Goal: Task Accomplishment & Management: Manage account settings

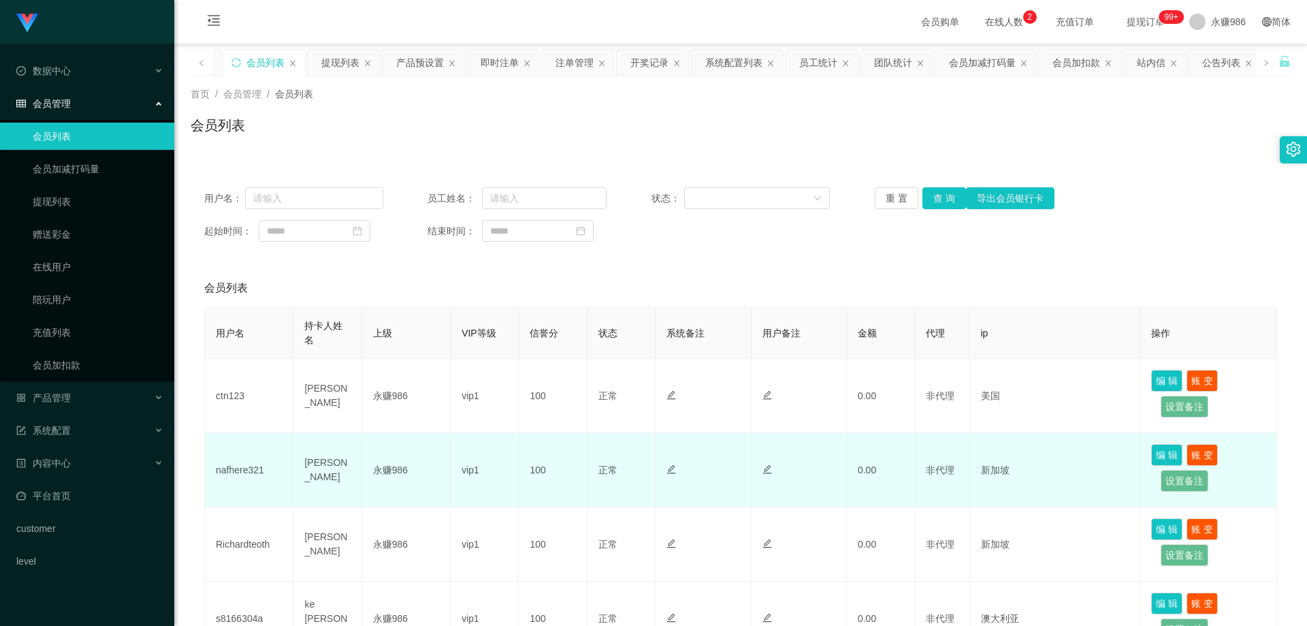
scroll to position [242, 0]
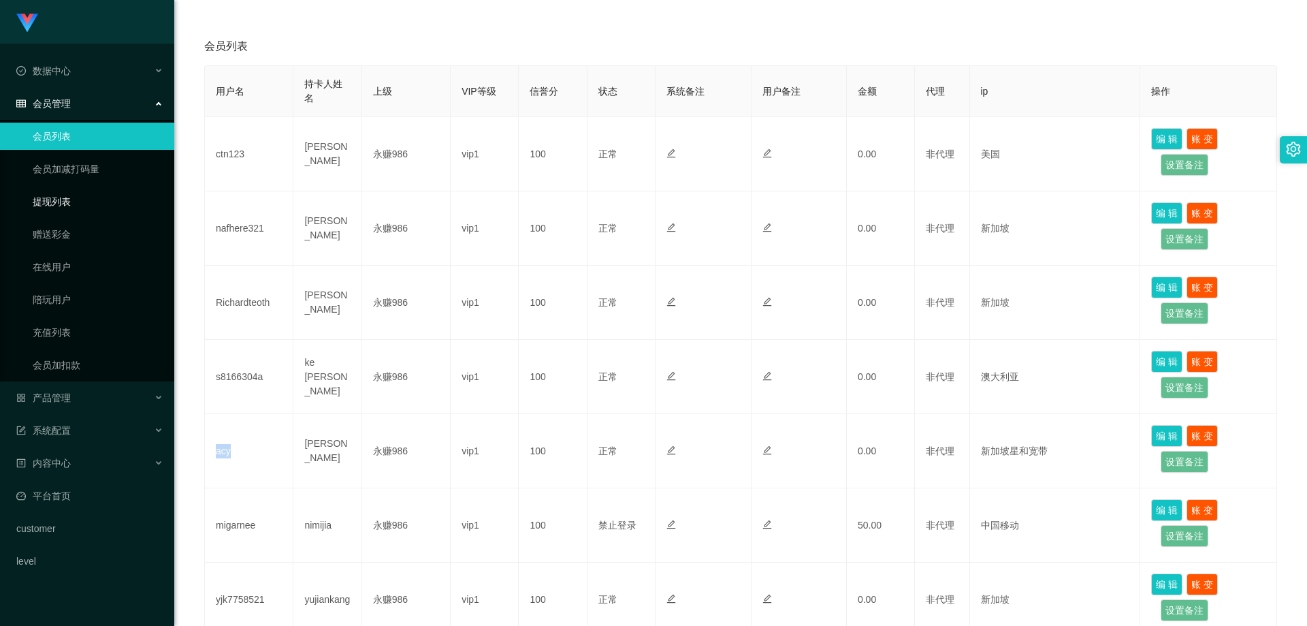
click at [68, 199] on link "提现列表" at bounding box center [98, 201] width 131 height 27
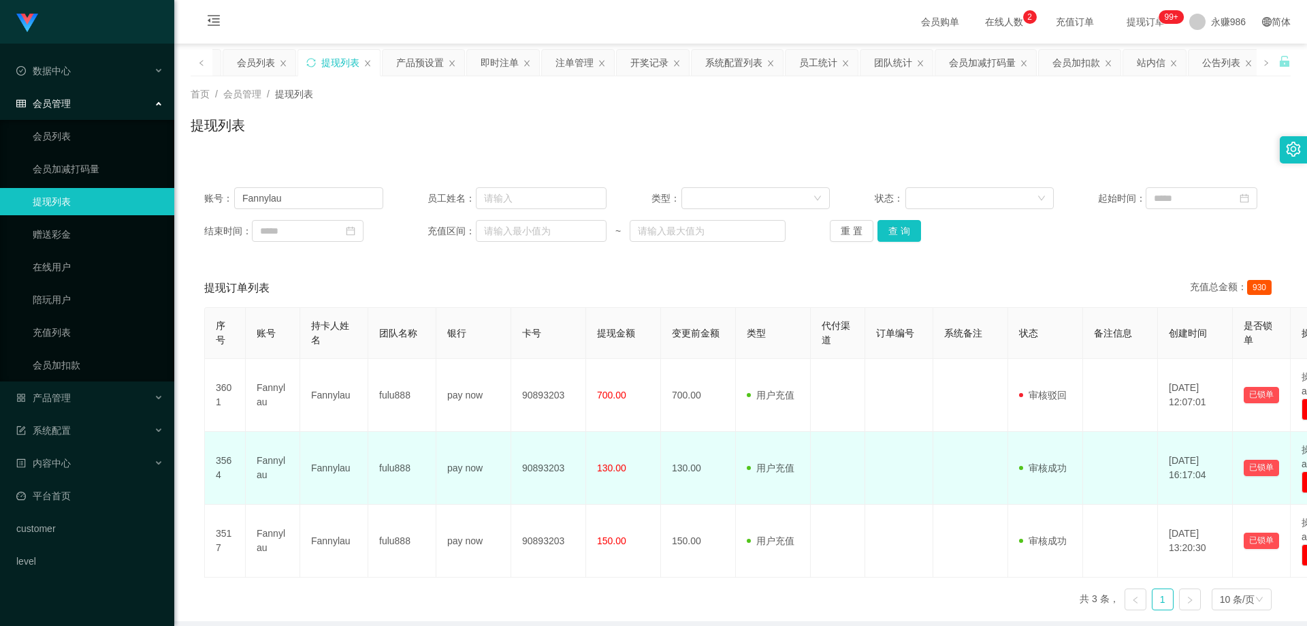
scroll to position [59, 0]
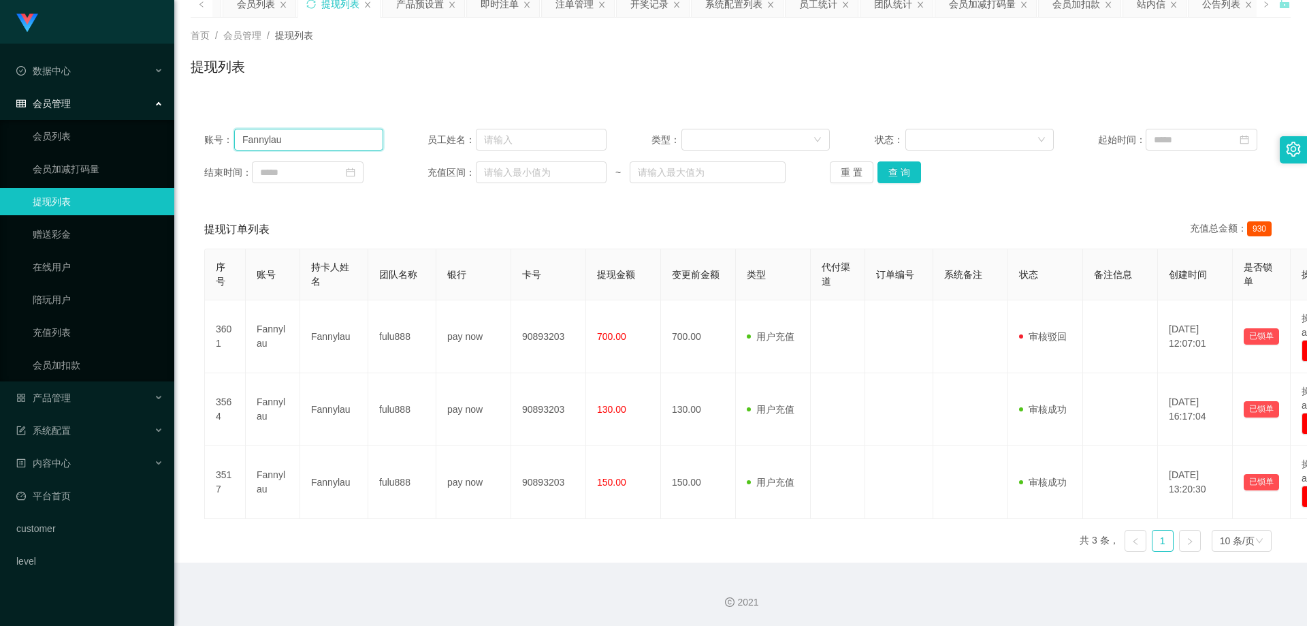
click at [313, 146] on input "Fannylau" at bounding box center [308, 140] width 149 height 22
click at [890, 169] on button "查 询" at bounding box center [900, 172] width 44 height 22
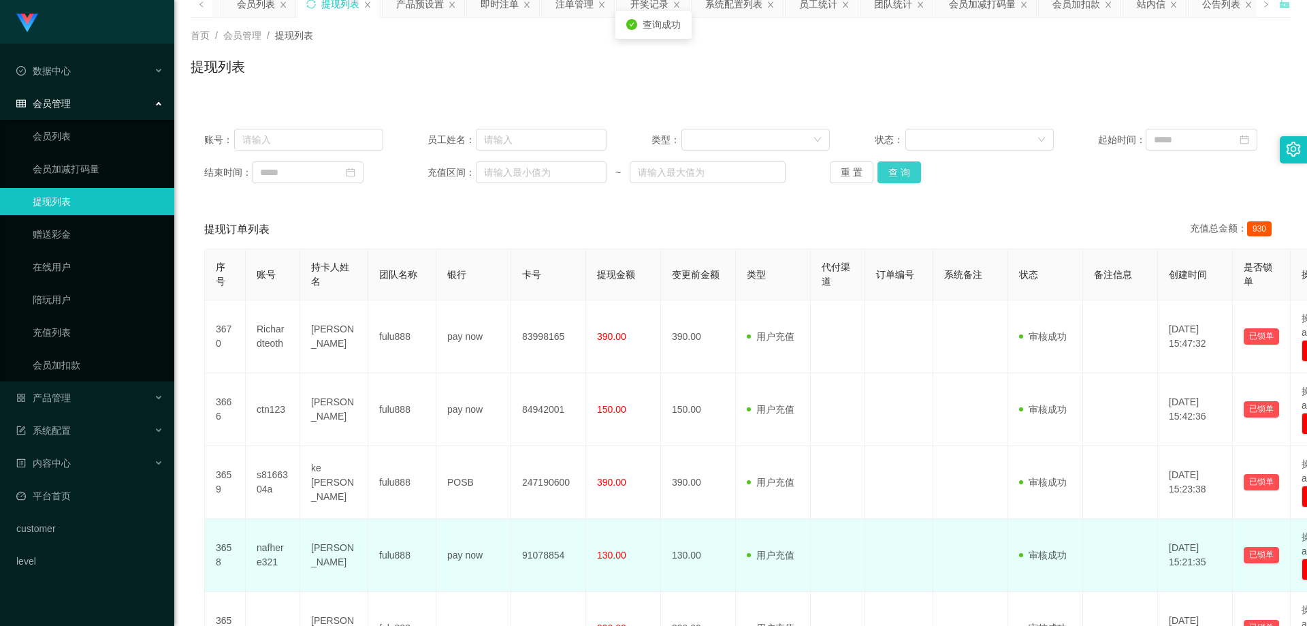
scroll to position [263, 0]
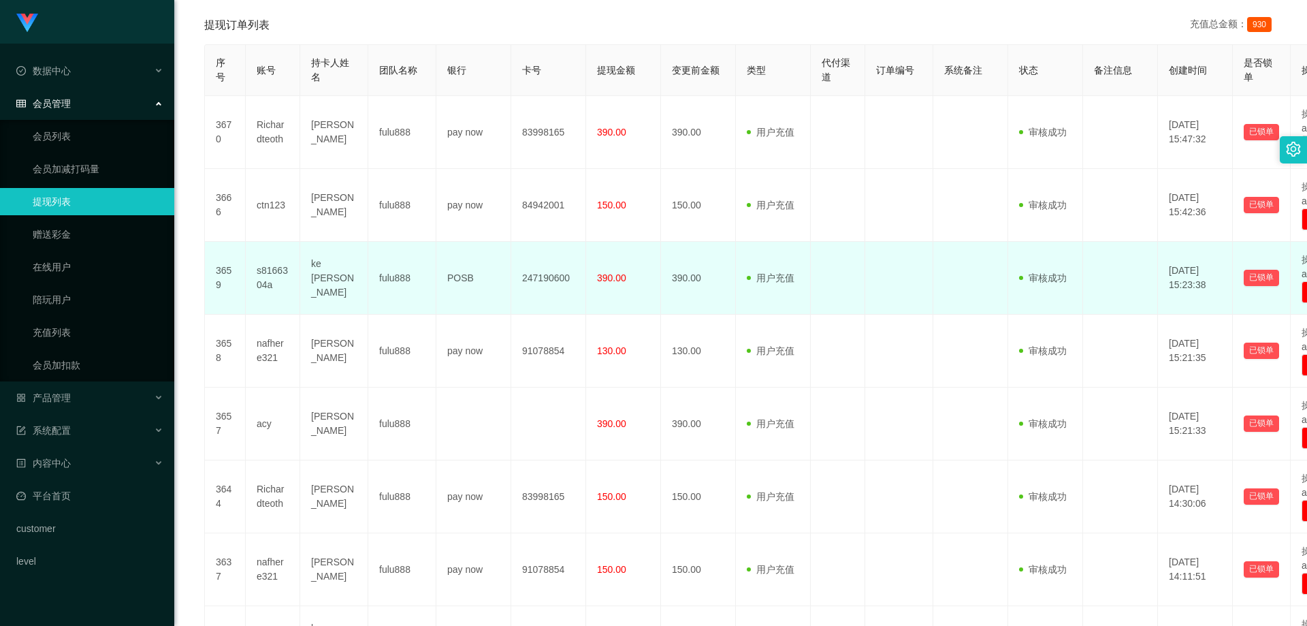
click at [325, 280] on td "ke [PERSON_NAME]" at bounding box center [334, 278] width 68 height 73
copy td "ke [PERSON_NAME]"
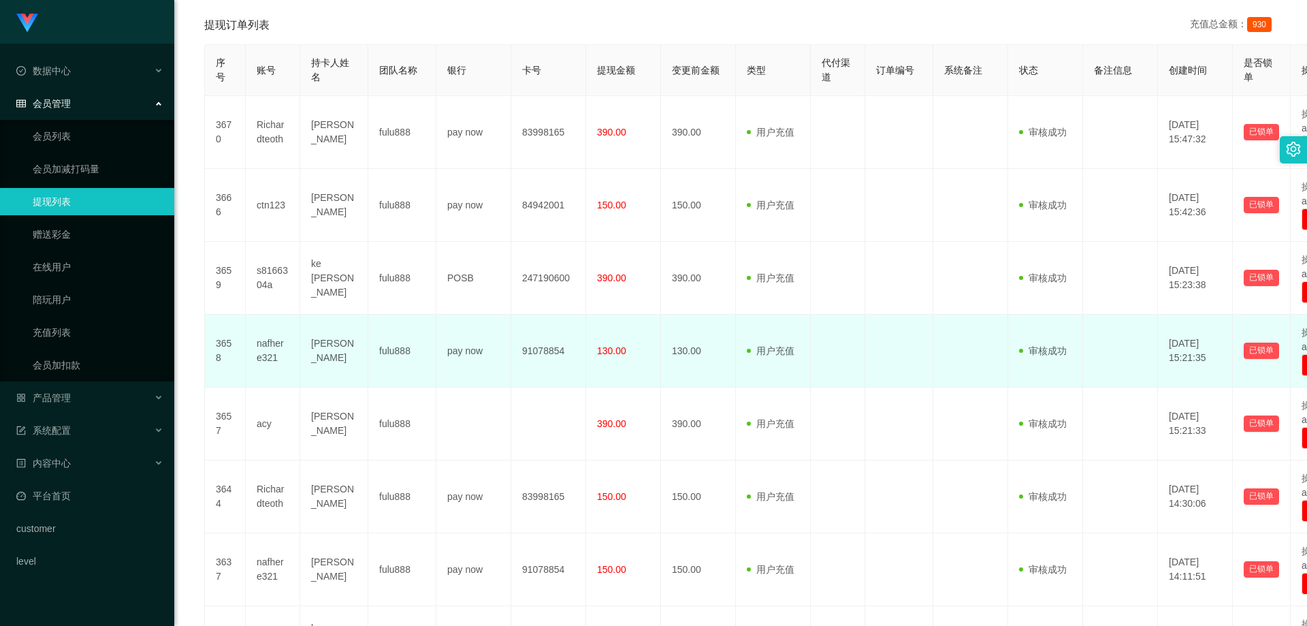
click at [494, 326] on td "pay now" at bounding box center [474, 351] width 75 height 73
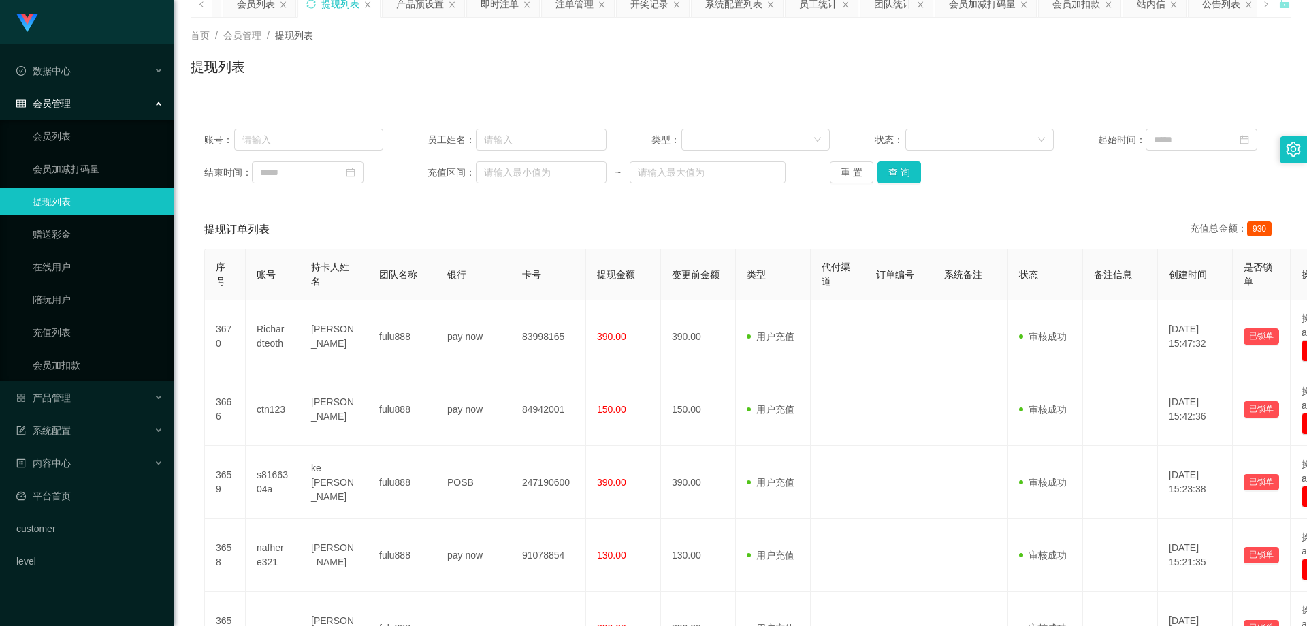
scroll to position [0, 0]
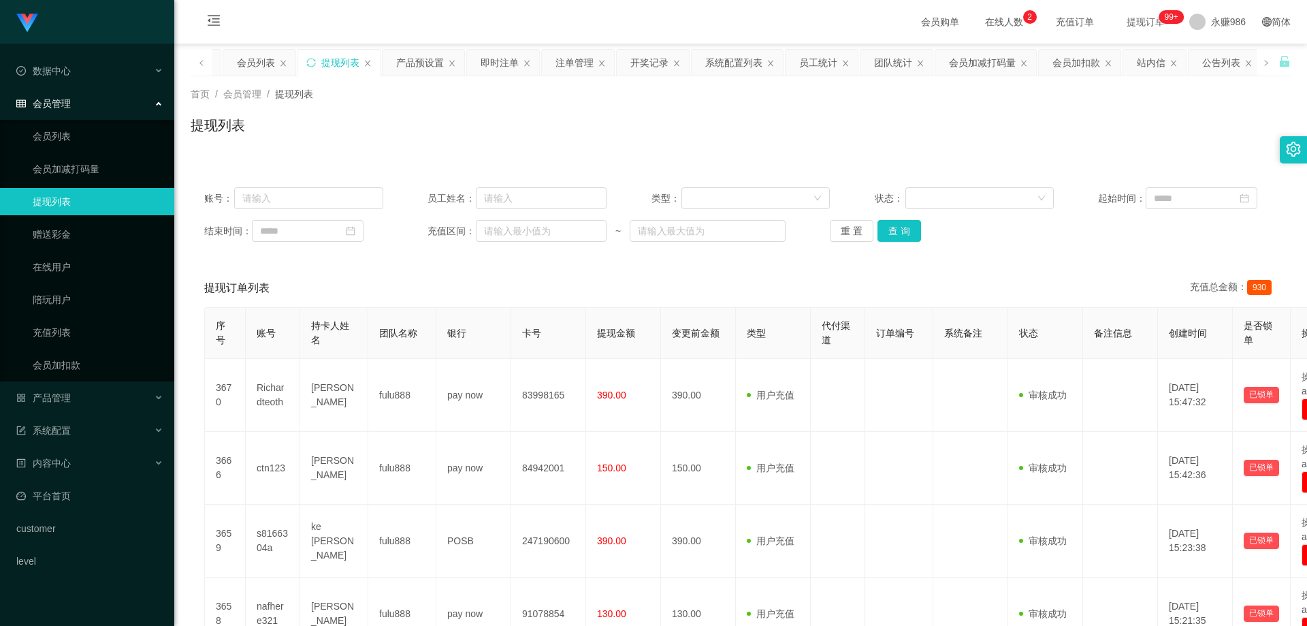
click at [52, 152] on ul "会员列表 会员加减打码量 提现列表 赠送彩金 在线用户 陪玩用户 充值列表 会员加扣款" at bounding box center [87, 250] width 174 height 261
click at [61, 143] on link "会员列表" at bounding box center [98, 136] width 131 height 27
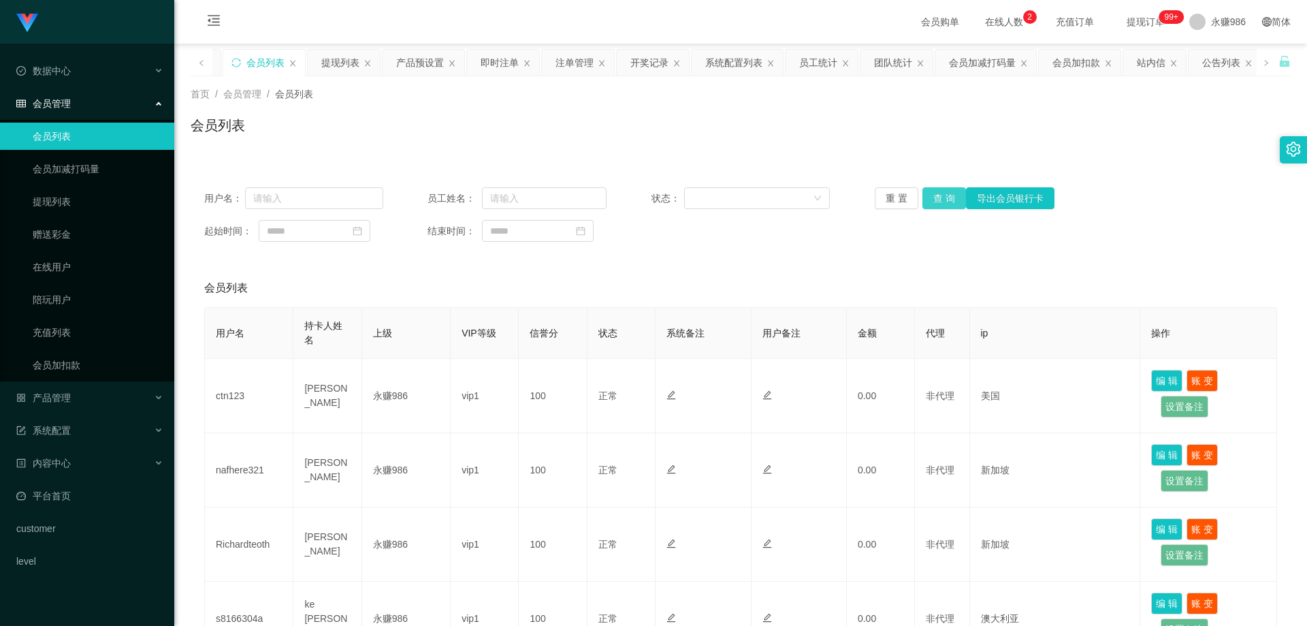
click at [937, 193] on button "查 询" at bounding box center [945, 198] width 44 height 22
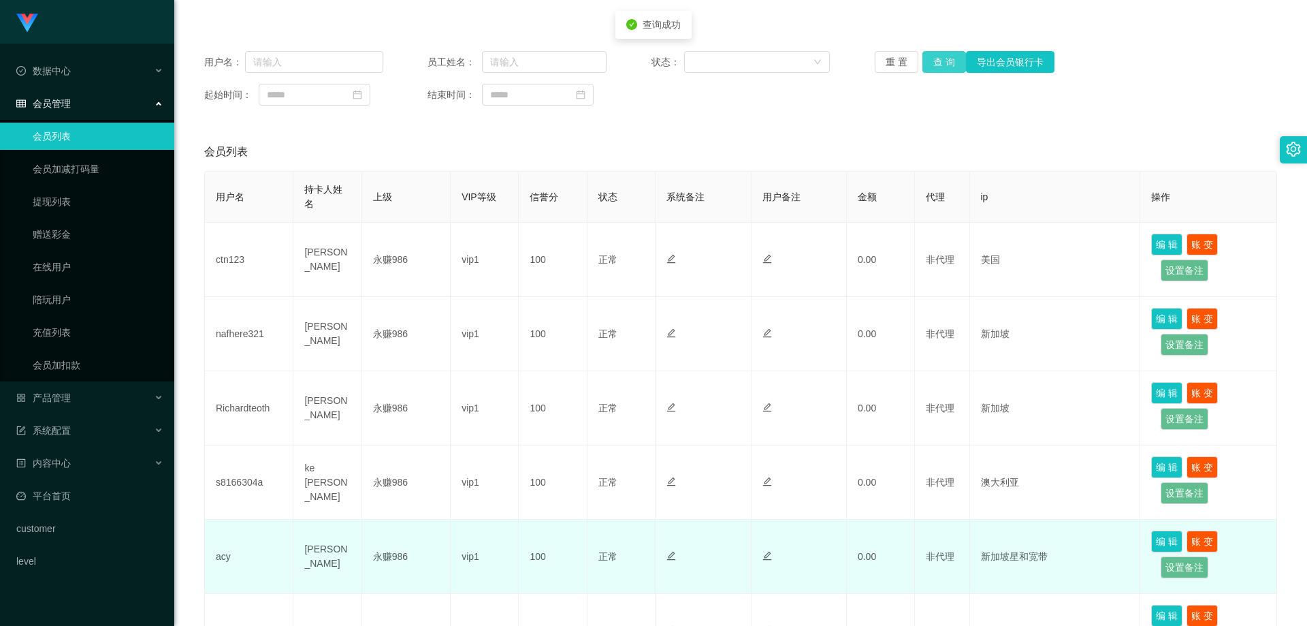
scroll to position [272, 0]
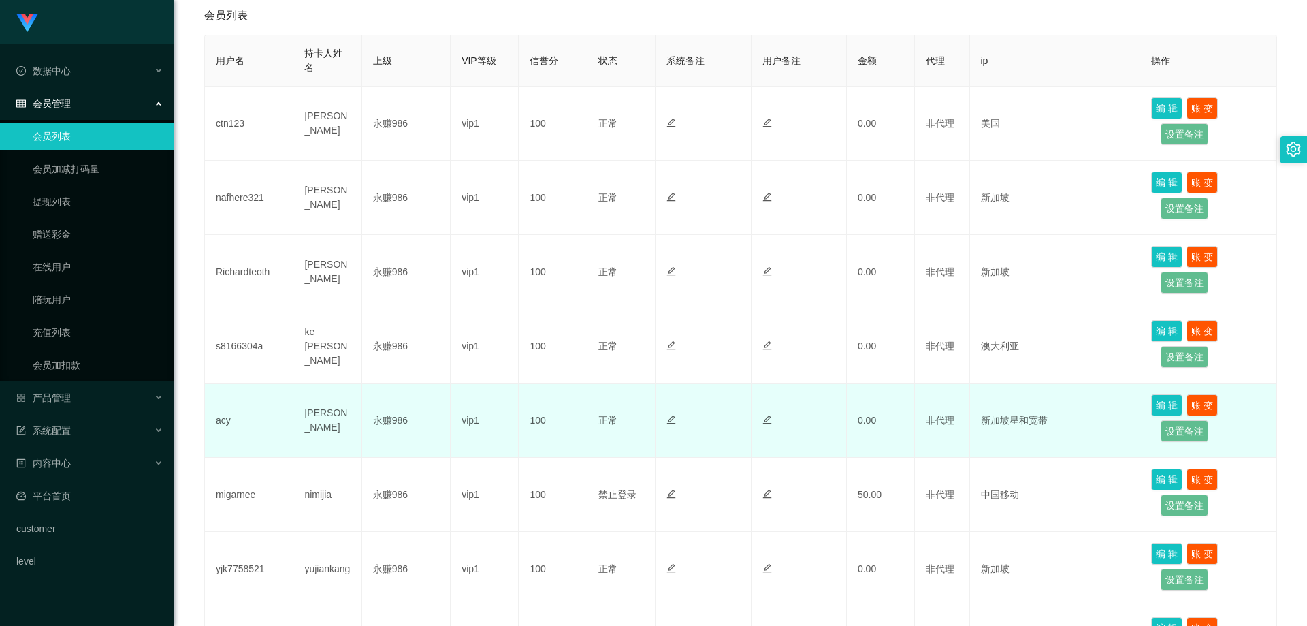
click at [226, 422] on td "acy" at bounding box center [249, 420] width 89 height 74
copy td "acy"
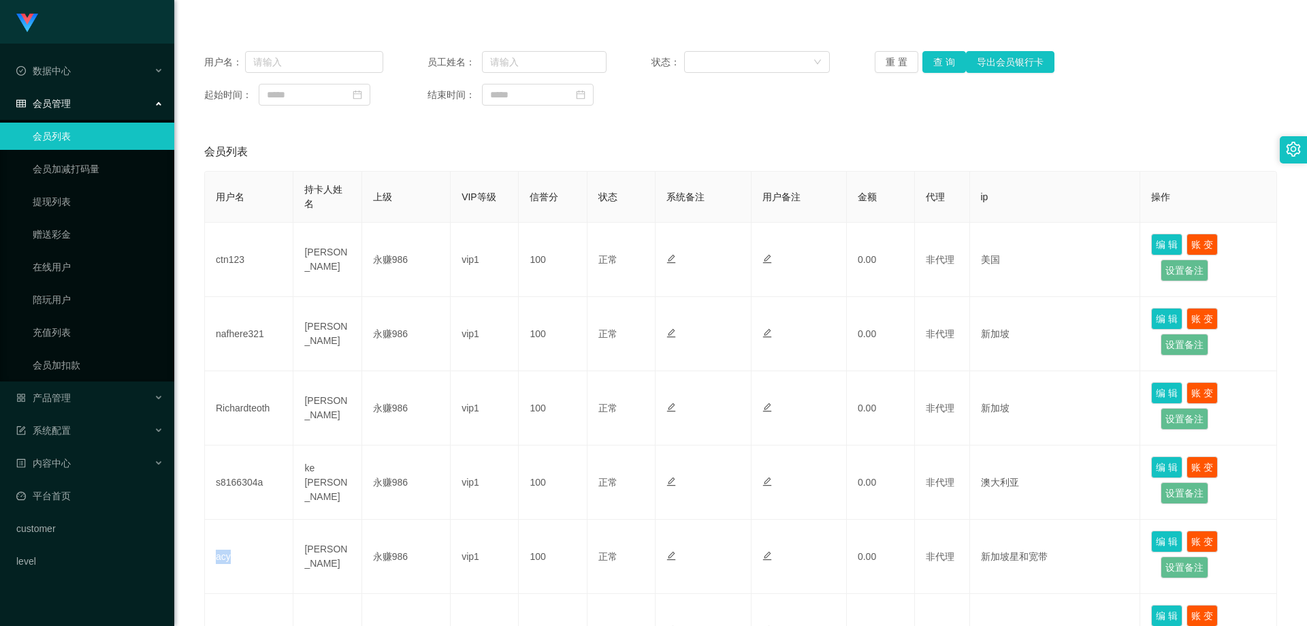
scroll to position [0, 0]
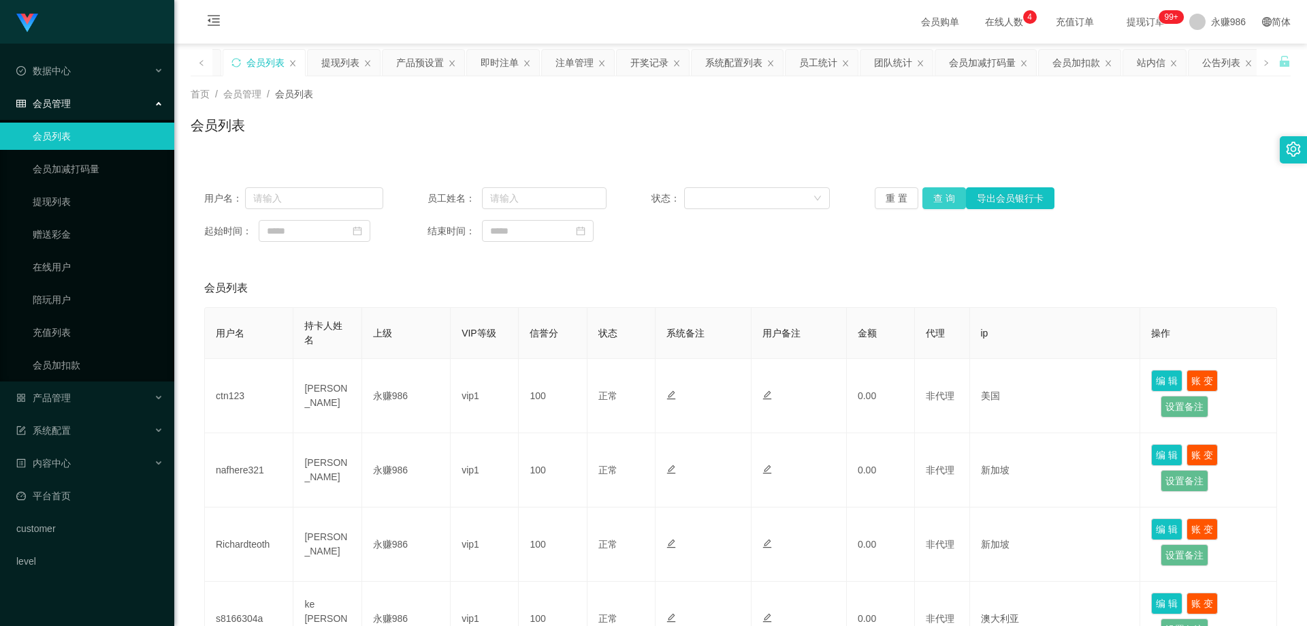
click at [933, 198] on button "查 询" at bounding box center [945, 198] width 44 height 22
click at [60, 140] on link "会员列表" at bounding box center [98, 136] width 131 height 27
click at [943, 199] on button "查 询" at bounding box center [945, 198] width 44 height 22
click at [82, 395] on div "产品管理" at bounding box center [87, 397] width 174 height 27
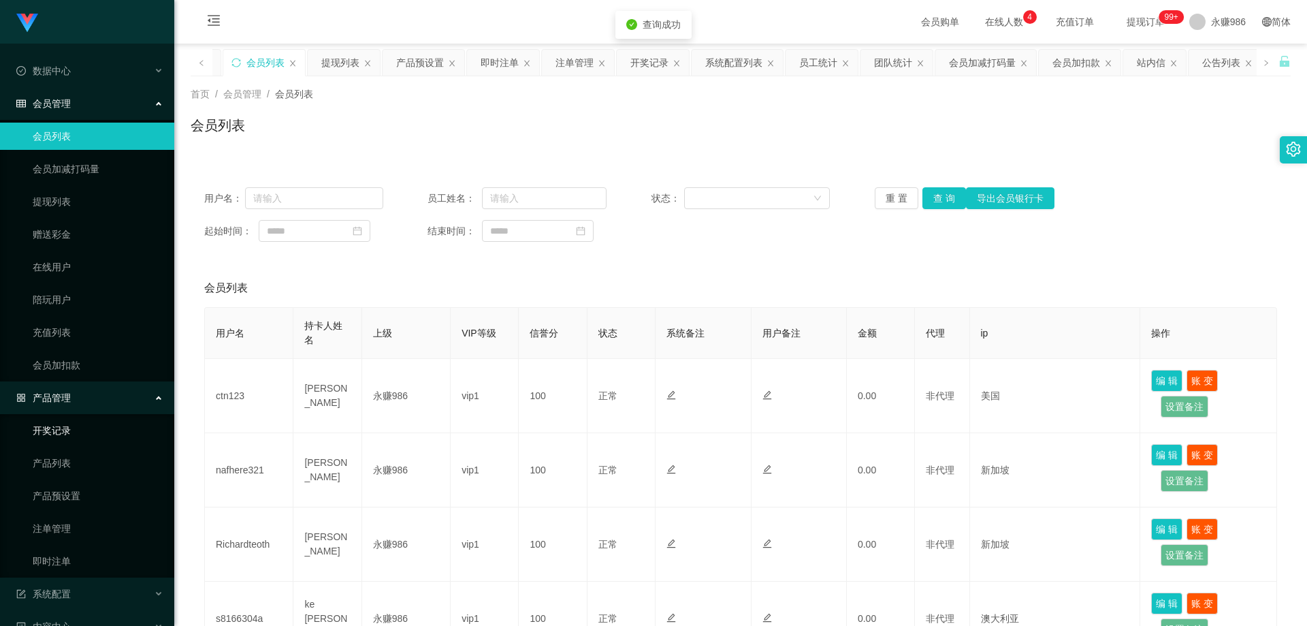
click at [83, 428] on link "开奖记录" at bounding box center [98, 430] width 131 height 27
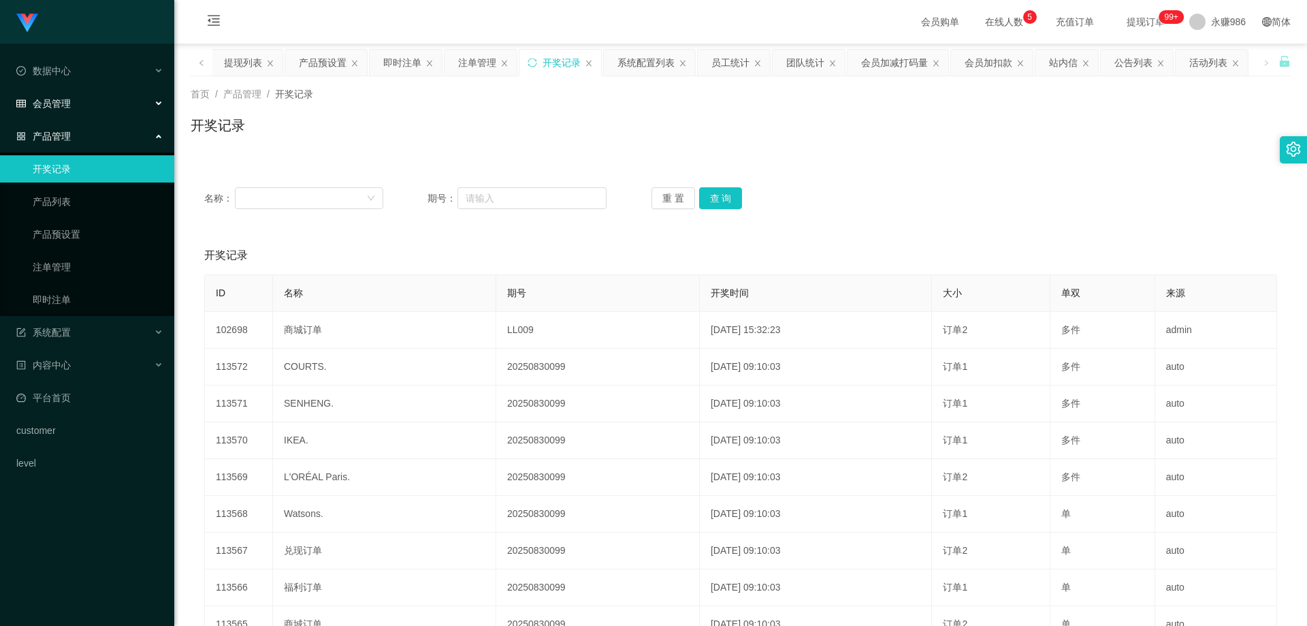
click at [80, 108] on div "会员管理" at bounding box center [87, 103] width 174 height 27
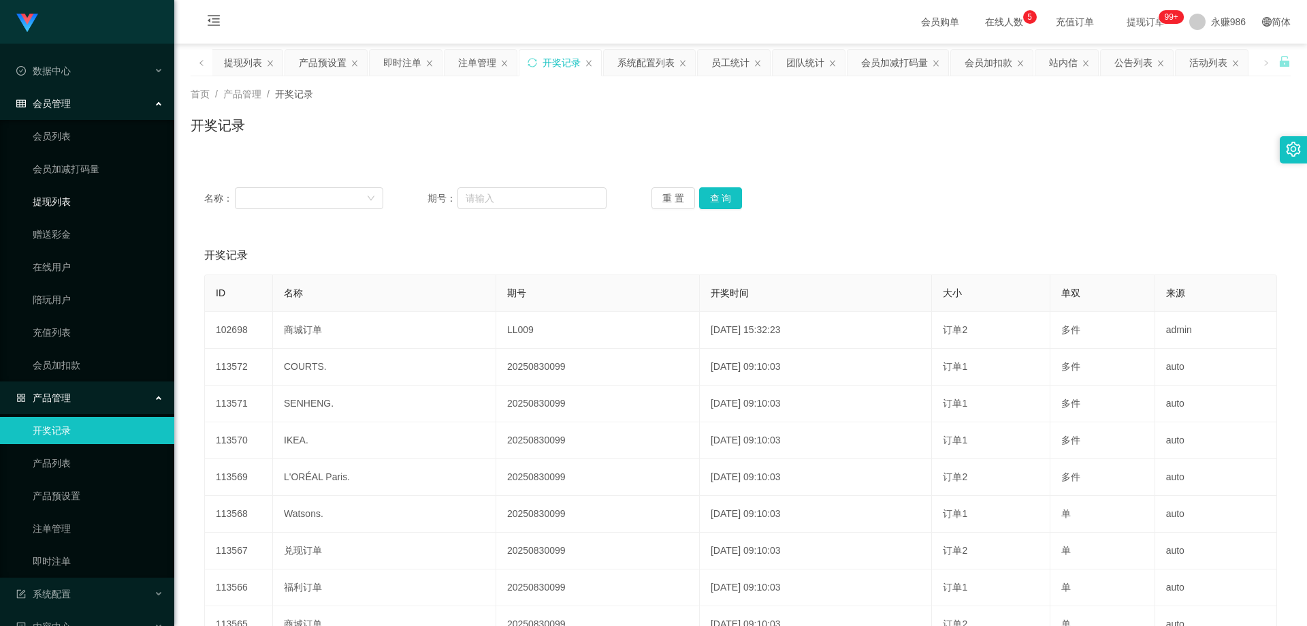
click at [67, 209] on link "提现列表" at bounding box center [98, 201] width 131 height 27
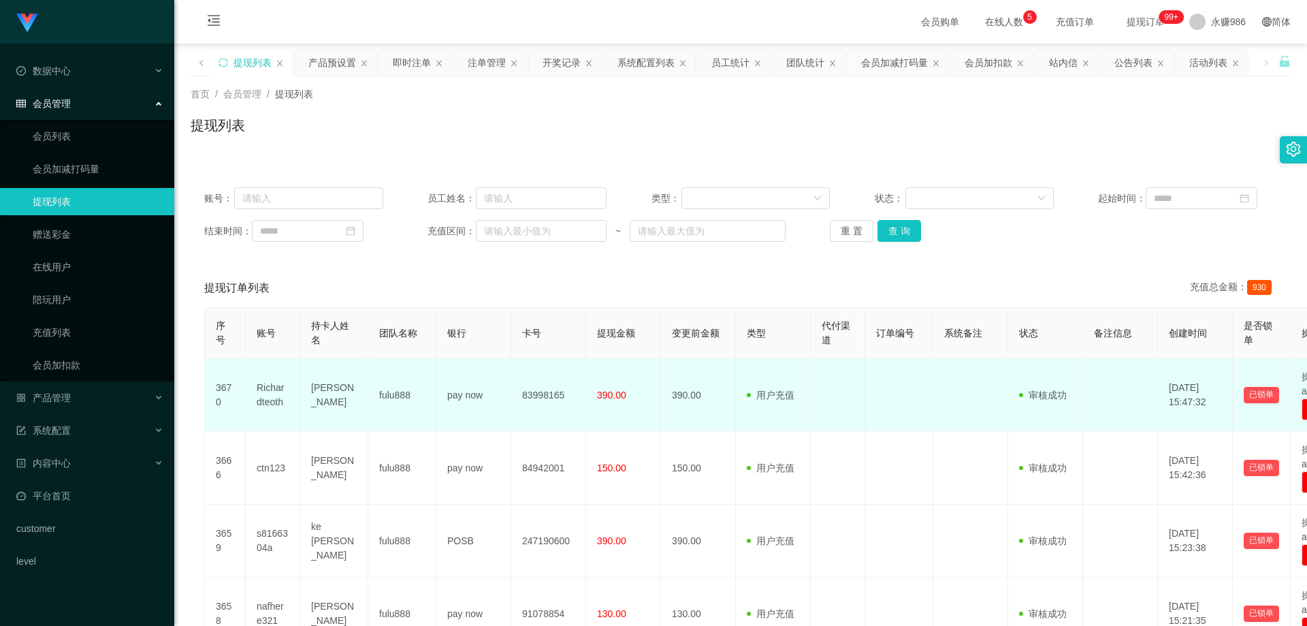
click at [365, 366] on td "[PERSON_NAME]" at bounding box center [334, 395] width 68 height 73
click at [321, 399] on td "[PERSON_NAME]" at bounding box center [334, 395] width 68 height 73
click at [325, 394] on td "[PERSON_NAME]" at bounding box center [334, 395] width 68 height 73
click at [274, 385] on td "Richardteoth" at bounding box center [273, 395] width 54 height 73
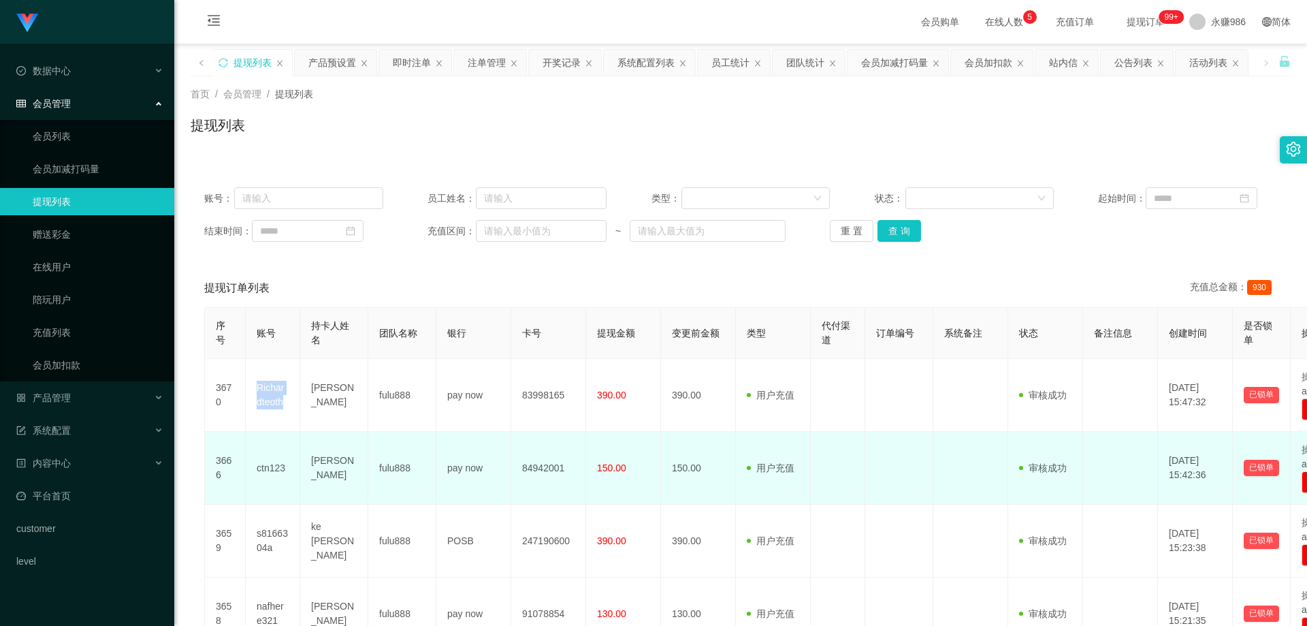
copy td "Richardteoth"
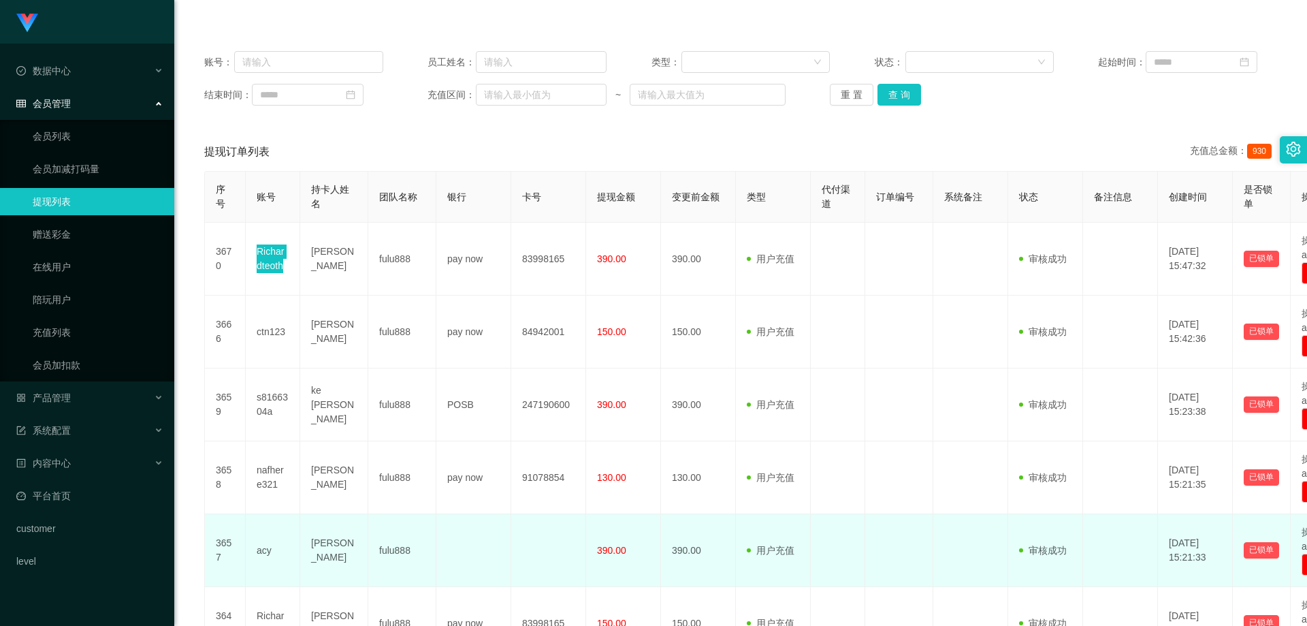
scroll to position [272, 0]
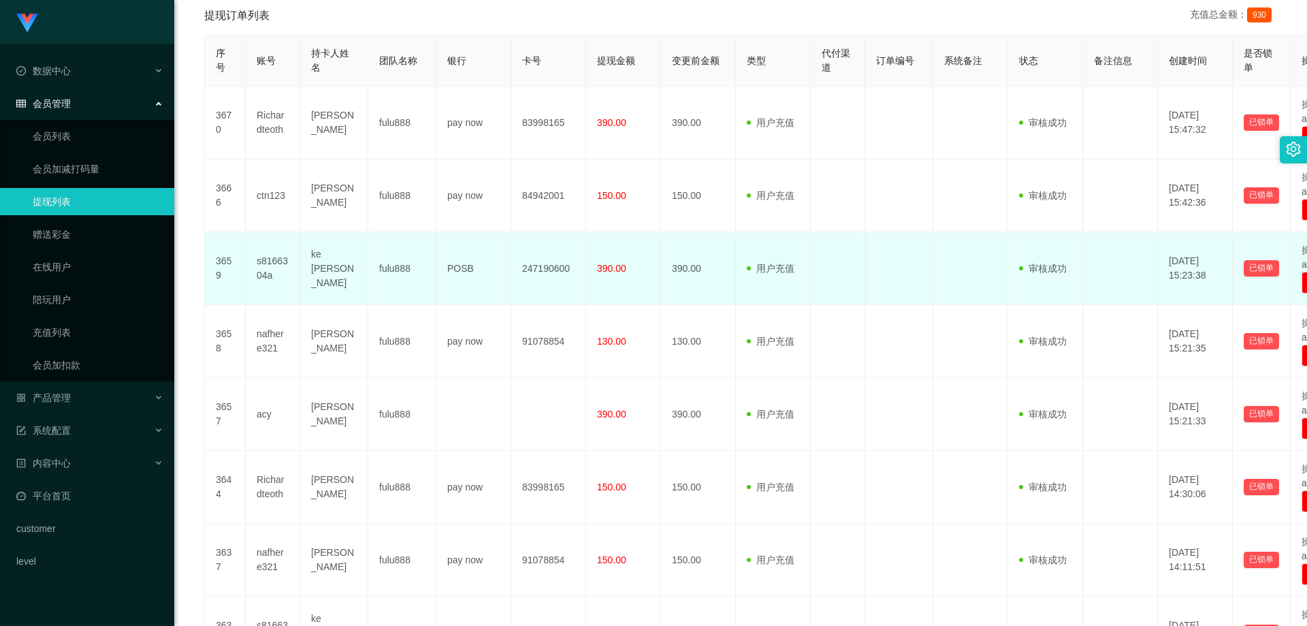
click at [261, 266] on td "s8166304a" at bounding box center [273, 268] width 54 height 73
copy td "s8166304a"
click at [810, 282] on td "用户充值 人工扣款" at bounding box center [773, 268] width 75 height 73
click at [281, 259] on td "s8166304a" at bounding box center [273, 268] width 54 height 73
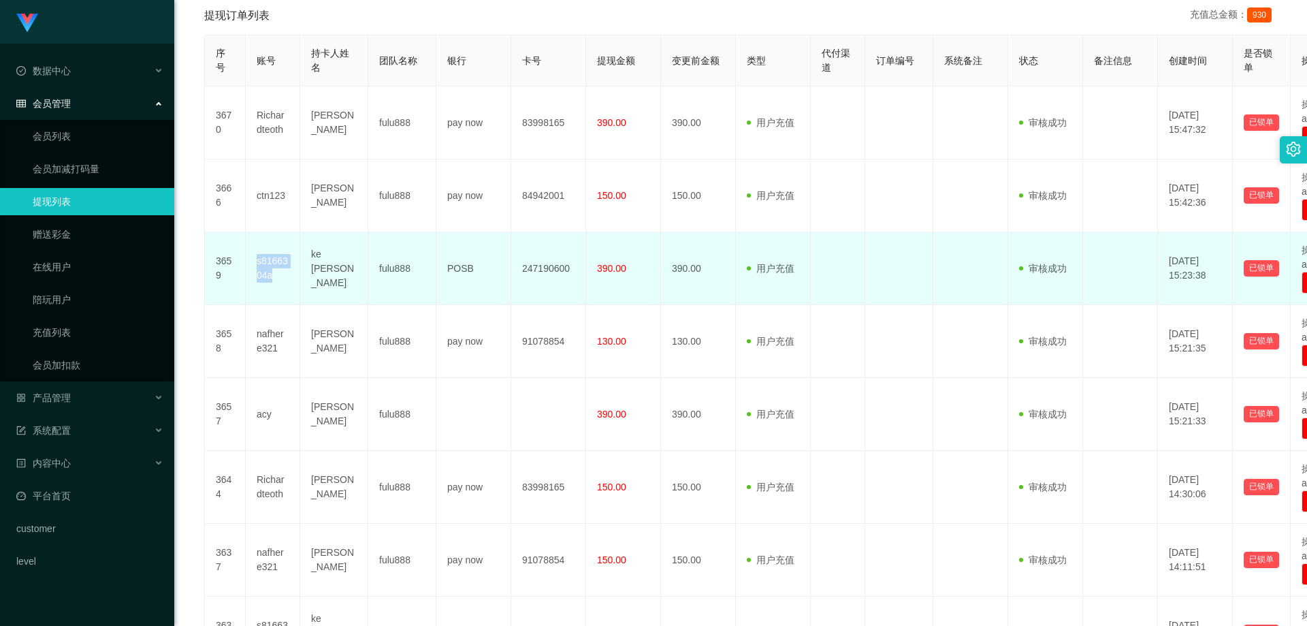
click at [281, 259] on td "s8166304a" at bounding box center [273, 268] width 54 height 73
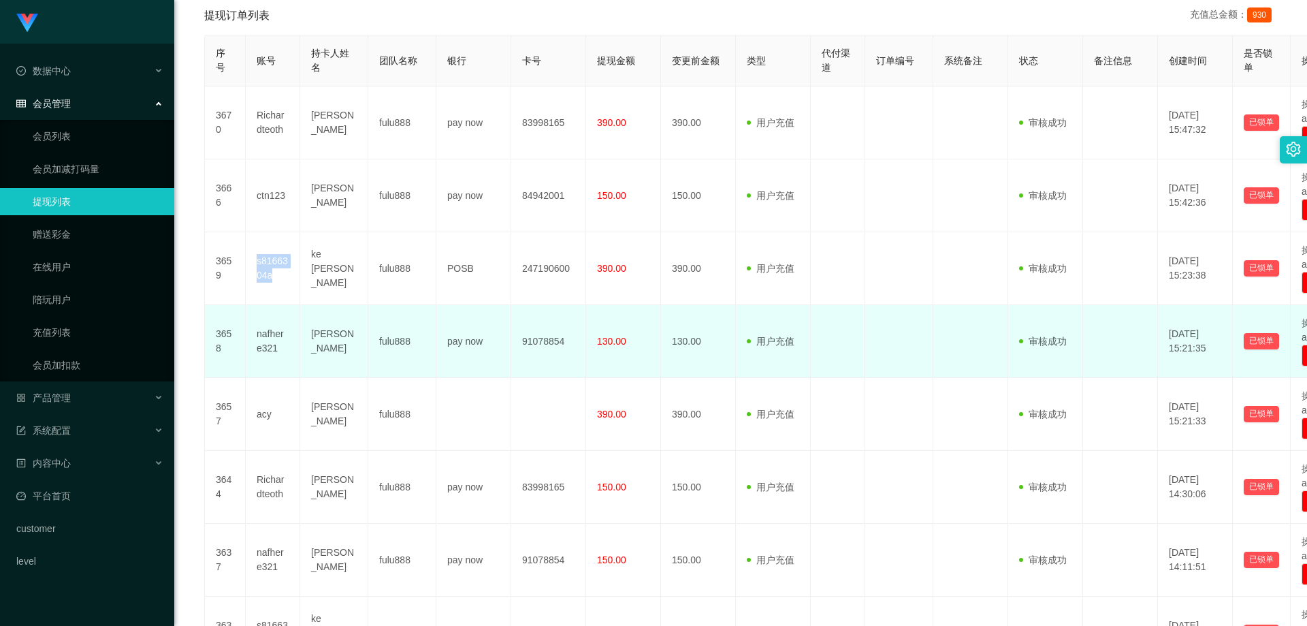
copy td "s8166304a"
drag, startPoint x: 942, startPoint y: 398, endPoint x: 966, endPoint y: 362, distance: 42.9
click at [942, 398] on td at bounding box center [971, 414] width 75 height 73
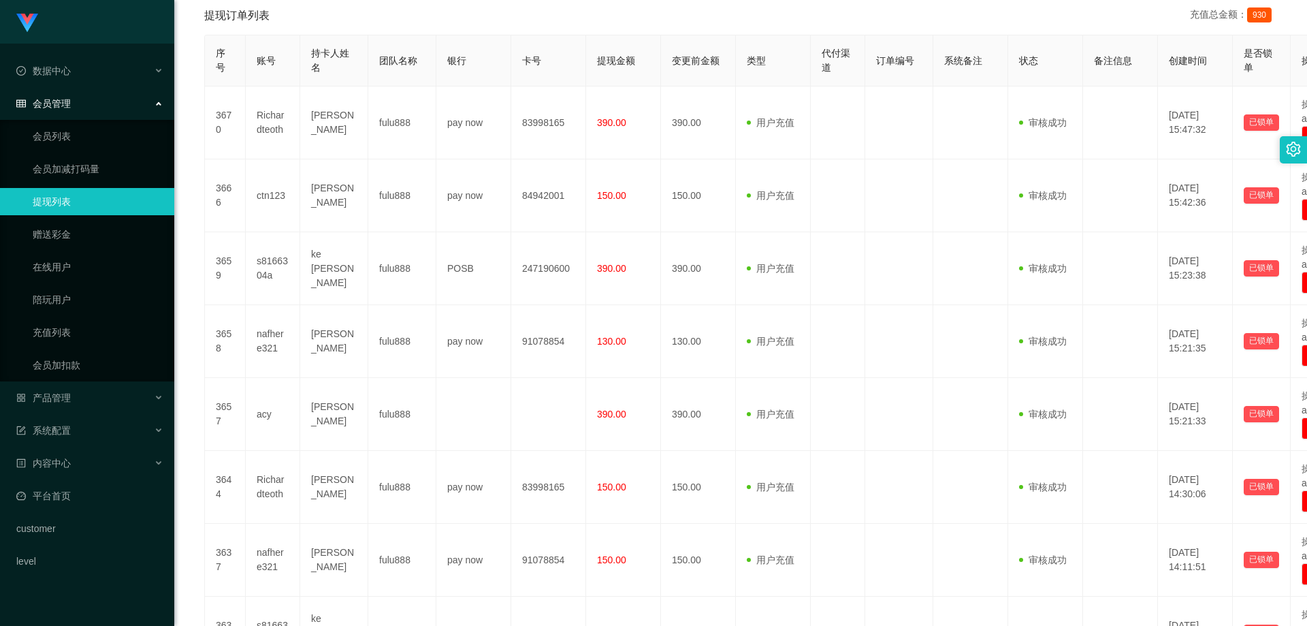
scroll to position [136, 0]
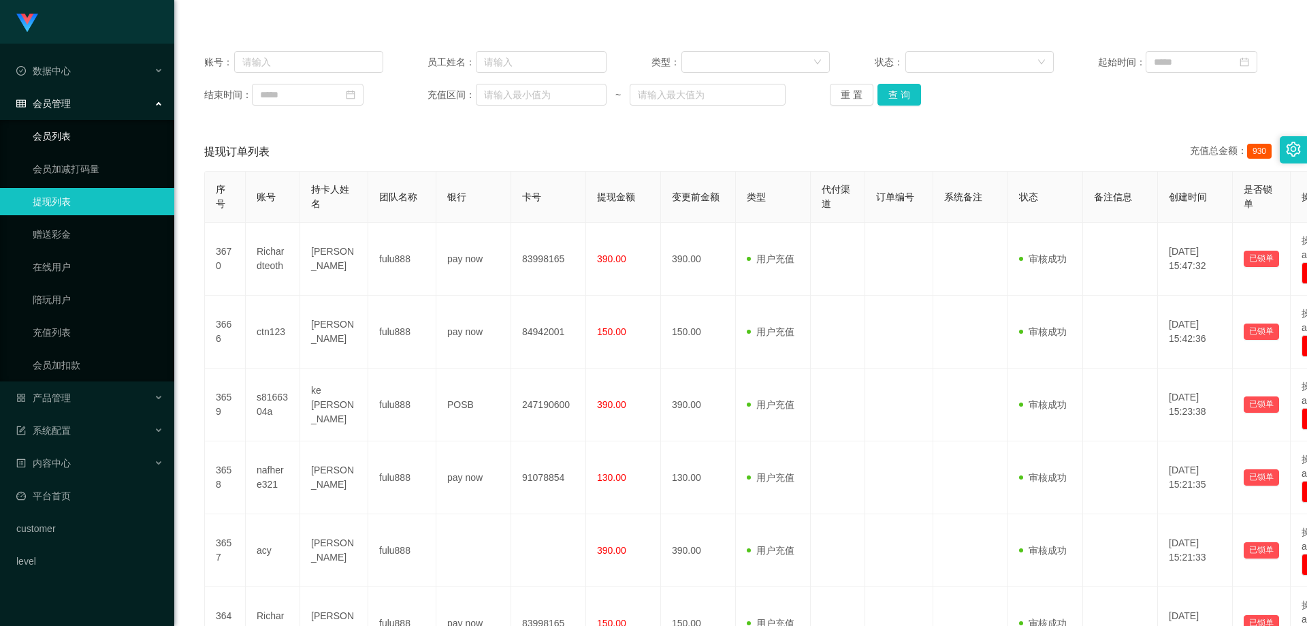
click at [139, 139] on link "会员列表" at bounding box center [98, 136] width 131 height 27
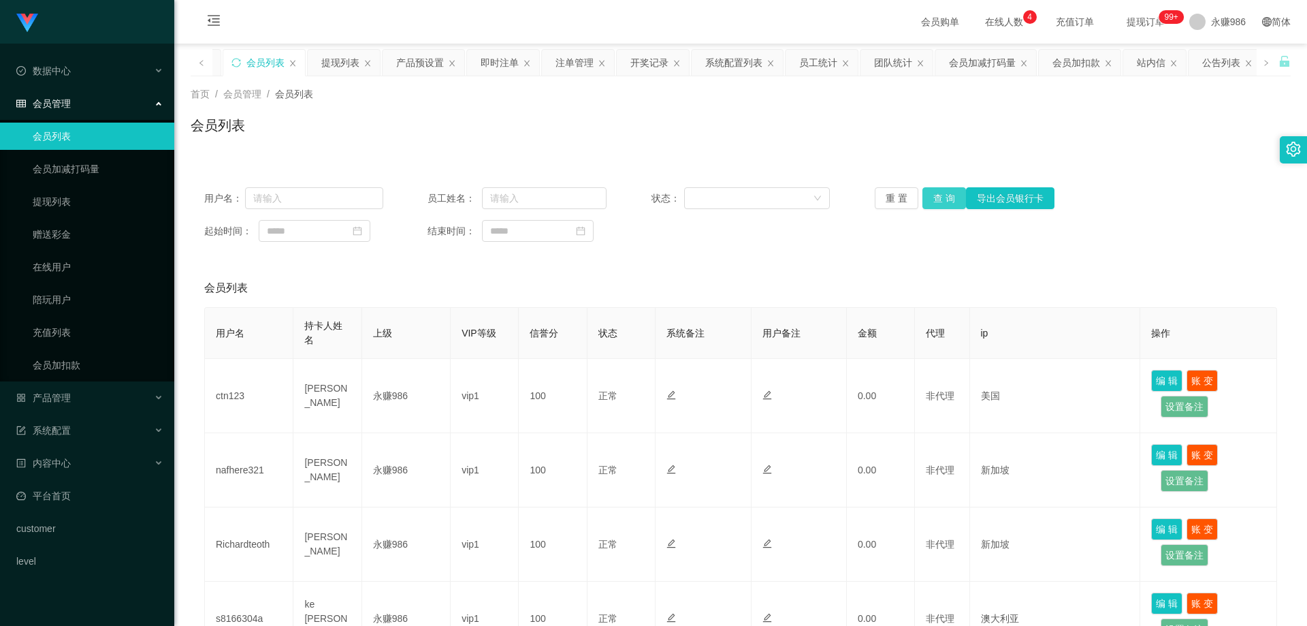
click at [923, 192] on button "查 询" at bounding box center [945, 198] width 44 height 22
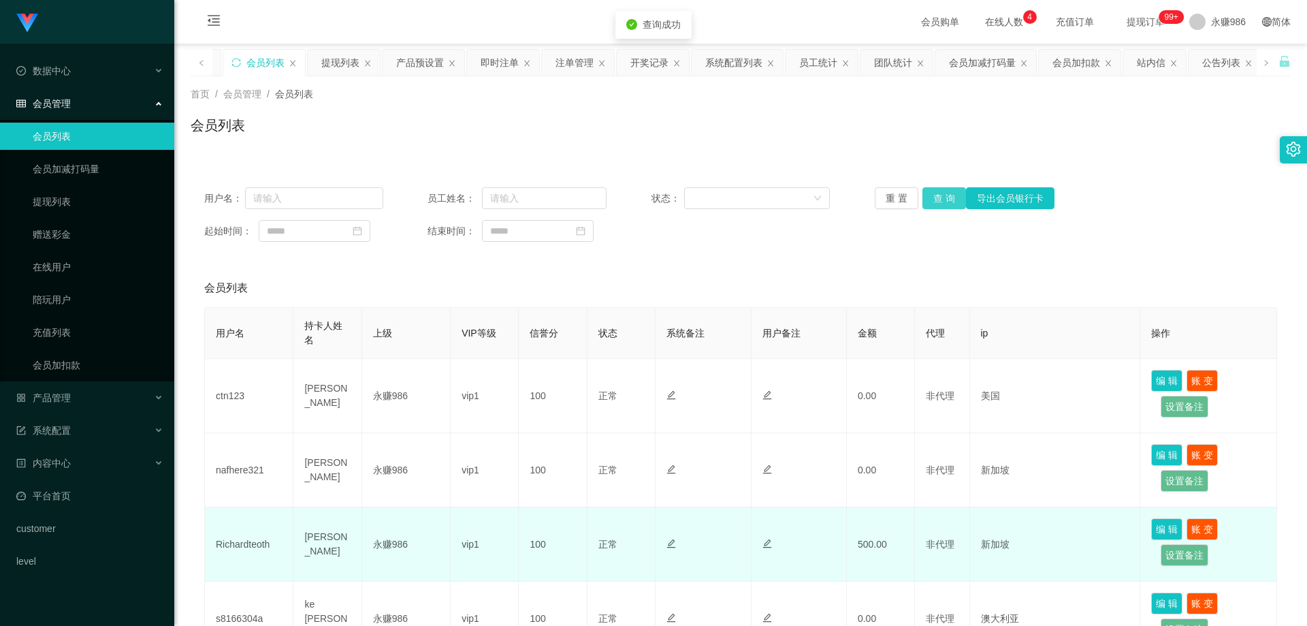
scroll to position [204, 0]
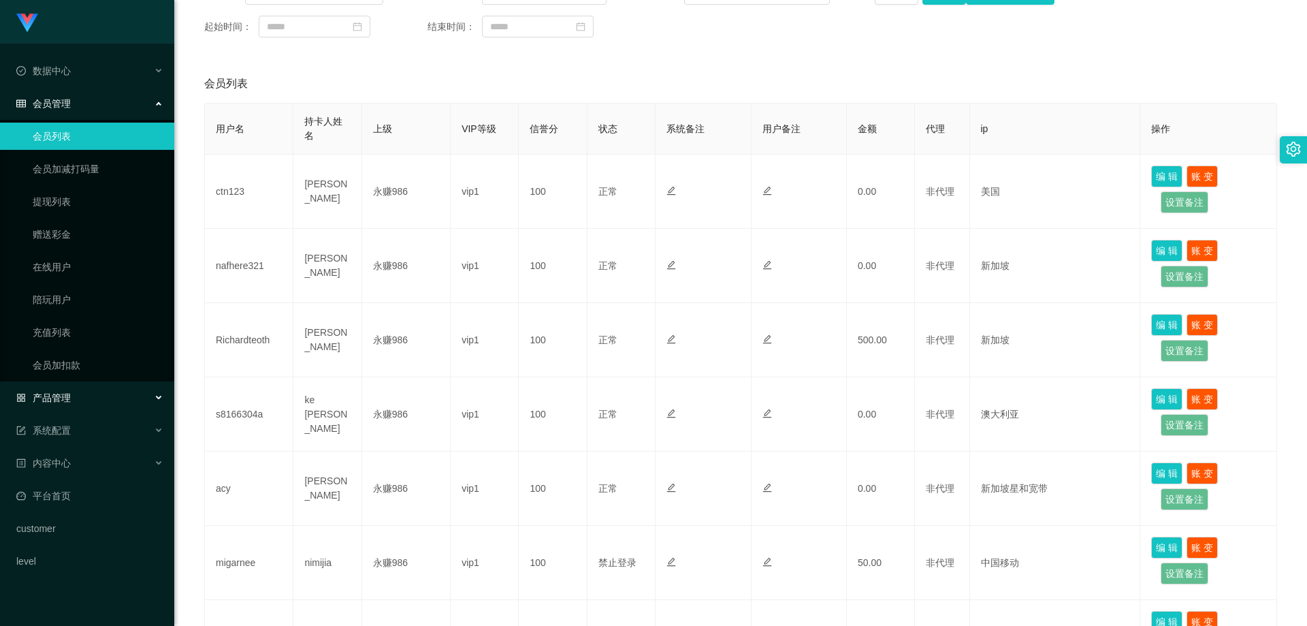
click at [92, 405] on div "产品管理" at bounding box center [87, 397] width 174 height 27
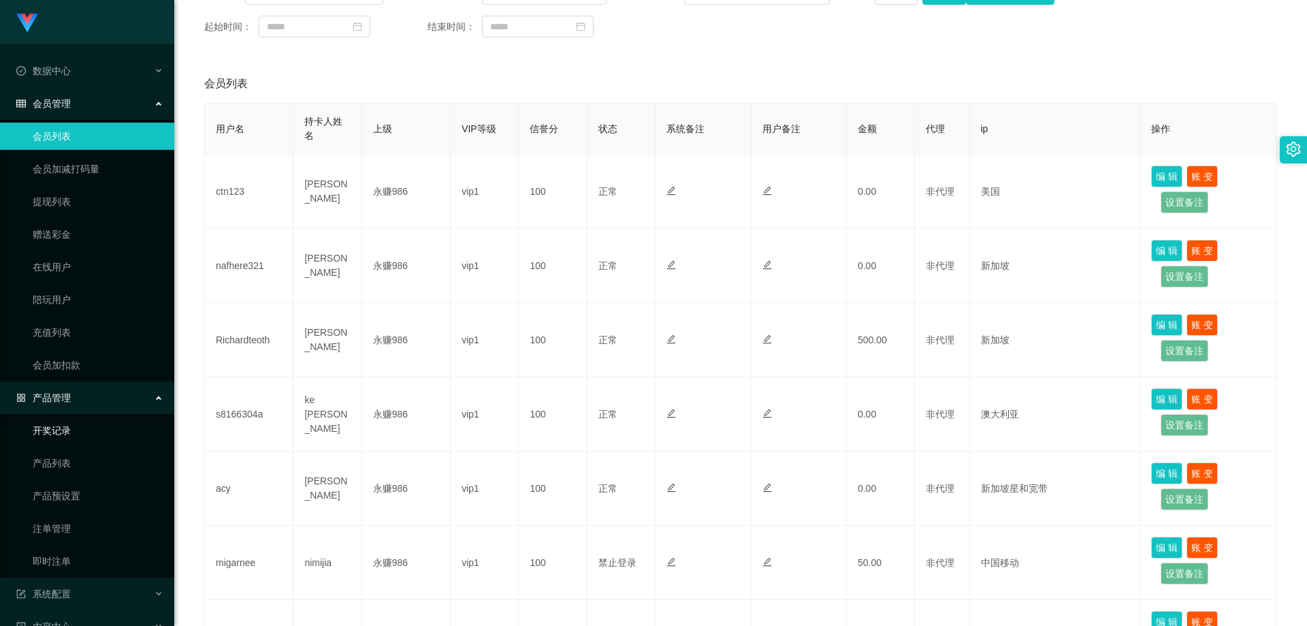
click at [88, 432] on link "开奖记录" at bounding box center [98, 430] width 131 height 27
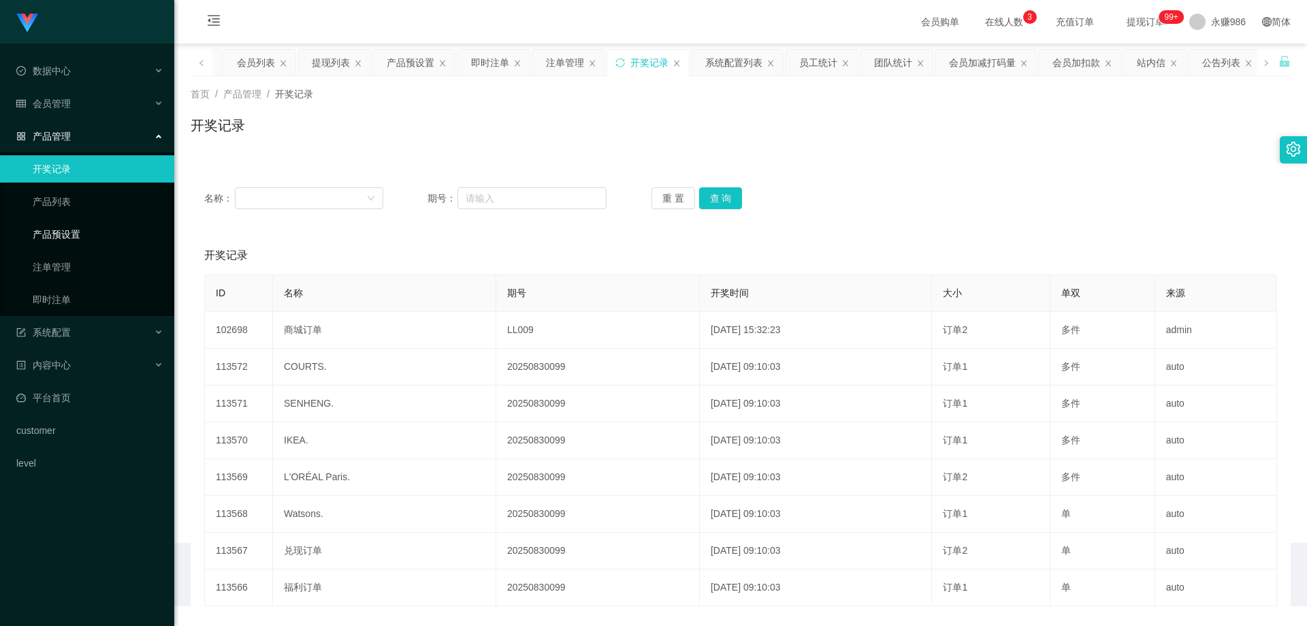
click at [94, 230] on link "产品预设置" at bounding box center [98, 234] width 131 height 27
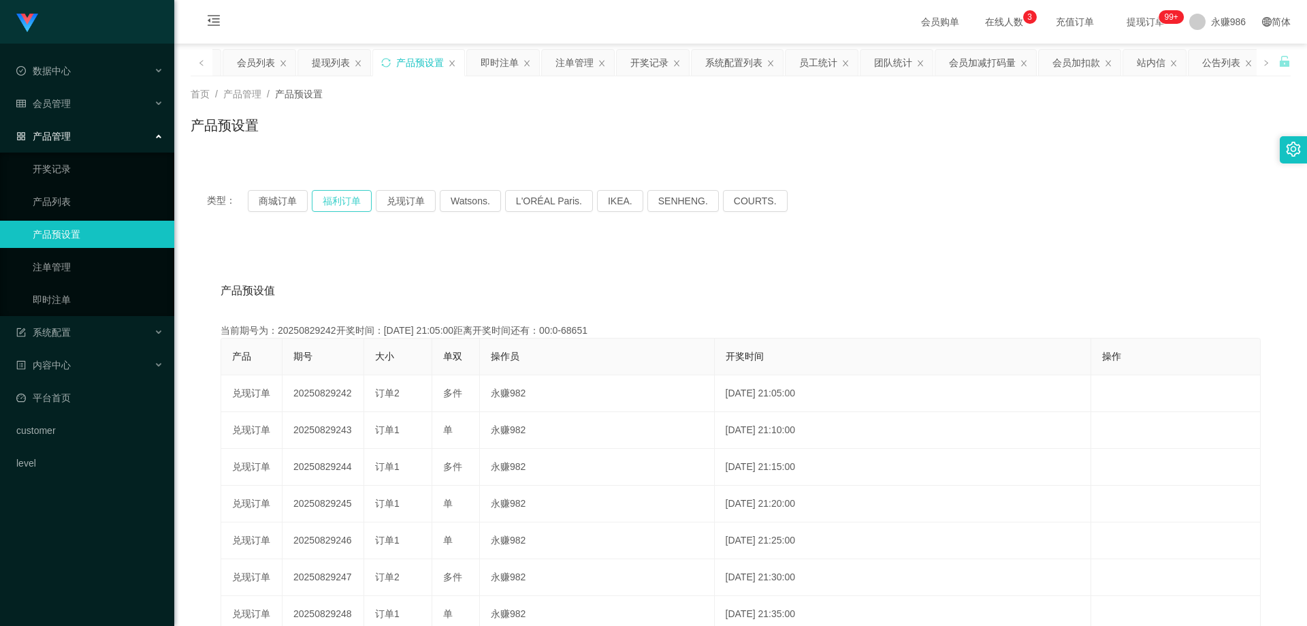
click at [333, 202] on button "福利订单" at bounding box center [342, 201] width 60 height 22
click at [332, 205] on button "福利订单" at bounding box center [342, 201] width 60 height 22
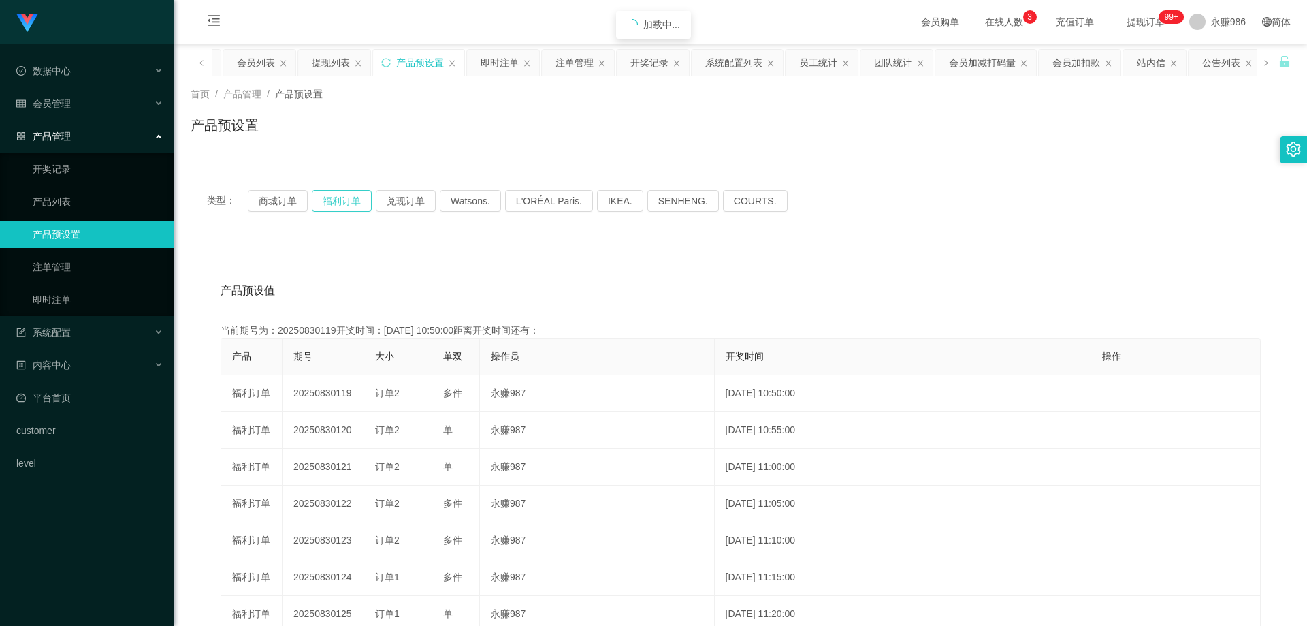
click at [332, 205] on button "福利订单" at bounding box center [342, 201] width 60 height 22
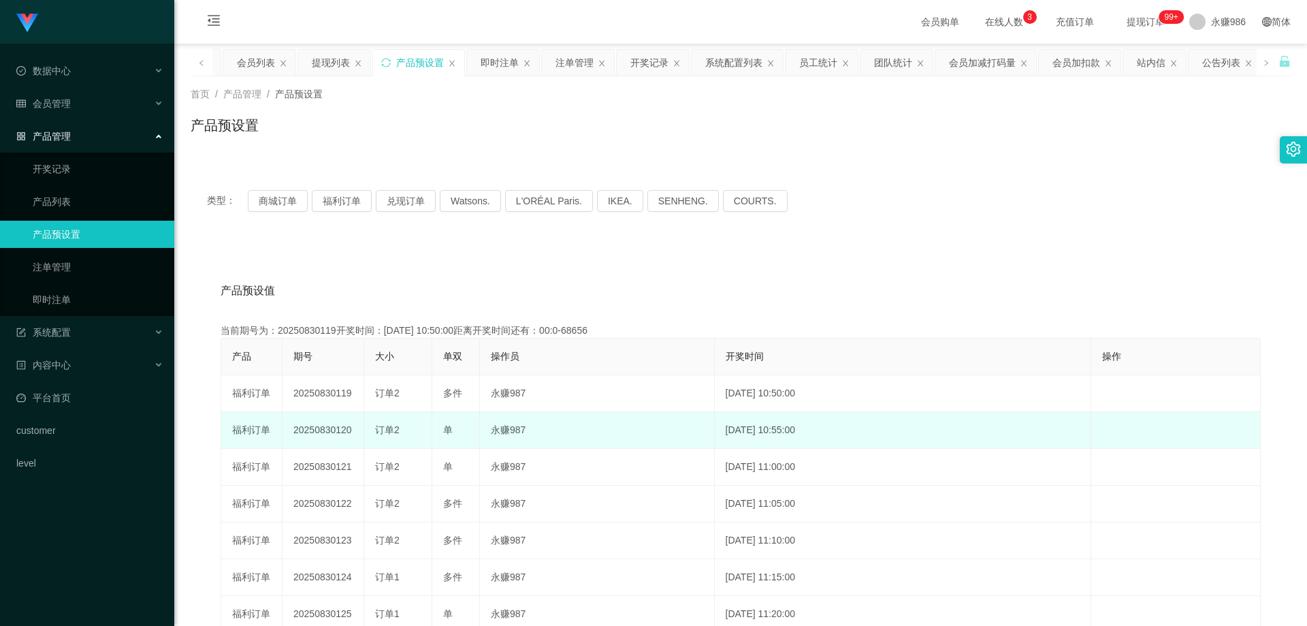
drag, startPoint x: 349, startPoint y: 431, endPoint x: 335, endPoint y: 433, distance: 13.8
click at [335, 433] on td "20250830120" at bounding box center [324, 430] width 82 height 37
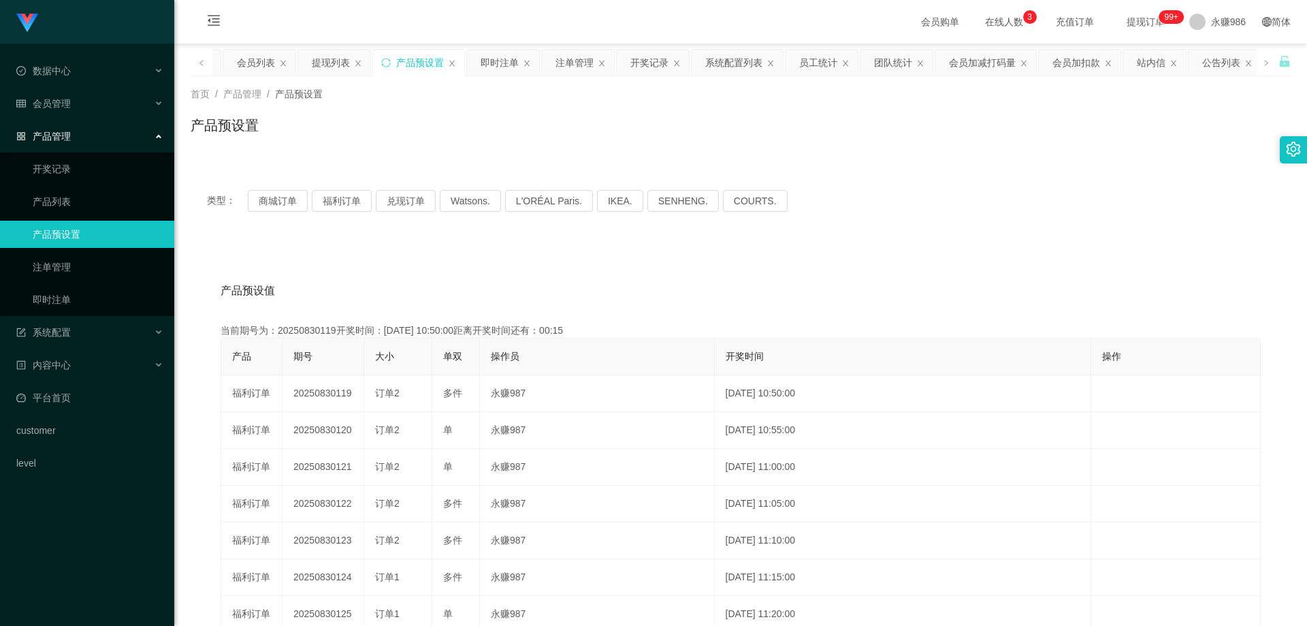
copy td "120"
click at [64, 283] on ul "开奖记录 产品列表 产品预设置 注单管理 即时注单" at bounding box center [87, 234] width 174 height 163
click at [65, 296] on link "即时注单" at bounding box center [98, 299] width 131 height 27
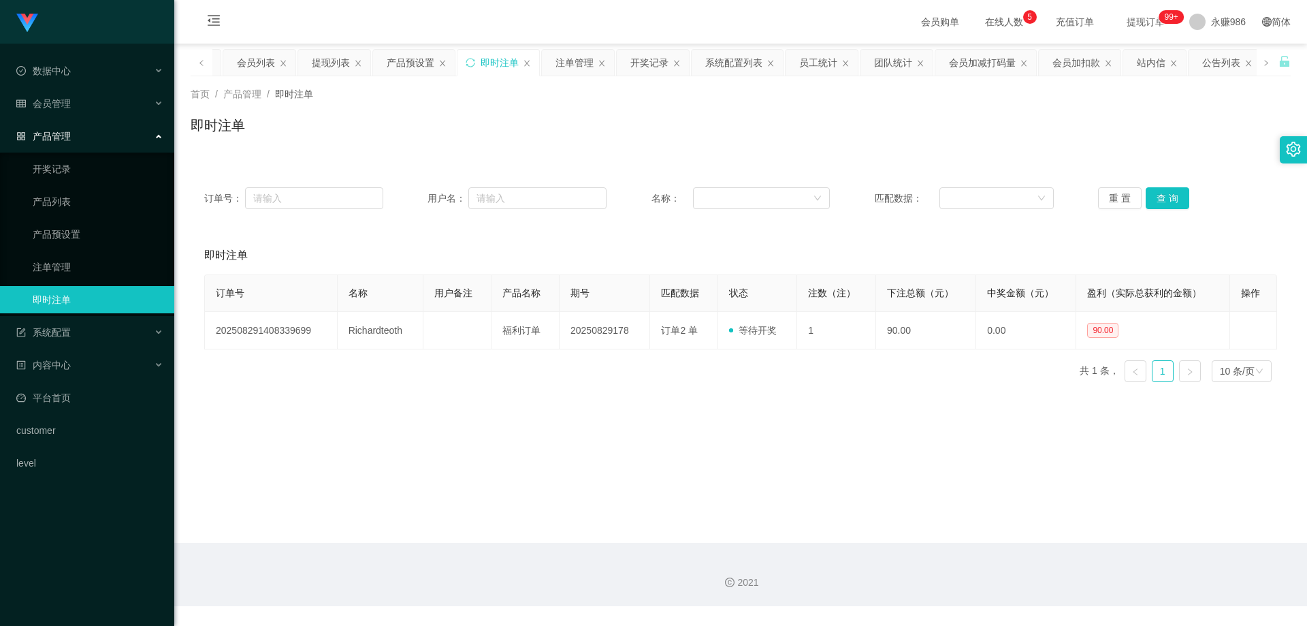
click at [1179, 185] on div "订单号： 用户名： 名称： 匹配数据： 重 置 查 询" at bounding box center [741, 198] width 1100 height 49
click at [1167, 197] on button "查 询" at bounding box center [1168, 198] width 44 height 22
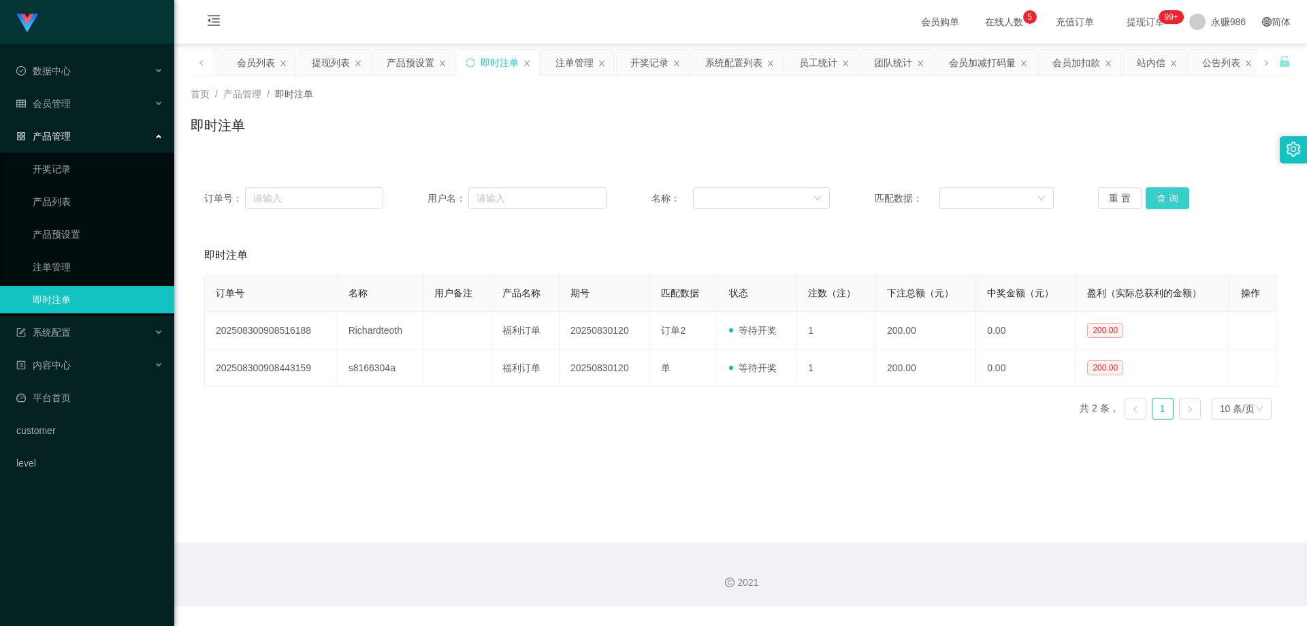
click at [1167, 197] on button "查 询" at bounding box center [1168, 198] width 44 height 22
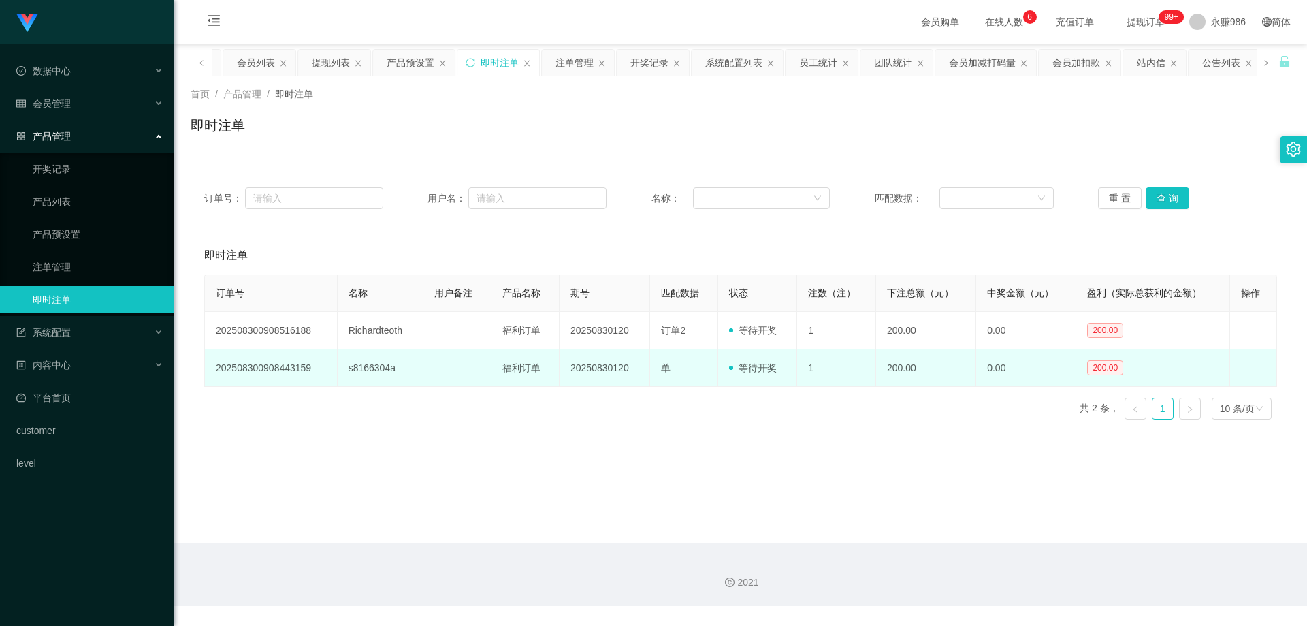
click at [400, 366] on td "s8166304a" at bounding box center [381, 367] width 86 height 37
click at [368, 366] on td "s8166304a" at bounding box center [381, 367] width 86 height 37
copy td "s8166304a"
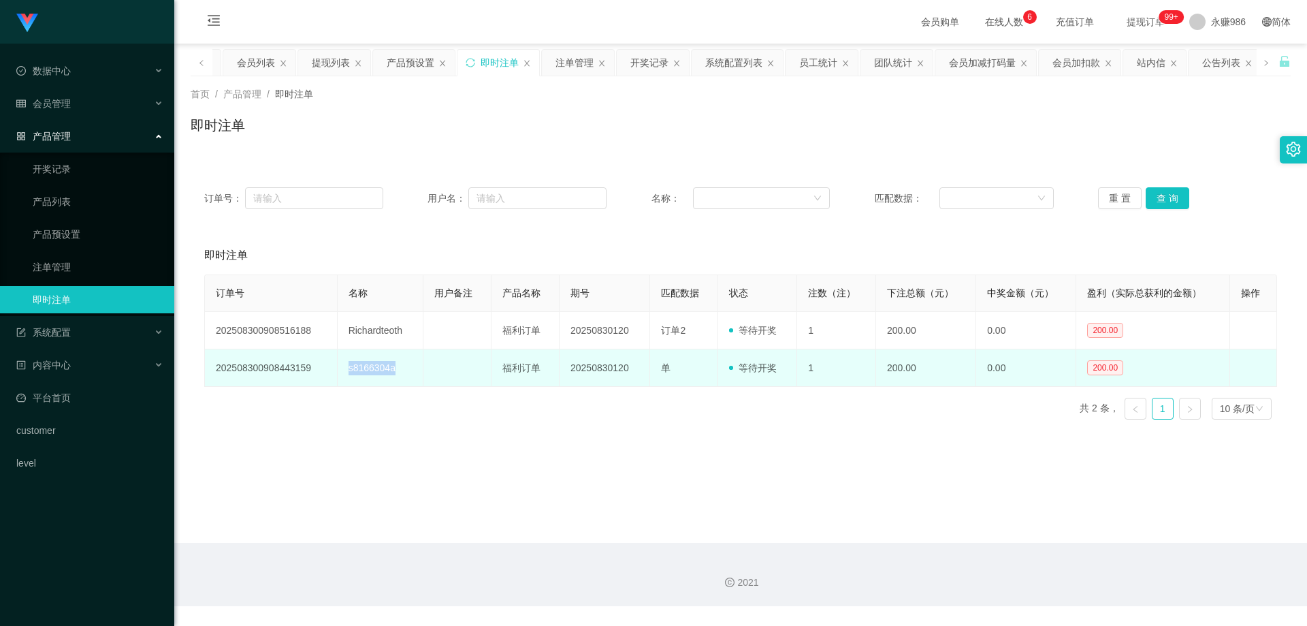
click at [376, 371] on td "s8166304a" at bounding box center [381, 367] width 86 height 37
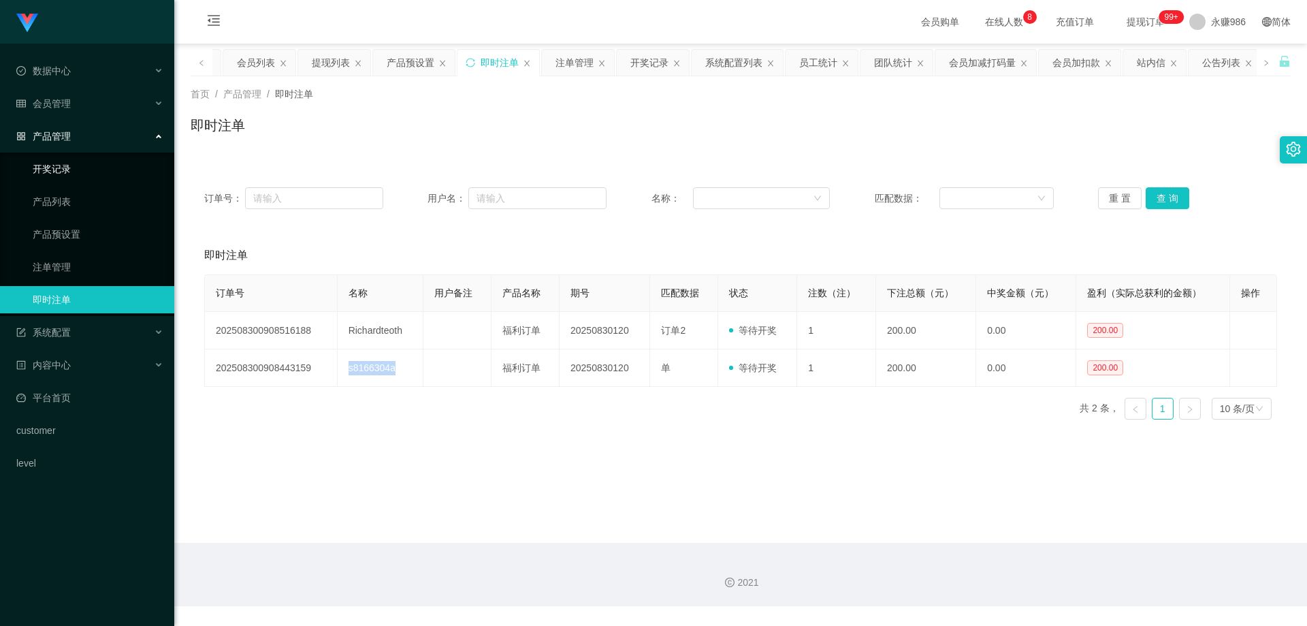
click at [97, 158] on link "开奖记录" at bounding box center [98, 168] width 131 height 27
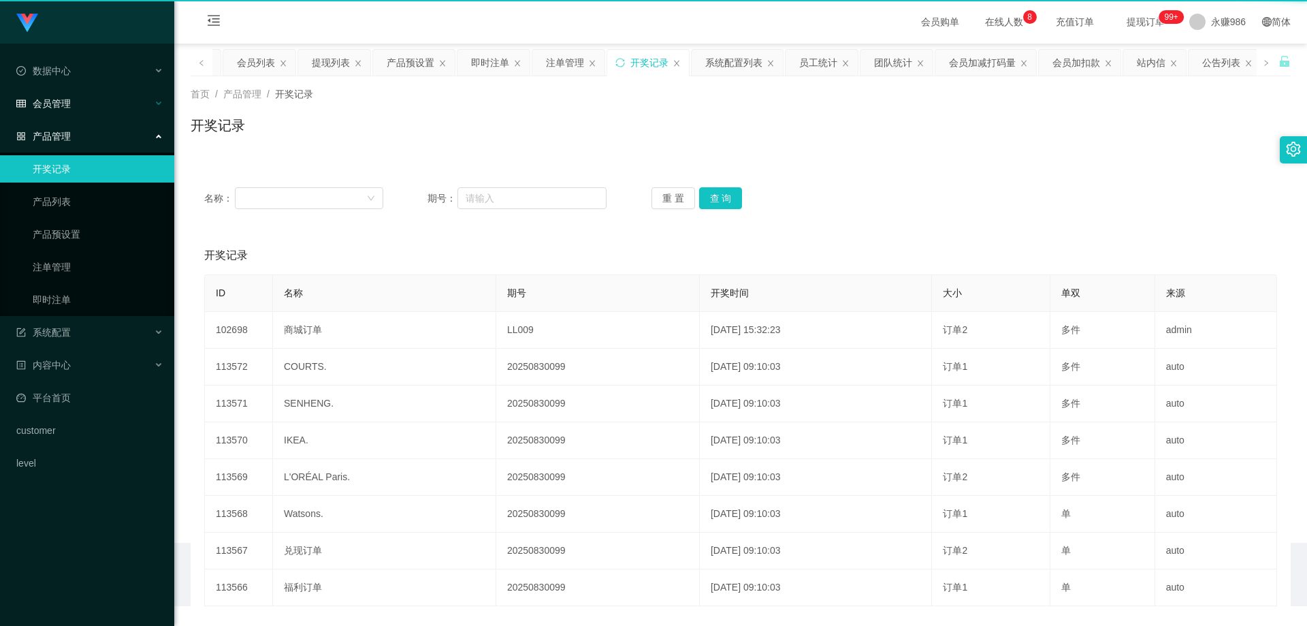
click at [72, 105] on div "会员管理" at bounding box center [87, 103] width 174 height 27
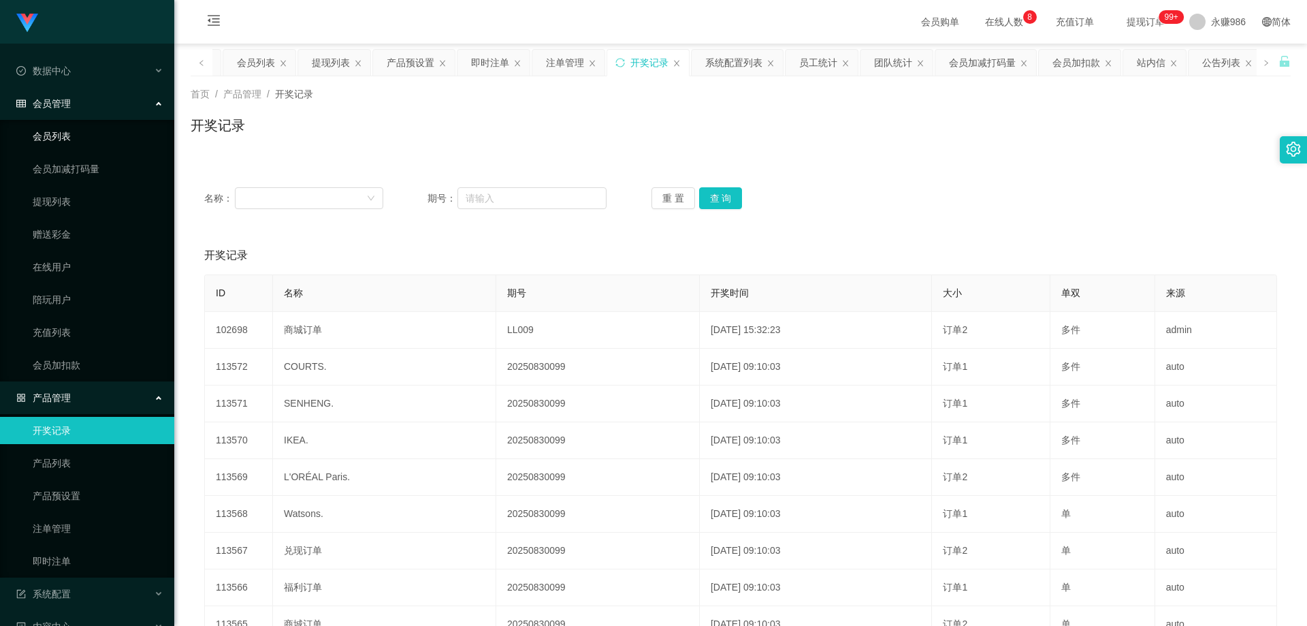
click at [74, 131] on link "会员列表" at bounding box center [98, 136] width 131 height 27
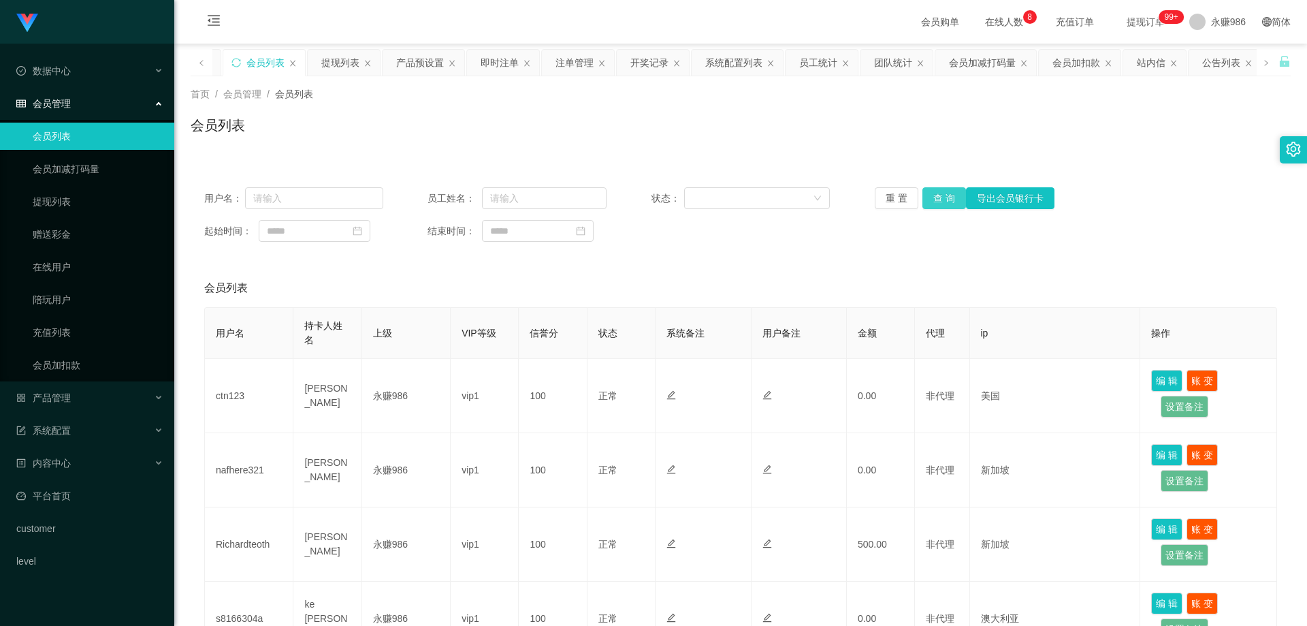
click at [924, 200] on button "查 询" at bounding box center [945, 198] width 44 height 22
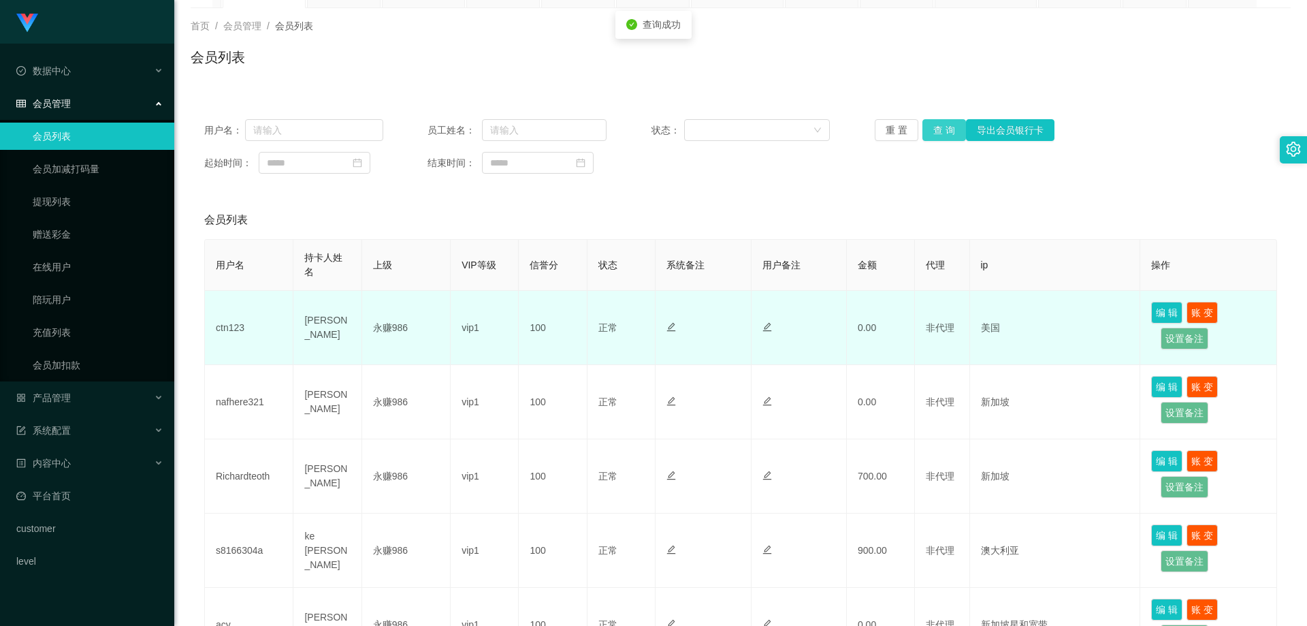
scroll to position [136, 0]
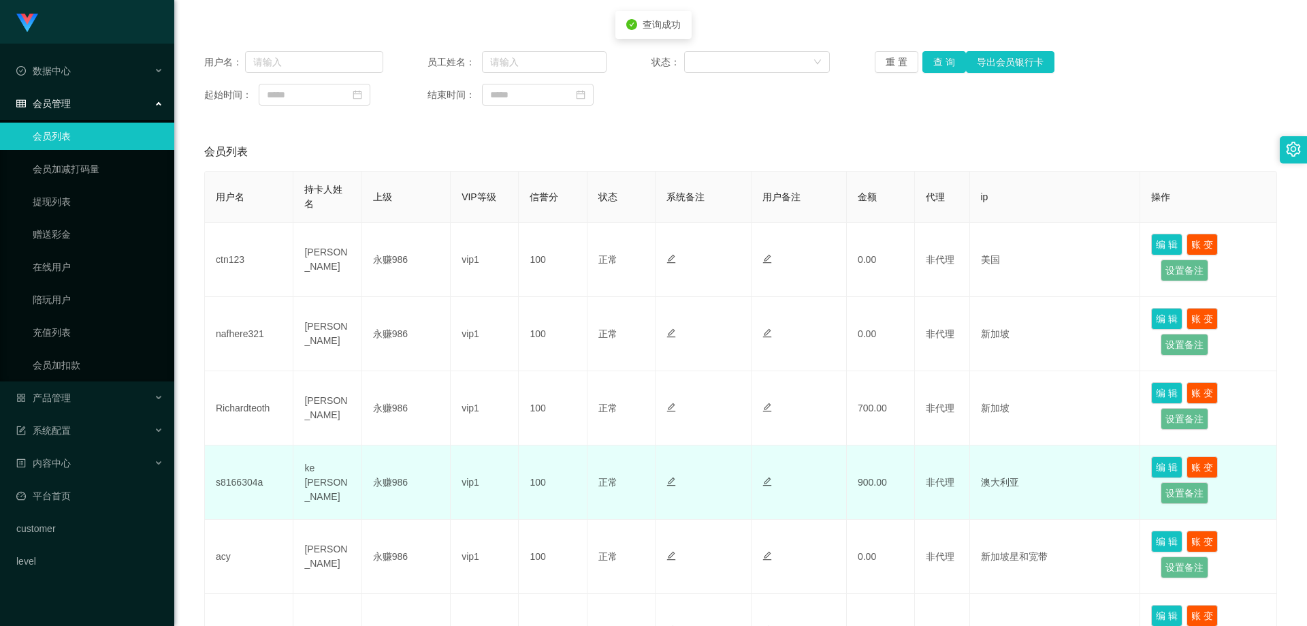
click at [322, 473] on td "ke [PERSON_NAME]" at bounding box center [328, 482] width 68 height 74
copy td "ke [PERSON_NAME]"
click at [243, 474] on td "s8166304a" at bounding box center [249, 482] width 89 height 74
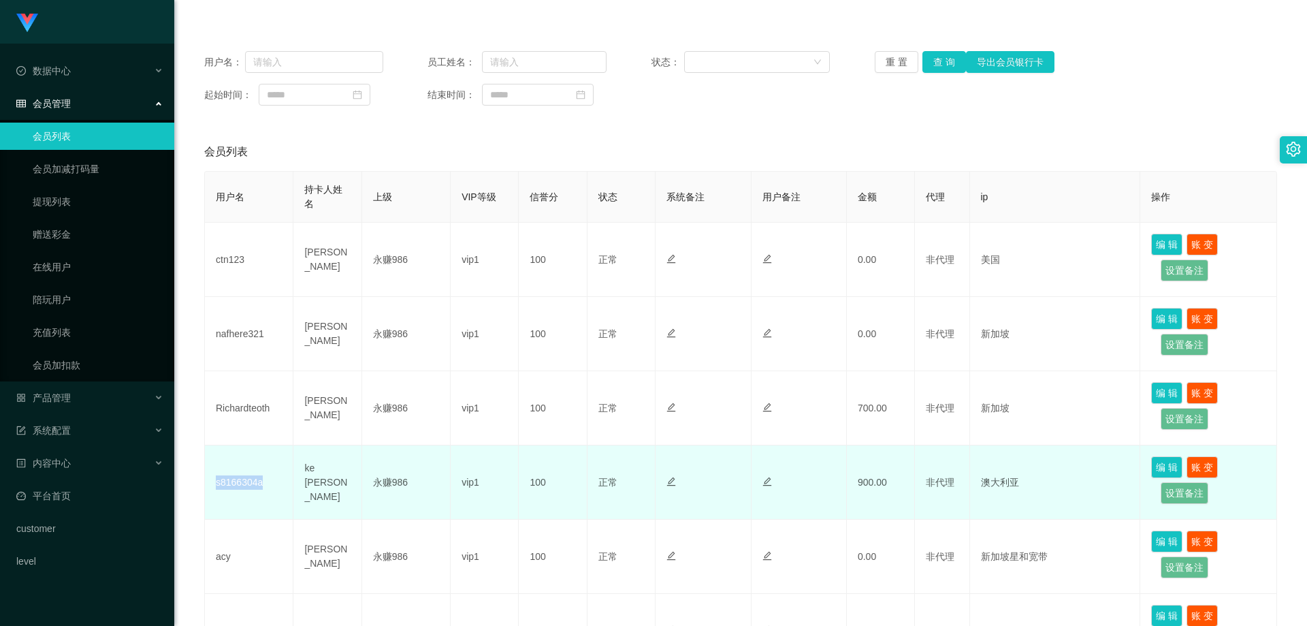
click at [243, 474] on td "s8166304a" at bounding box center [249, 482] width 89 height 74
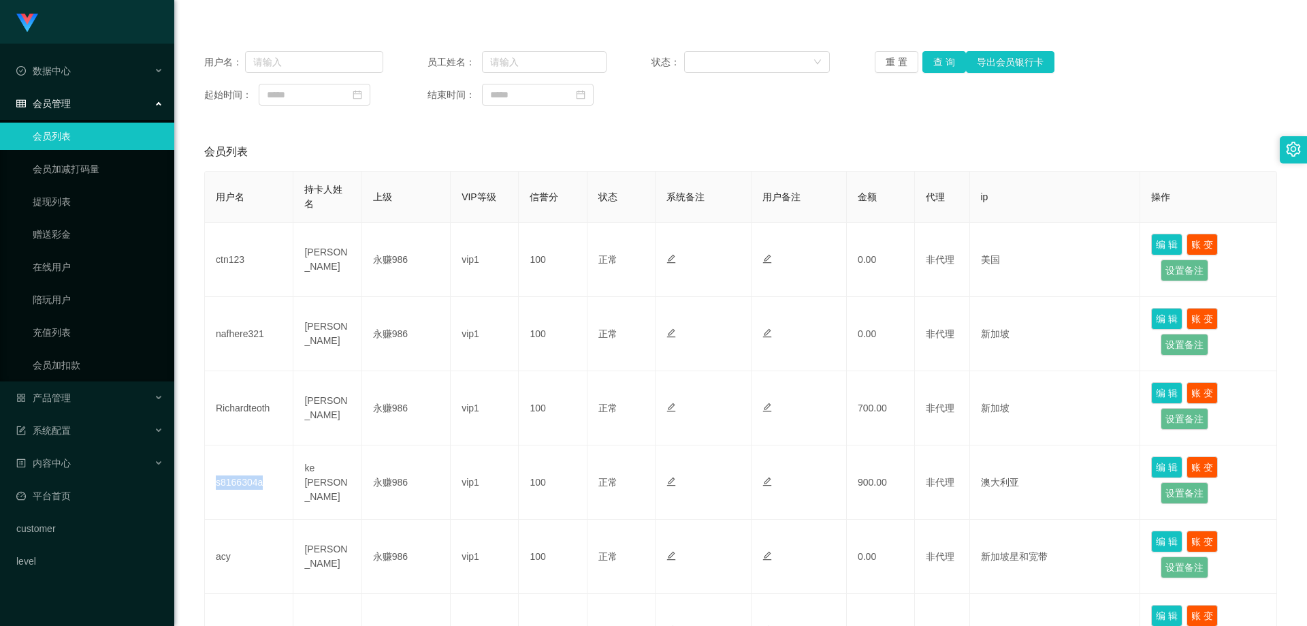
copy td "s8166304a"
click at [942, 70] on button "查 询" at bounding box center [945, 62] width 44 height 22
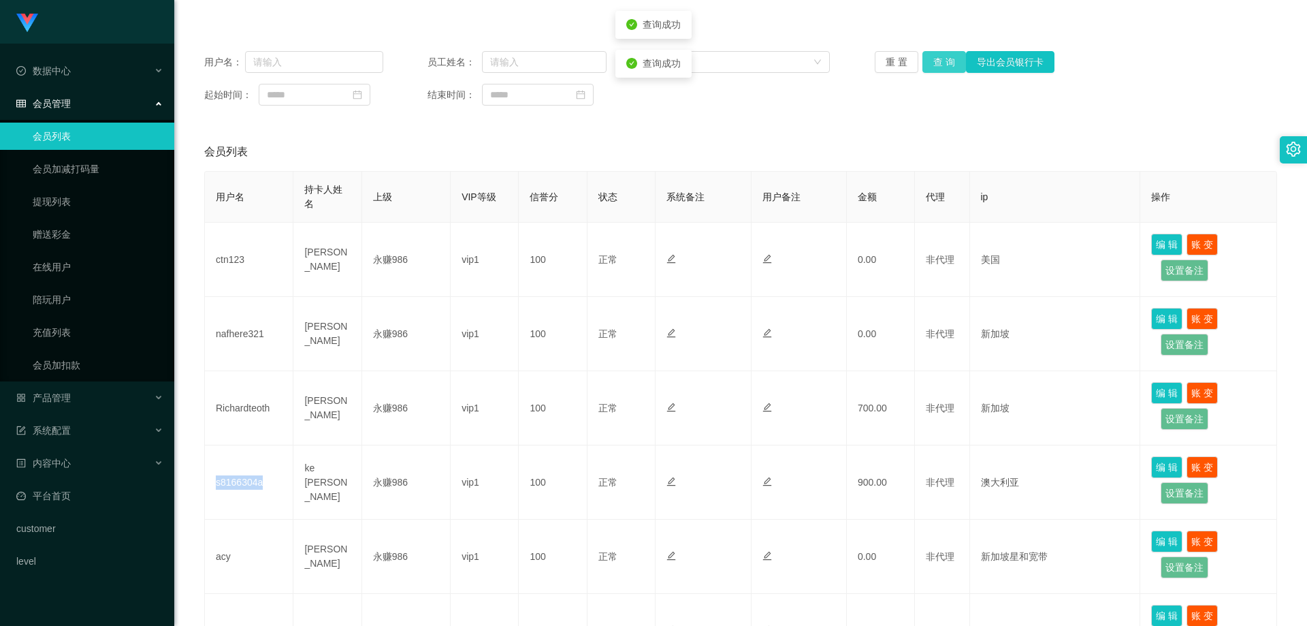
click at [942, 70] on button "查 询" at bounding box center [945, 62] width 44 height 22
click at [930, 64] on button "查 询" at bounding box center [945, 62] width 44 height 22
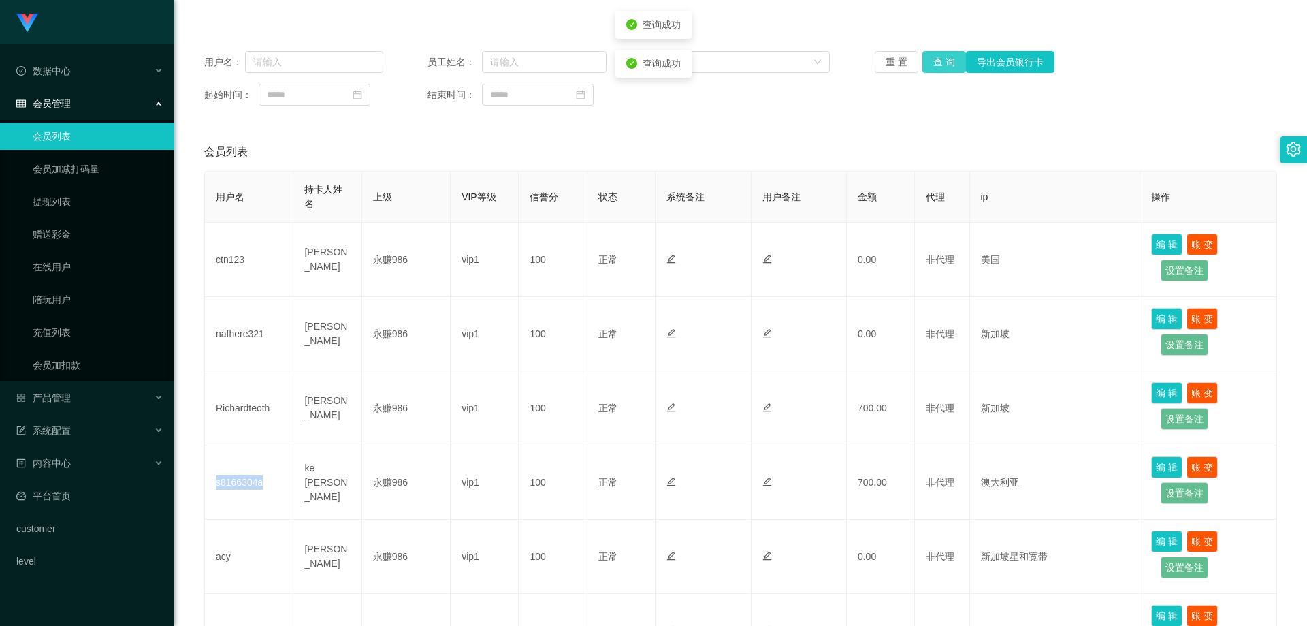
click at [930, 64] on button "查 询" at bounding box center [945, 62] width 44 height 22
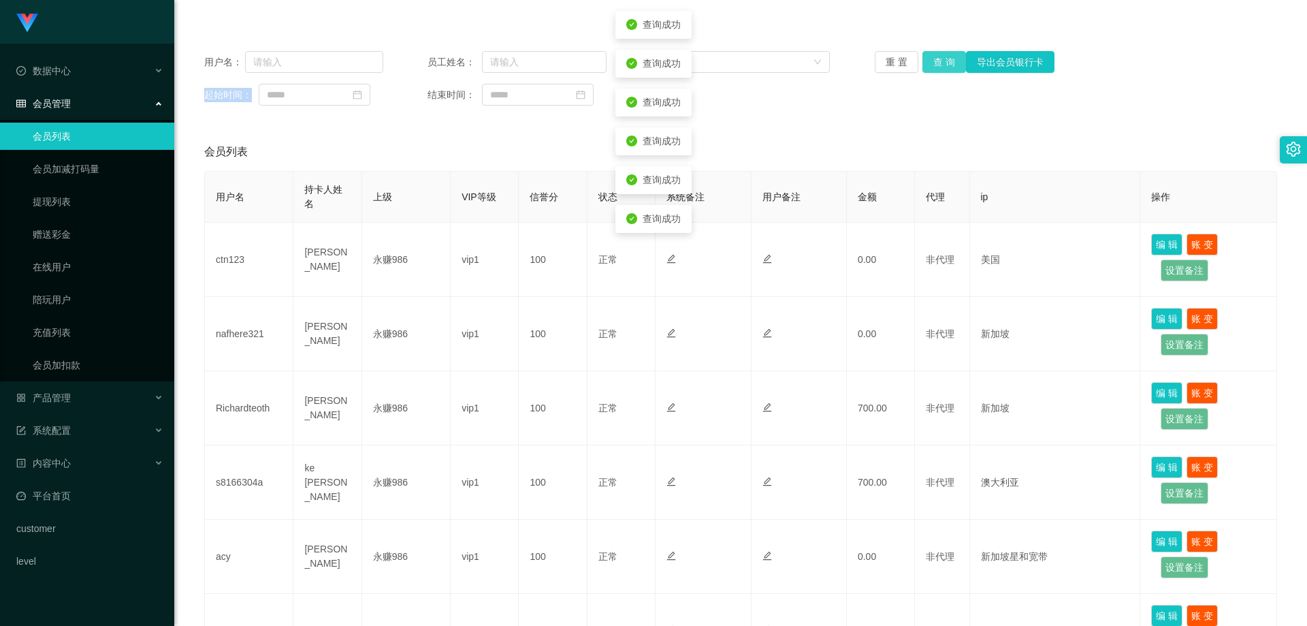
click at [930, 64] on div "重 置 查 询 导出会员银行卡" at bounding box center [964, 62] width 179 height 22
click at [930, 64] on button "查 询" at bounding box center [945, 62] width 44 height 22
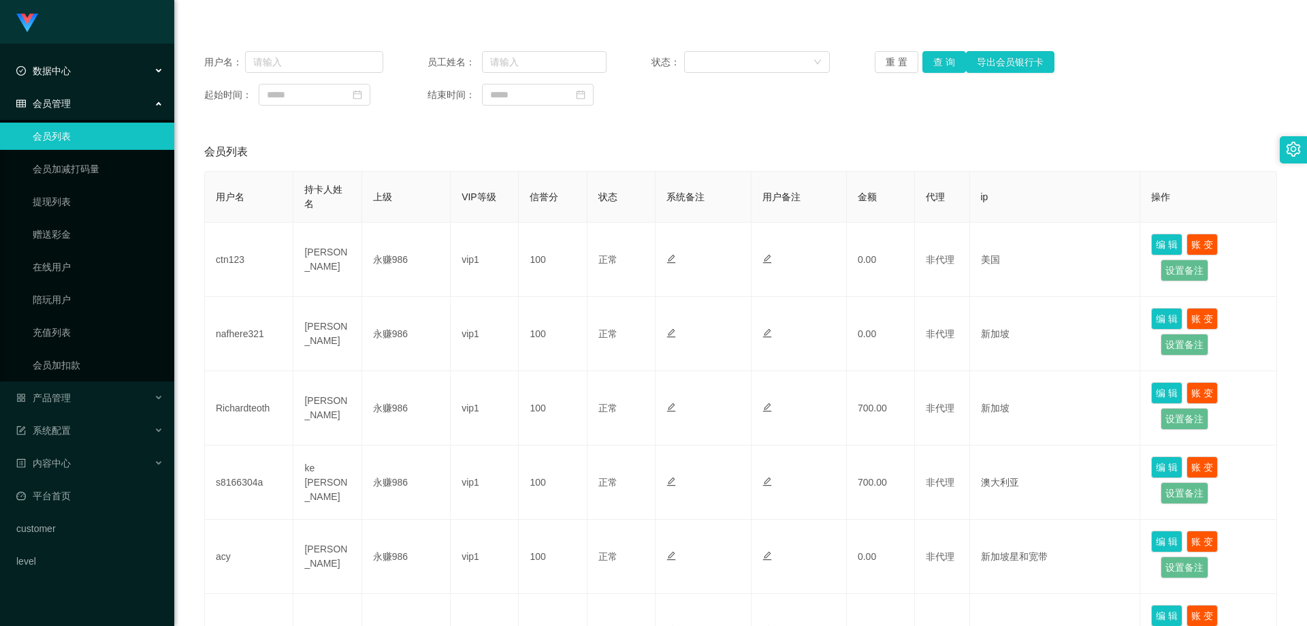
click at [56, 62] on div "数据中心" at bounding box center [87, 70] width 174 height 27
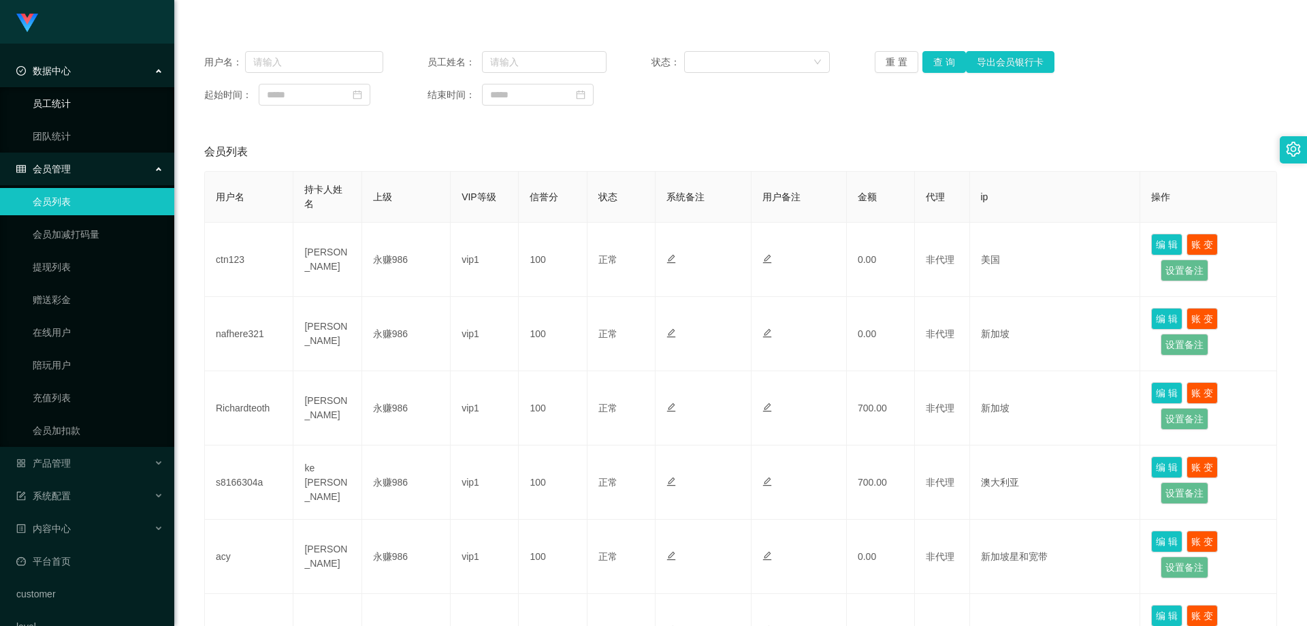
click at [77, 112] on link "员工统计" at bounding box center [98, 103] width 131 height 27
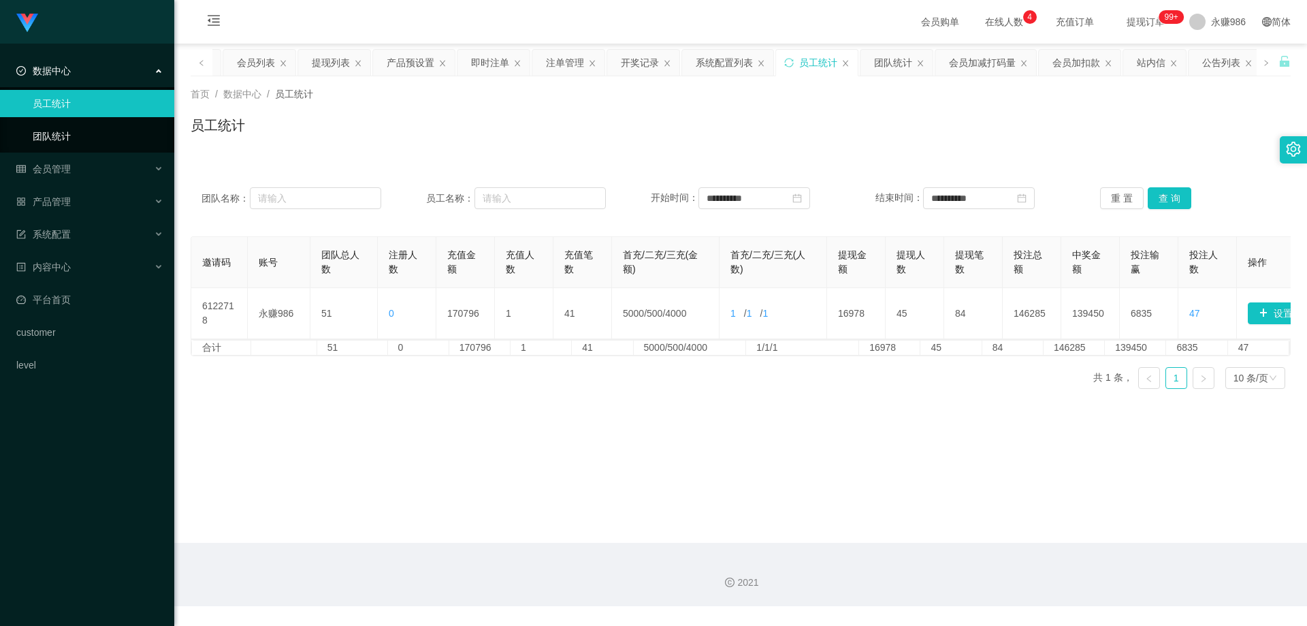
click at [89, 135] on link "团队统计" at bounding box center [98, 136] width 131 height 27
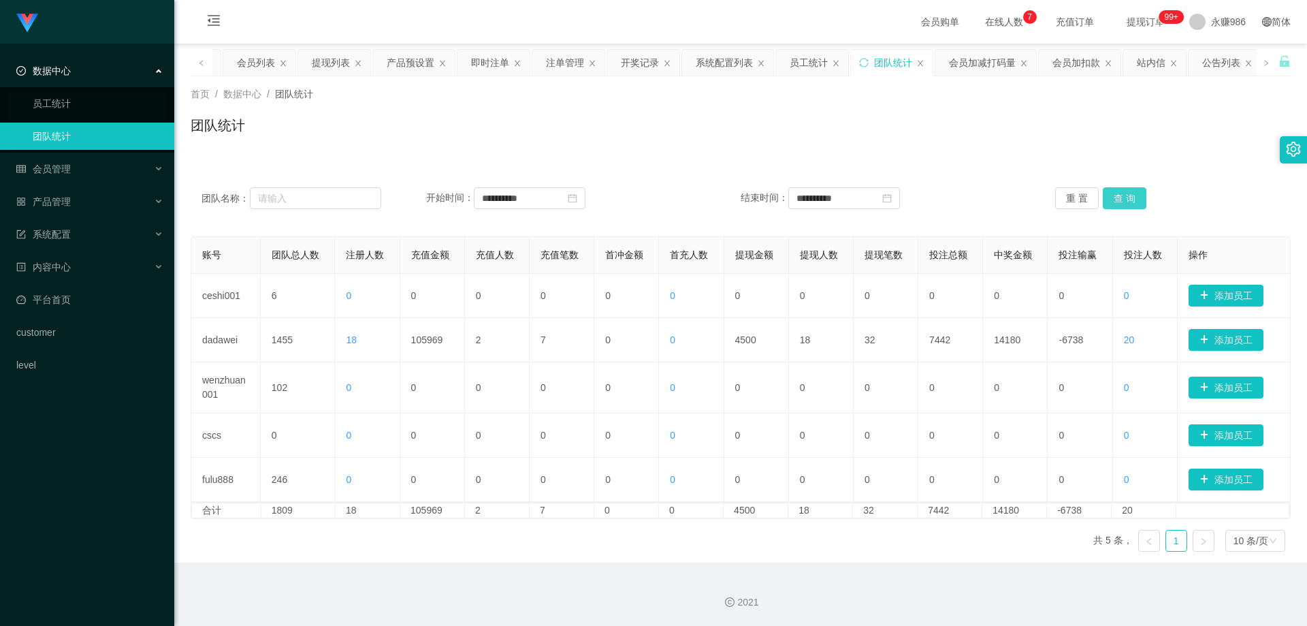
click at [1120, 202] on button "查 询" at bounding box center [1125, 198] width 44 height 22
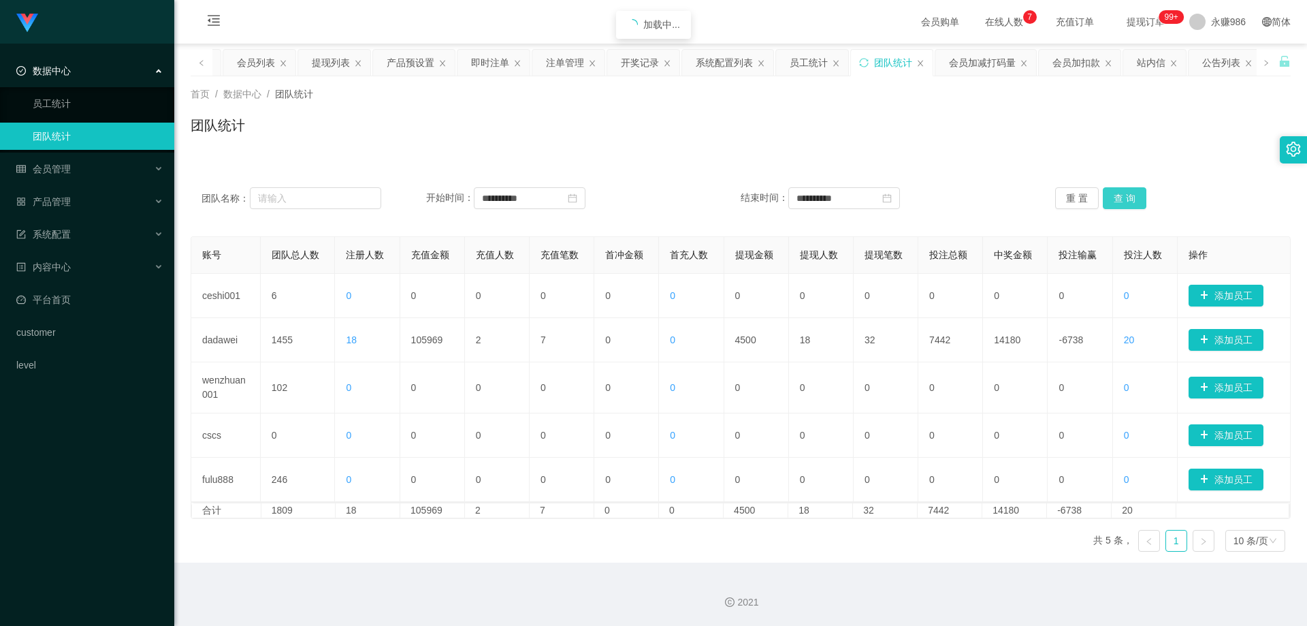
click at [1120, 202] on button "查 询" at bounding box center [1125, 198] width 44 height 22
click at [70, 136] on link "团队统计" at bounding box center [98, 136] width 131 height 27
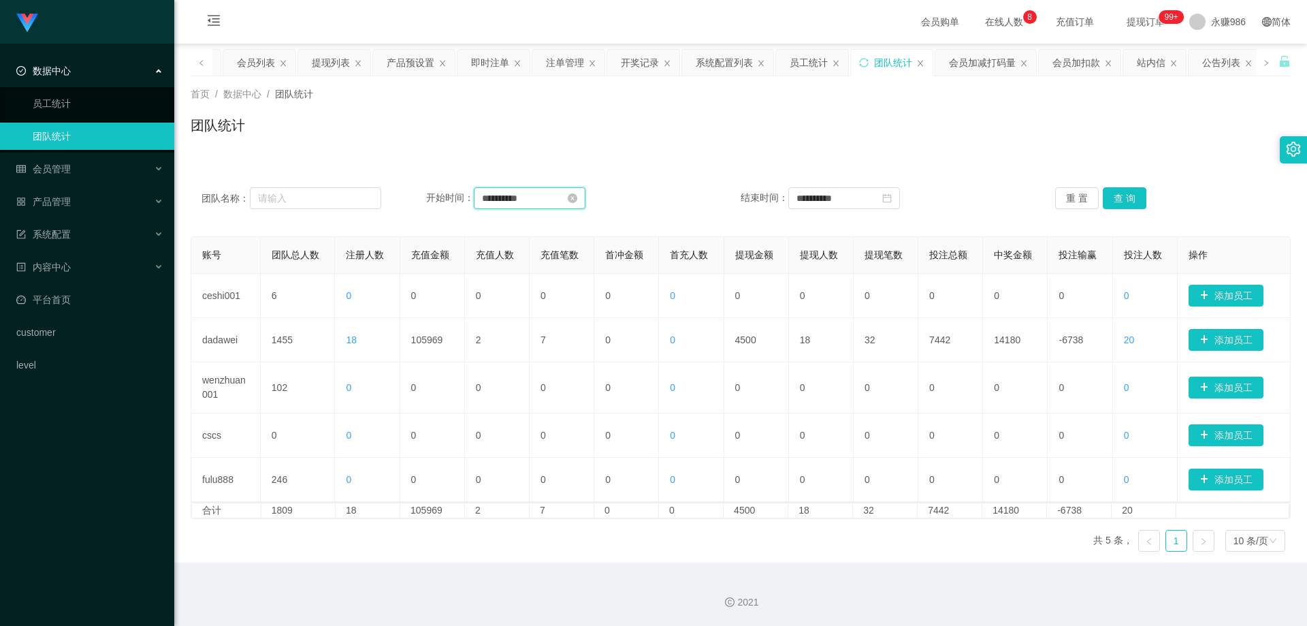
click at [568, 197] on input "**********" at bounding box center [530, 198] width 112 height 22
click at [555, 398] on span "今天" at bounding box center [567, 404] width 173 height 26
click at [572, 398] on link "今天" at bounding box center [567, 404] width 19 height 26
type input "**********"
click at [887, 405] on link "今天" at bounding box center [879, 404] width 19 height 26
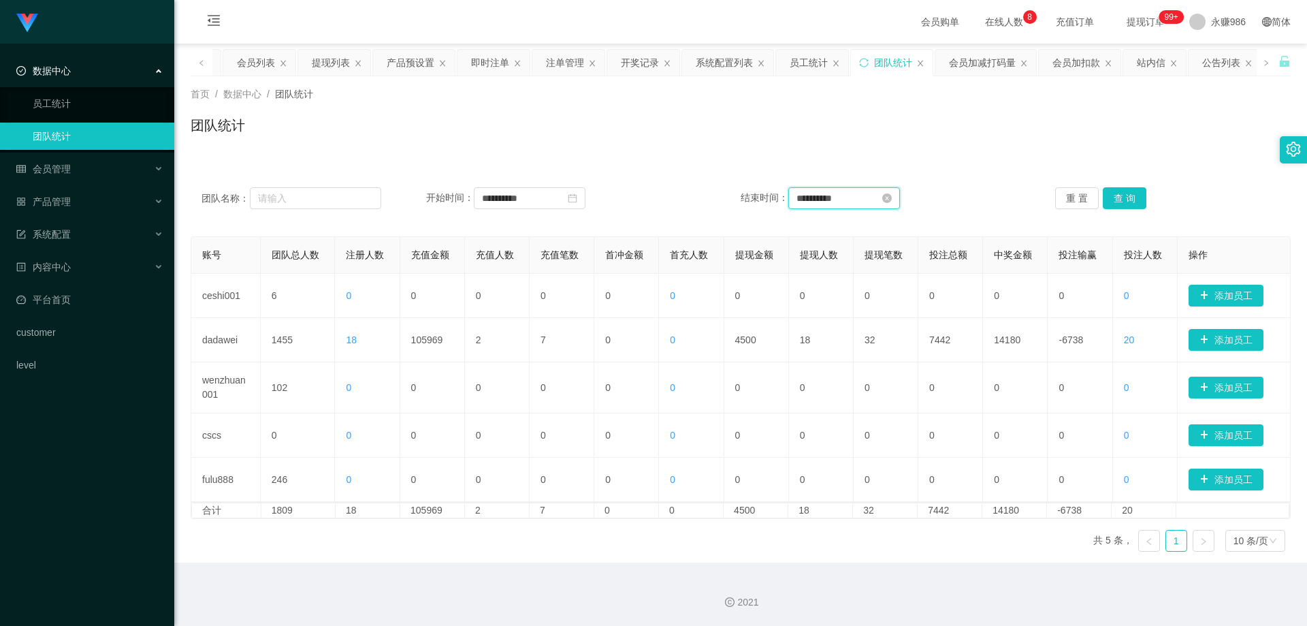
click at [852, 193] on input "**********" at bounding box center [845, 198] width 112 height 22
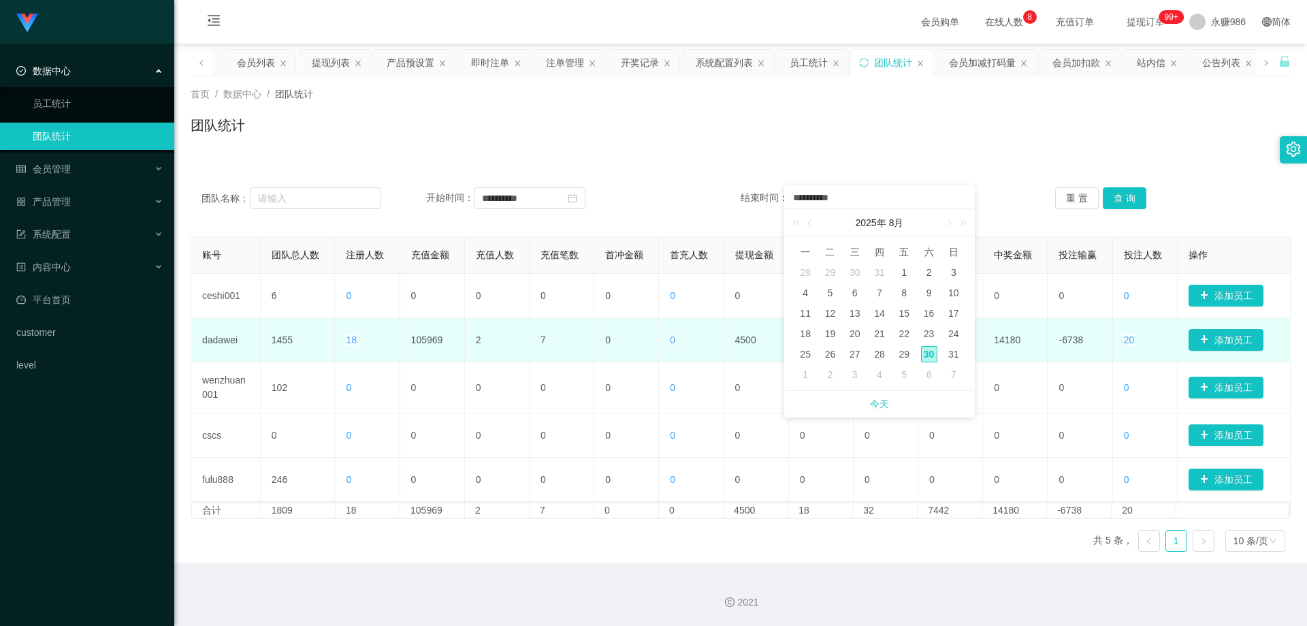
drag, startPoint x: 953, startPoint y: 353, endPoint x: 973, endPoint y: 344, distance: 22.5
click at [953, 353] on div "31" at bounding box center [954, 354] width 16 height 16
type input "**********"
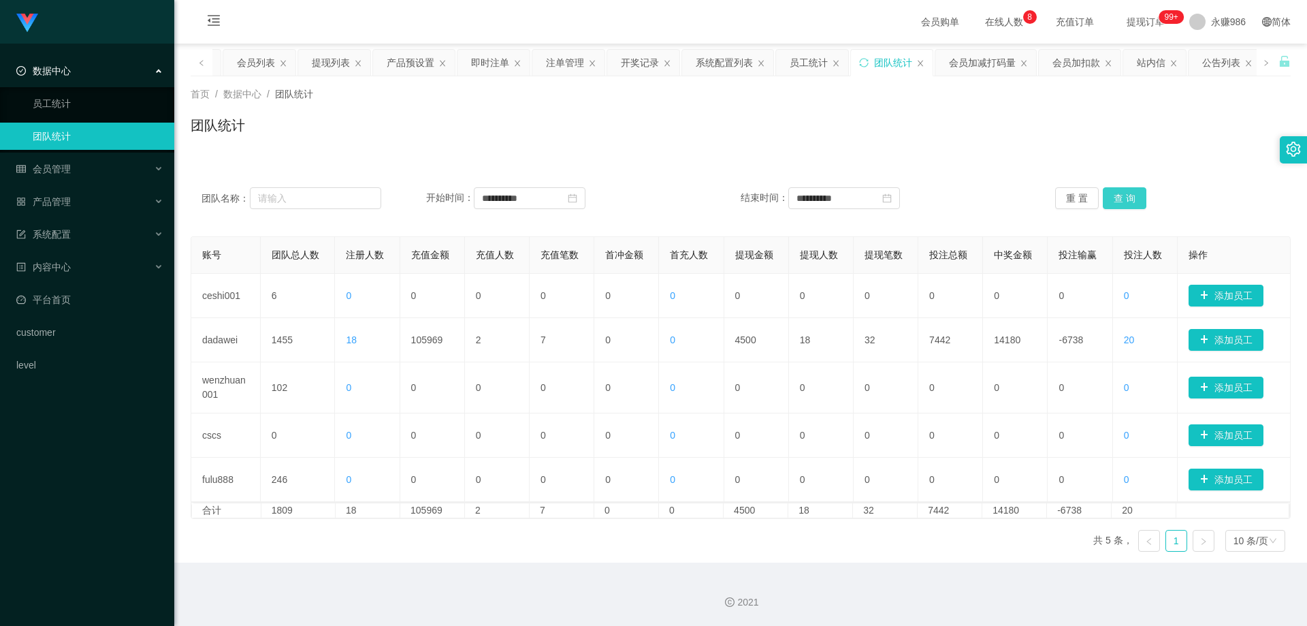
click at [1117, 196] on button "查 询" at bounding box center [1125, 198] width 44 height 22
click at [67, 281] on div "内容中心" at bounding box center [87, 266] width 174 height 27
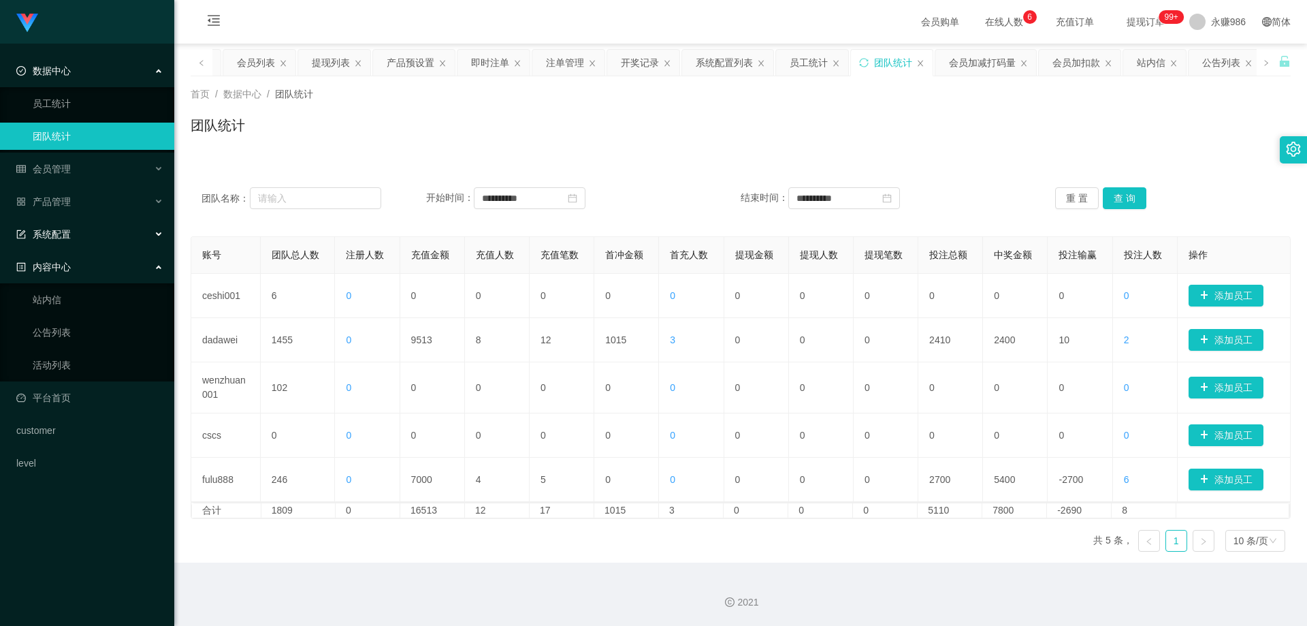
click at [81, 225] on div "系统配置" at bounding box center [87, 234] width 174 height 27
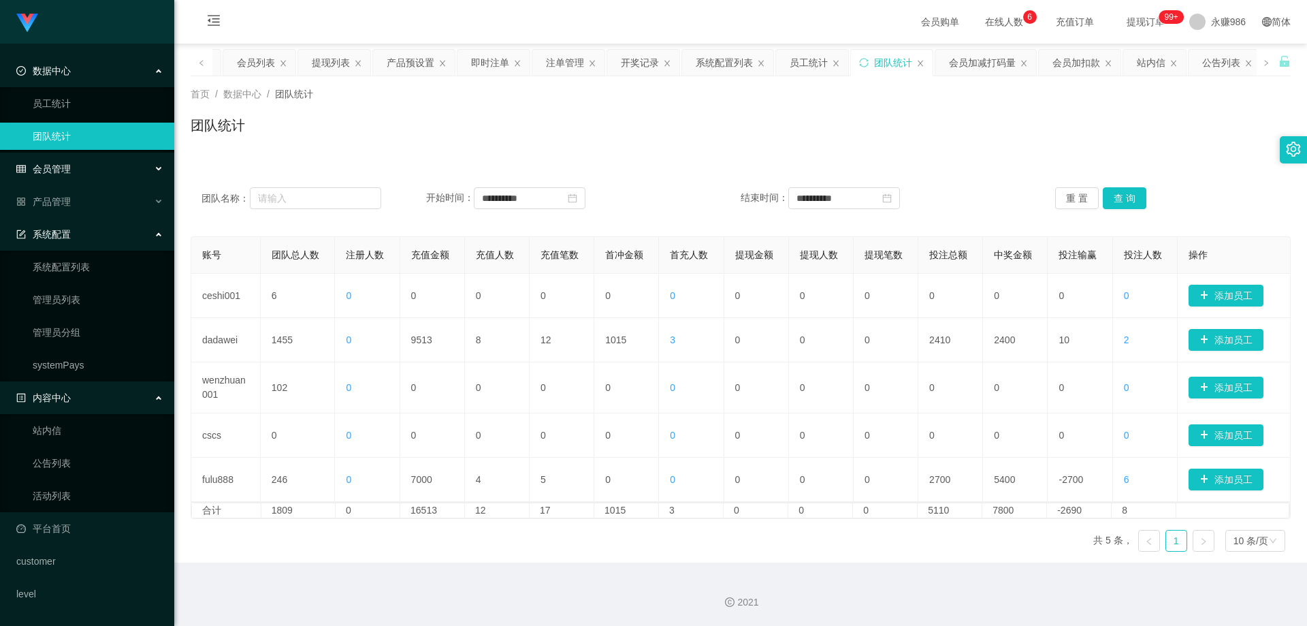
click at [78, 161] on div "会员管理" at bounding box center [87, 168] width 174 height 27
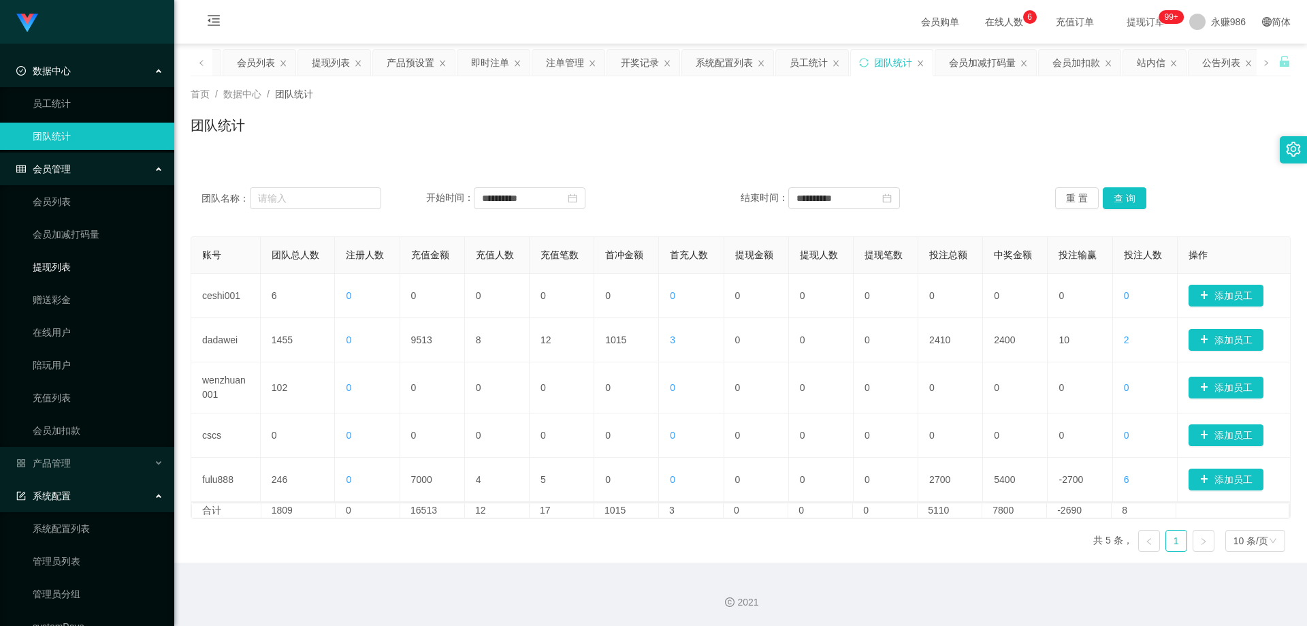
click at [57, 257] on link "提现列表" at bounding box center [98, 266] width 131 height 27
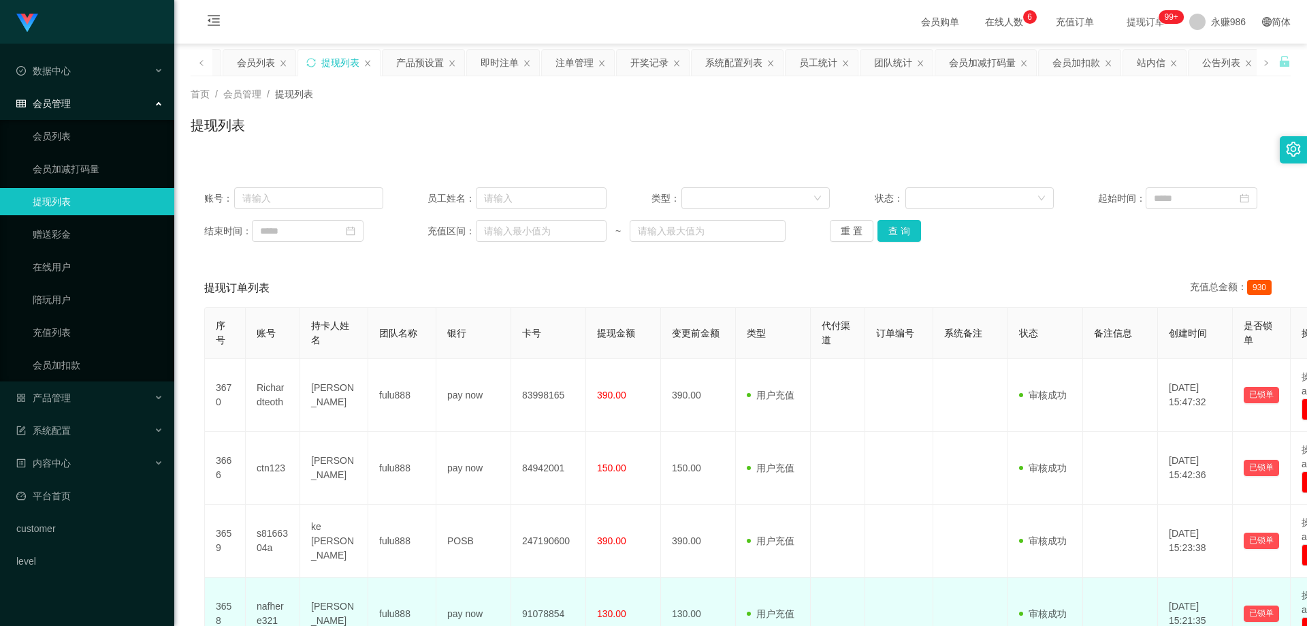
scroll to position [136, 0]
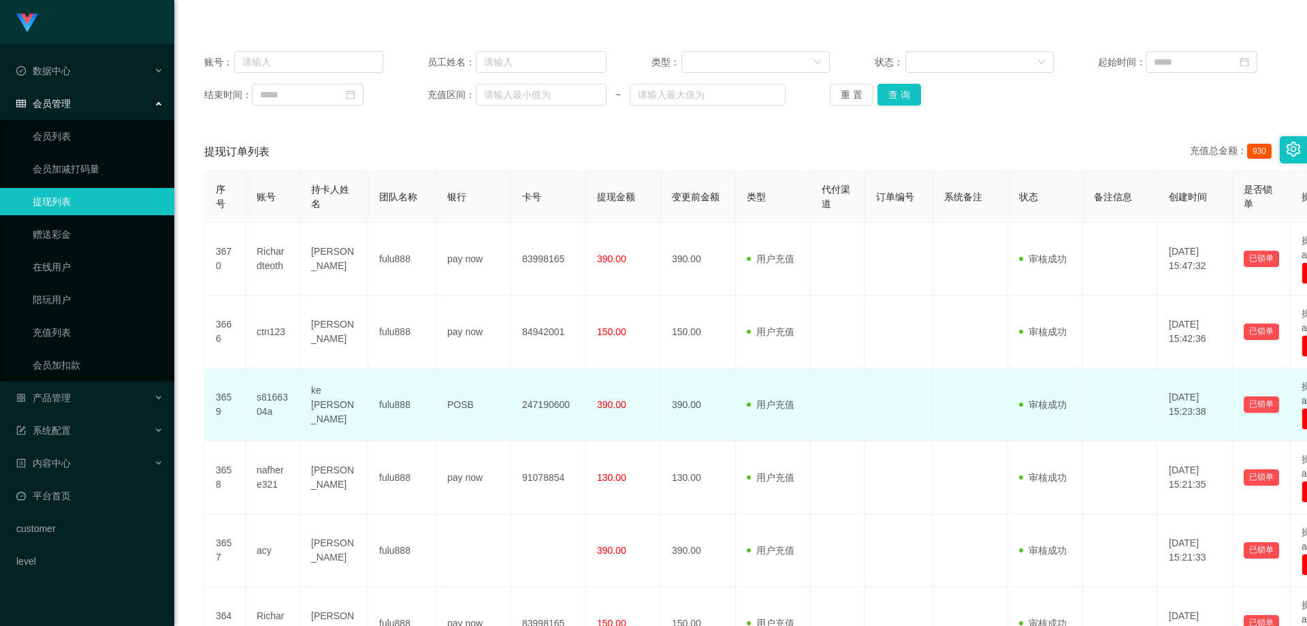
click at [325, 400] on td "ke [PERSON_NAME]" at bounding box center [334, 404] width 68 height 73
copy td "ke [PERSON_NAME]"
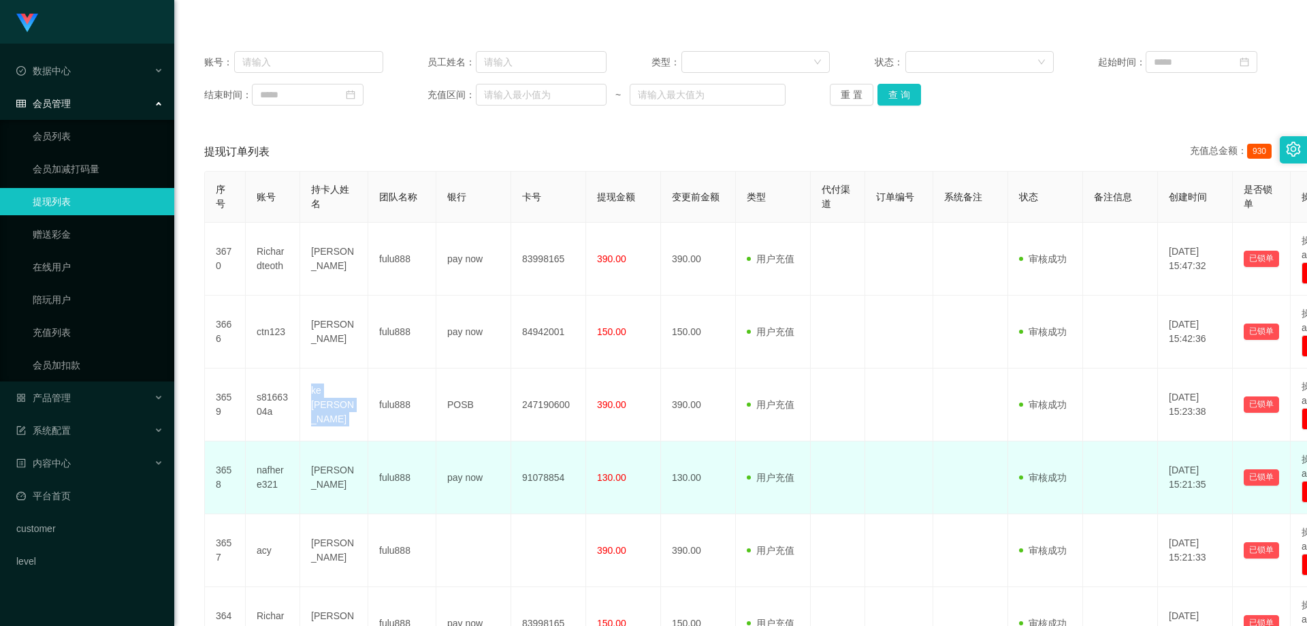
scroll to position [204, 0]
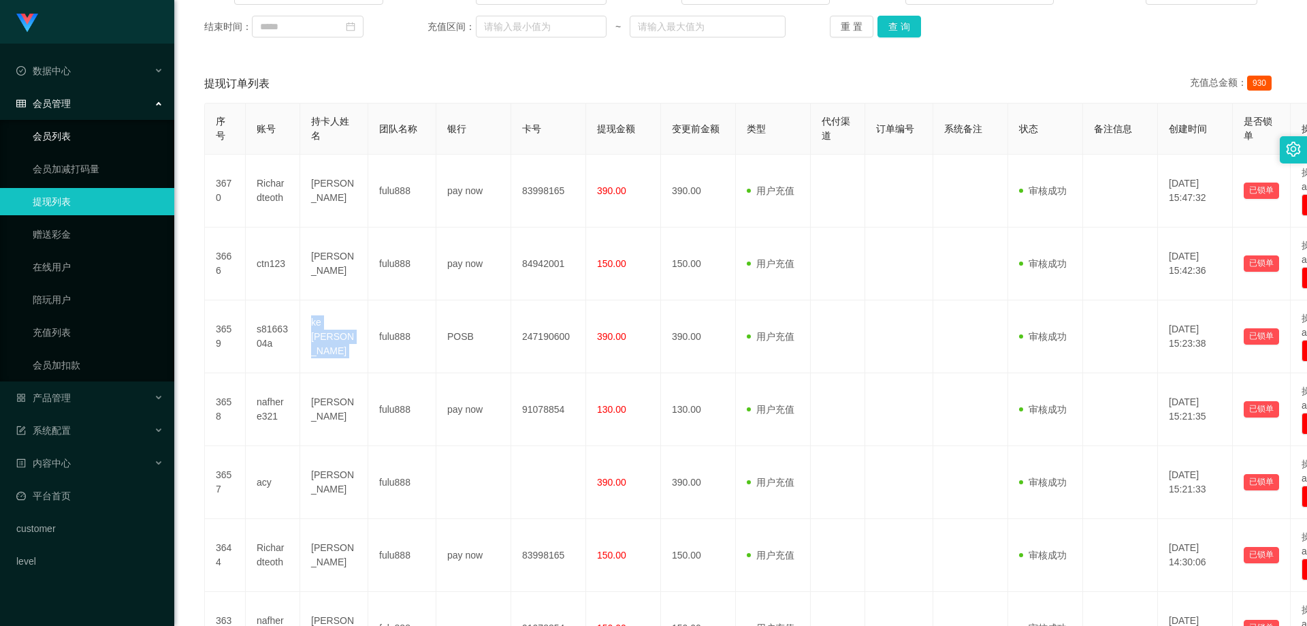
click at [64, 134] on link "会员列表" at bounding box center [98, 136] width 131 height 27
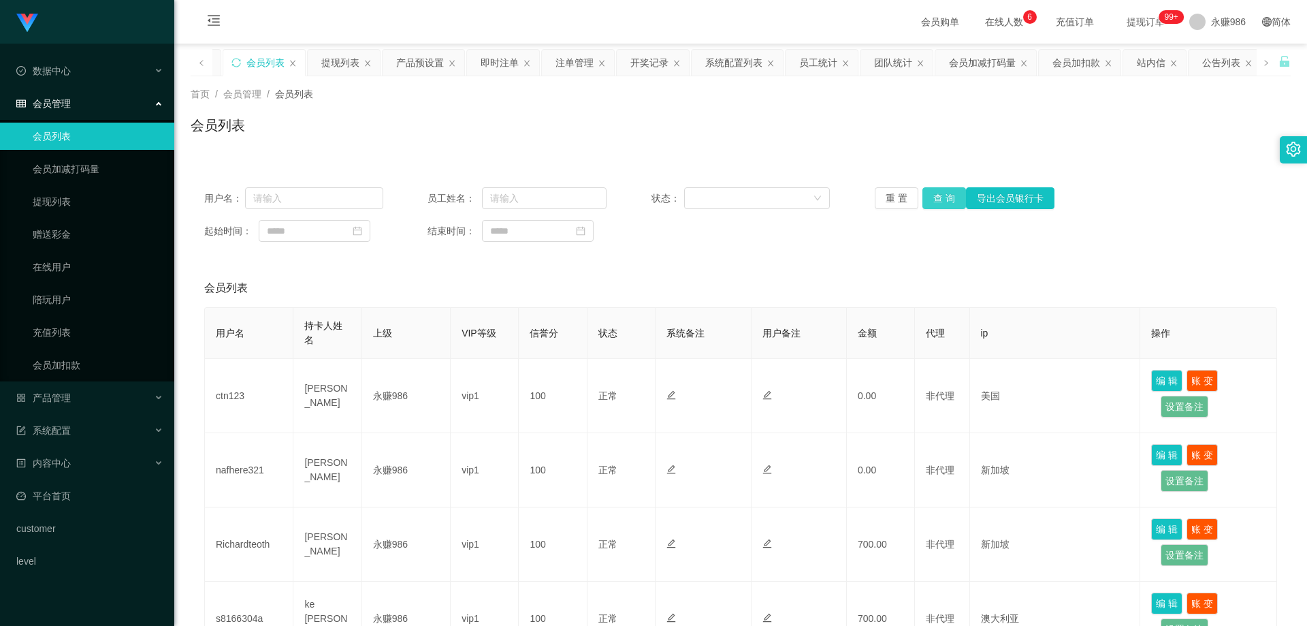
click at [948, 200] on button "查 询" at bounding box center [945, 198] width 44 height 22
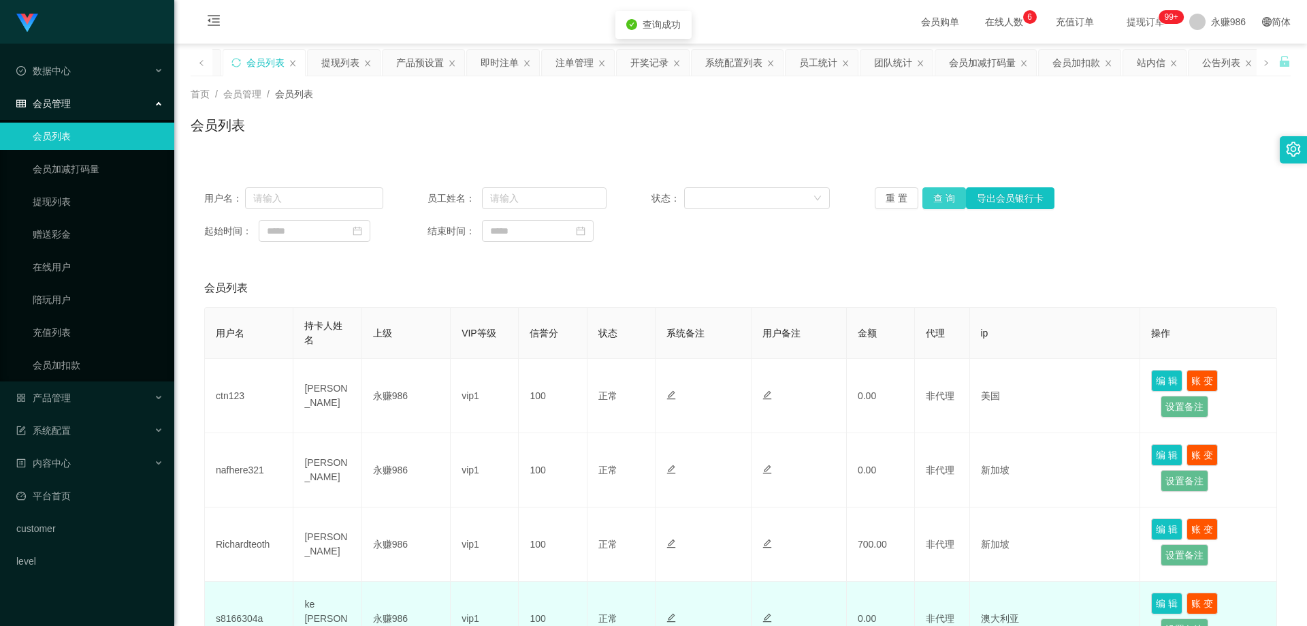
scroll to position [136, 0]
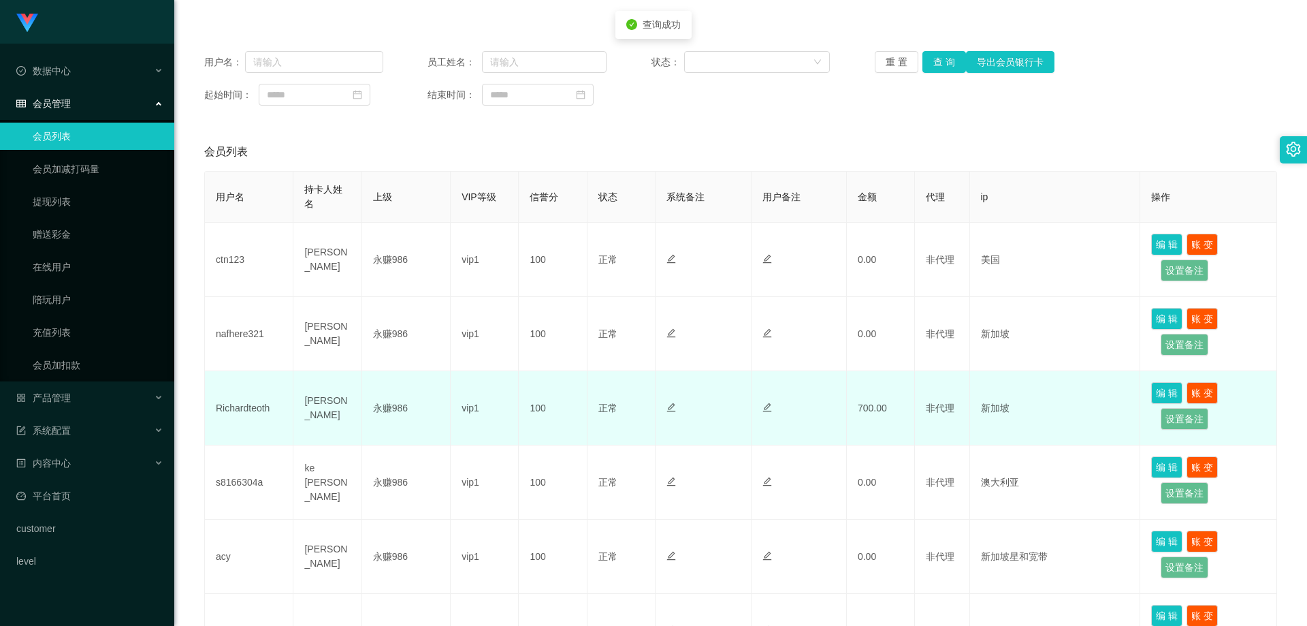
click at [256, 410] on td "Richardteoth" at bounding box center [249, 408] width 89 height 74
click at [255, 410] on td "Richardteoth" at bounding box center [249, 408] width 89 height 74
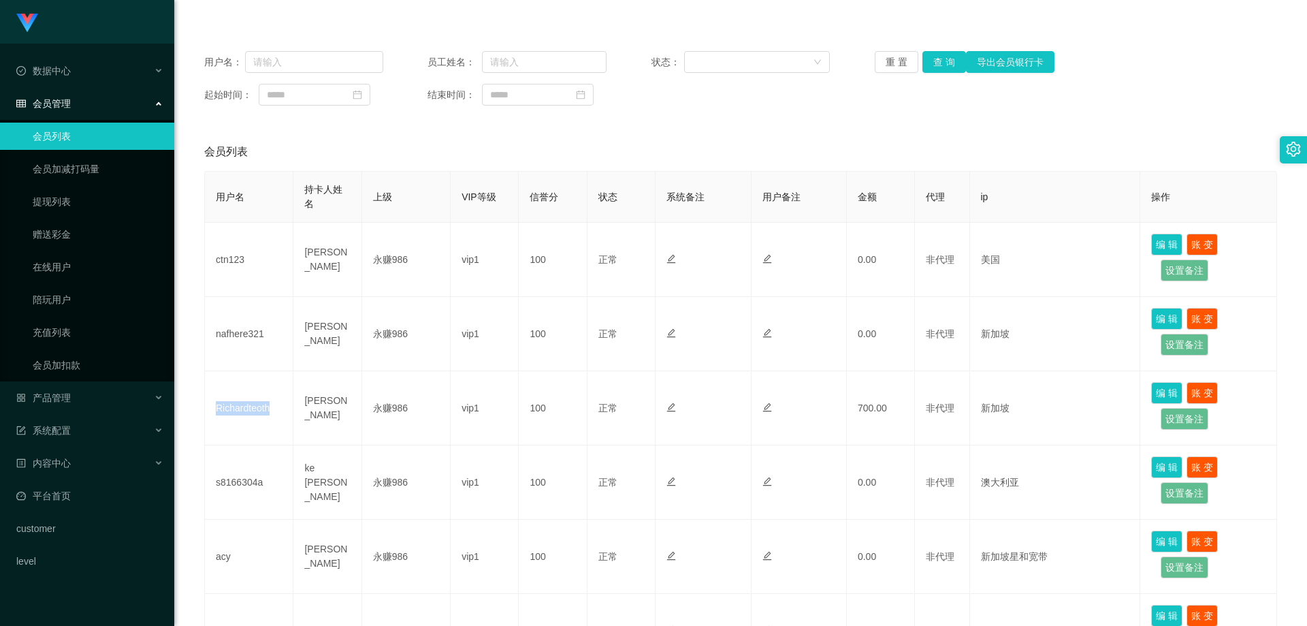
scroll to position [409, 0]
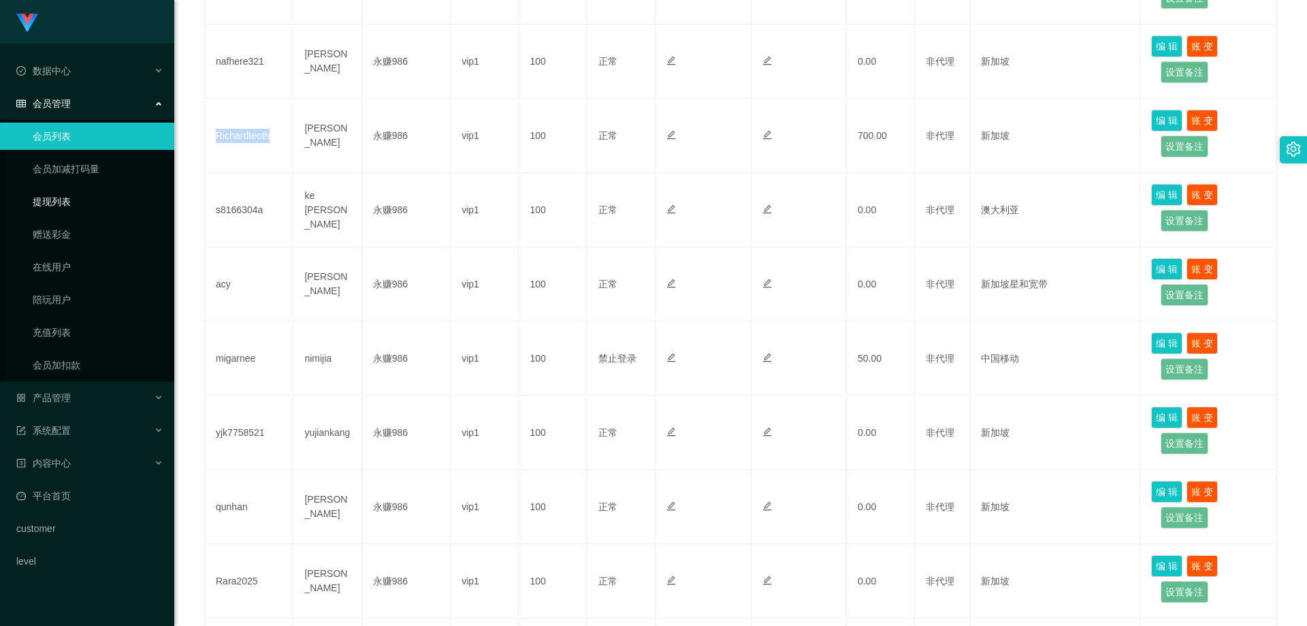
click at [72, 206] on link "提现列表" at bounding box center [98, 201] width 131 height 27
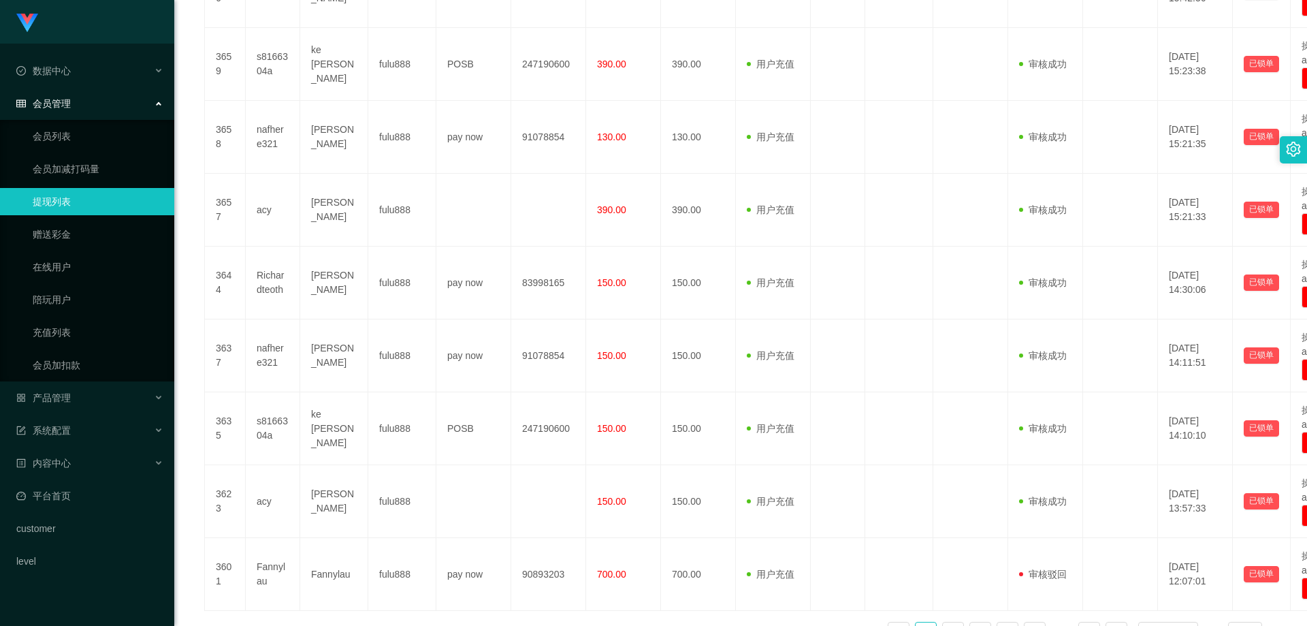
scroll to position [569, 0]
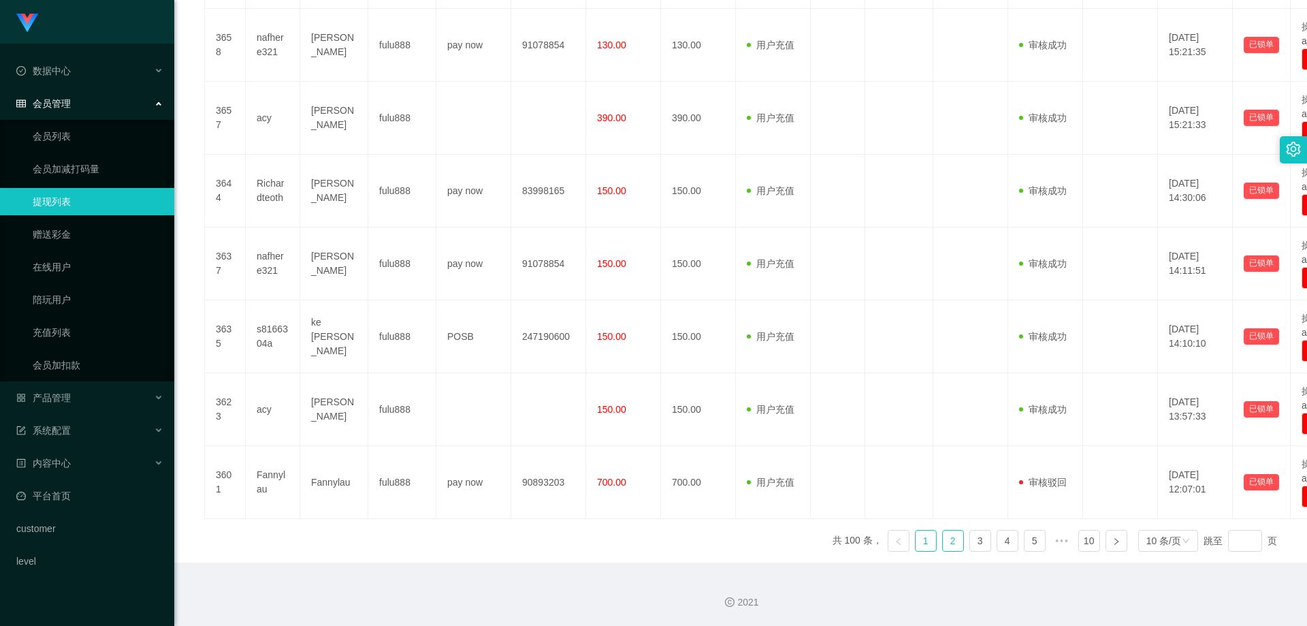
click at [943, 539] on link "2" at bounding box center [953, 540] width 20 height 20
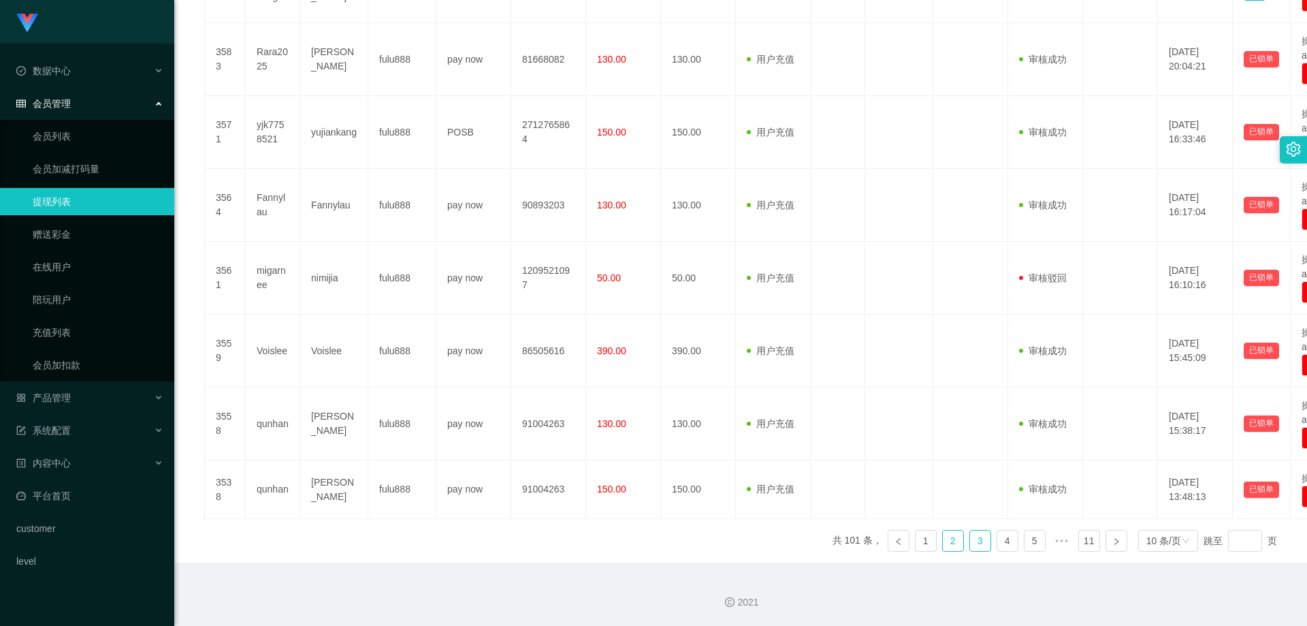
click at [970, 539] on link "3" at bounding box center [980, 540] width 20 height 20
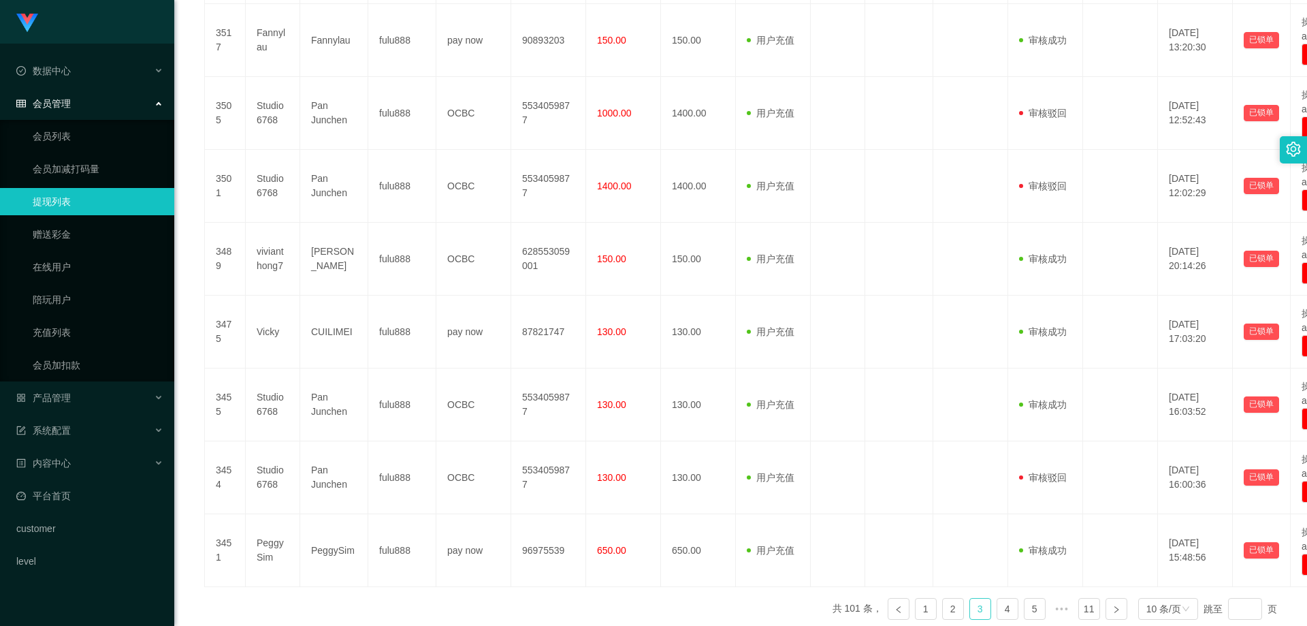
scroll to position [569, 0]
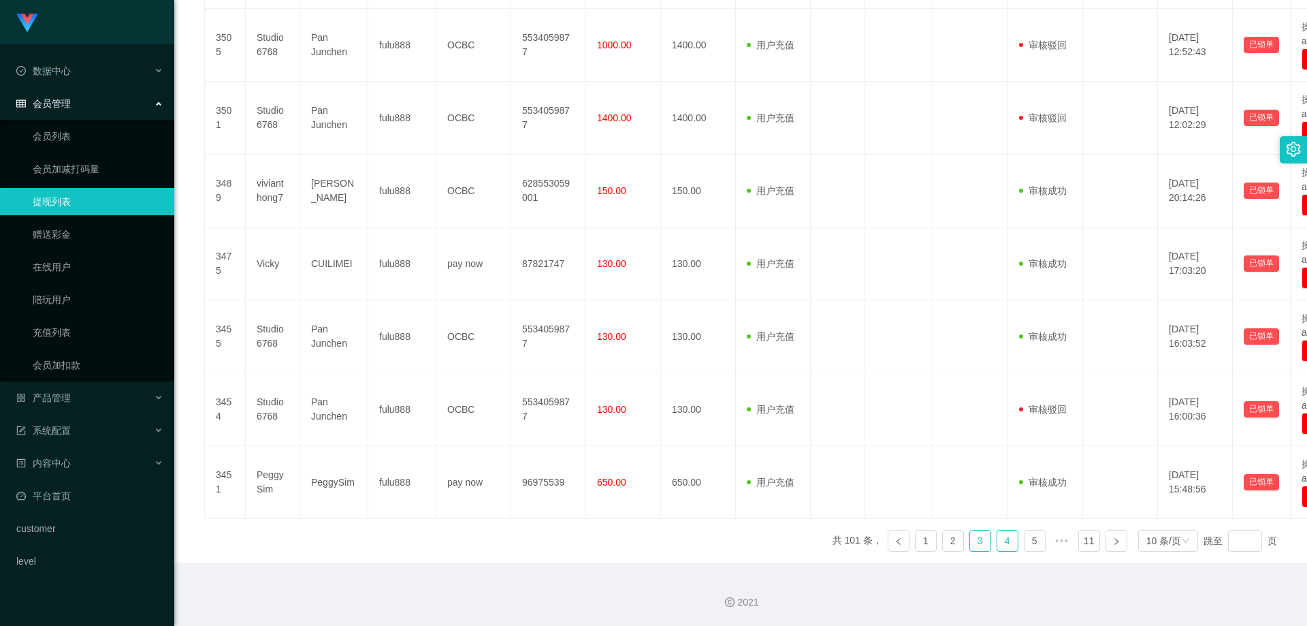
click at [1004, 539] on link "4" at bounding box center [1008, 540] width 20 height 20
click at [1002, 545] on link "5" at bounding box center [1008, 540] width 20 height 20
click at [447, 527] on div "序号 账号 持卡人姓名 团队名称 银行 卡号 提现金额 变更前金额 类型 代付渠道 订单编号 系统备注 状态 备注信息 创建时间 是否锁单 操作 3397 z…" at bounding box center [740, 151] width 1073 height 824
drag, startPoint x: 990, startPoint y: 543, endPoint x: 1003, endPoint y: 545, distance: 13.1
click at [998, 544] on link "6" at bounding box center [1008, 540] width 20 height 20
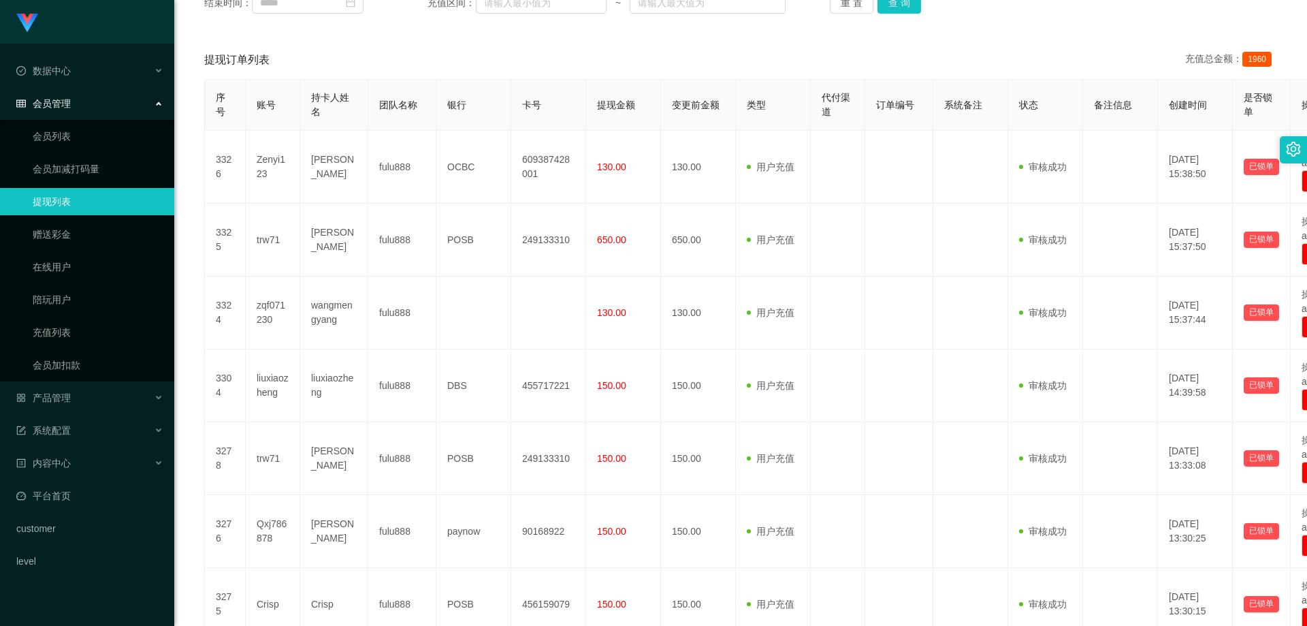
scroll to position [24, 0]
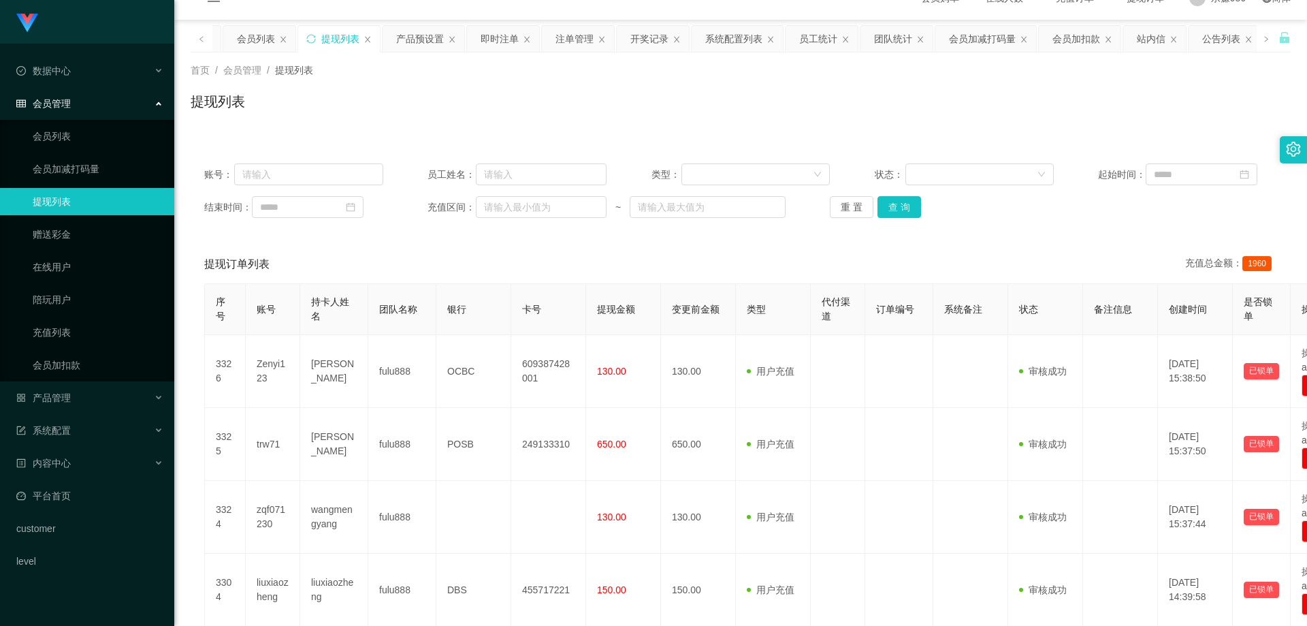
click at [292, 185] on div "账号： 员工姓名： 类型： 状态： 起始时间： 结束时间： 充值区间： ~ 重 置 查 询" at bounding box center [741, 191] width 1100 height 82
click at [290, 174] on input "text" at bounding box center [308, 174] width 149 height 22
type input "yjk77588521"
click at [900, 206] on button "查 询" at bounding box center [900, 207] width 44 height 22
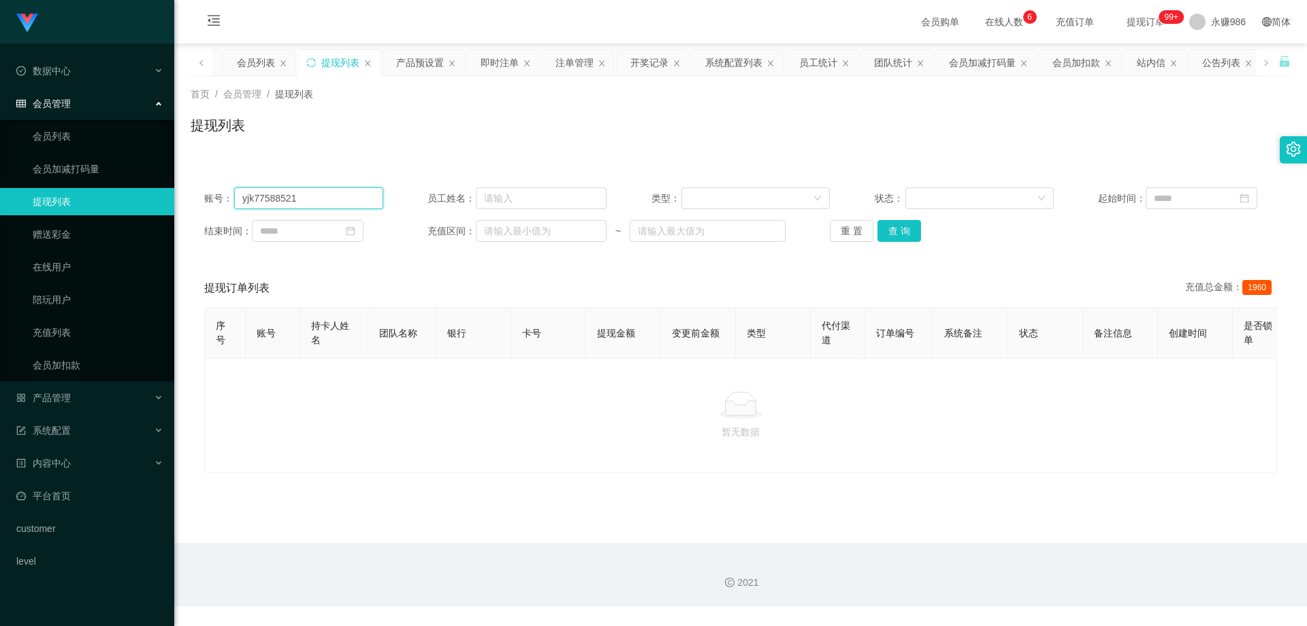
click at [280, 200] on input "yjk77588521" at bounding box center [308, 198] width 149 height 22
type input "yjk7758521"
click at [903, 232] on button "查 询" at bounding box center [900, 231] width 44 height 22
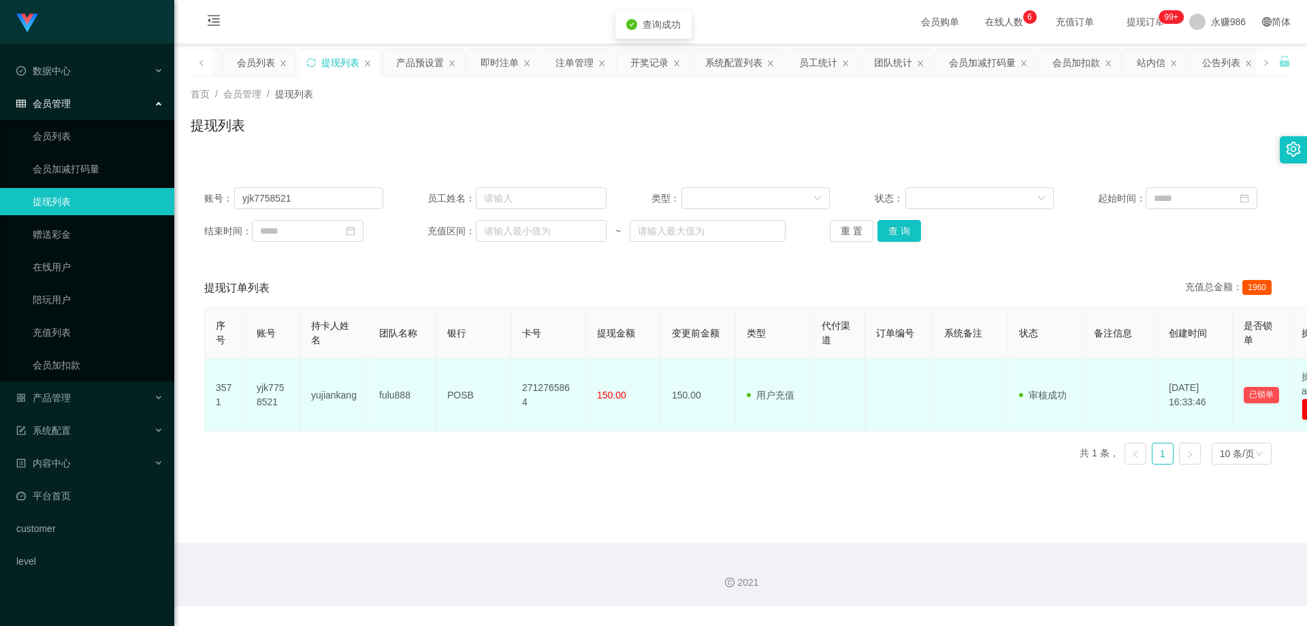
click at [272, 390] on td "yjk7758521" at bounding box center [273, 395] width 54 height 73
click at [545, 396] on td "2712765864" at bounding box center [548, 395] width 75 height 73
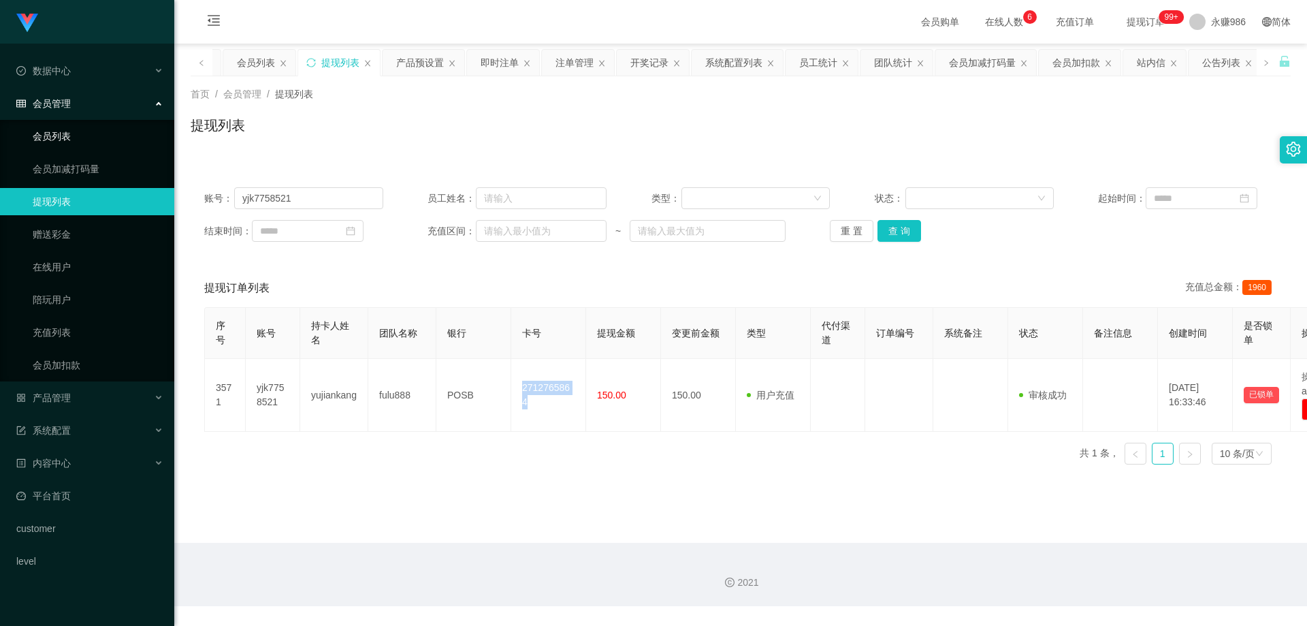
click at [46, 140] on link "会员列表" at bounding box center [98, 136] width 131 height 27
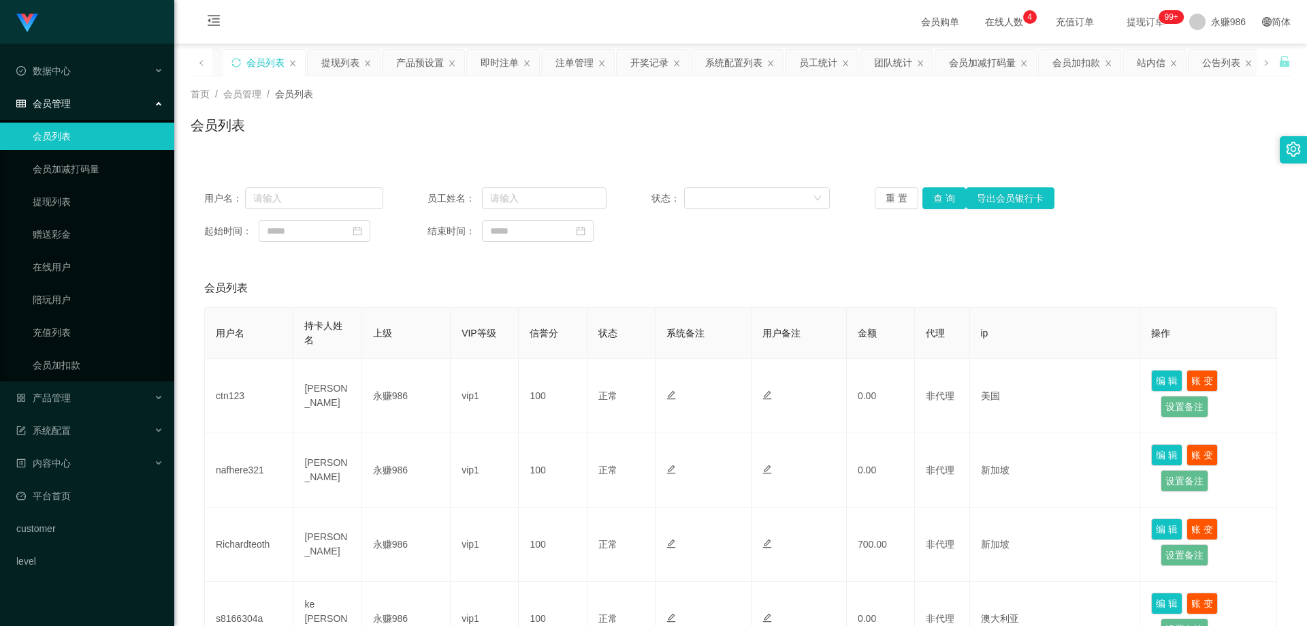
click at [944, 185] on div "用户名： 员工姓名： 状态： 重 置 查 询 导出会员银行卡 起始时间： 结束时间：" at bounding box center [741, 215] width 1100 height 82
click at [934, 208] on button "查 询" at bounding box center [945, 198] width 44 height 22
click at [932, 197] on button "查 询" at bounding box center [945, 198] width 44 height 22
click at [928, 204] on button "查 询" at bounding box center [945, 198] width 44 height 22
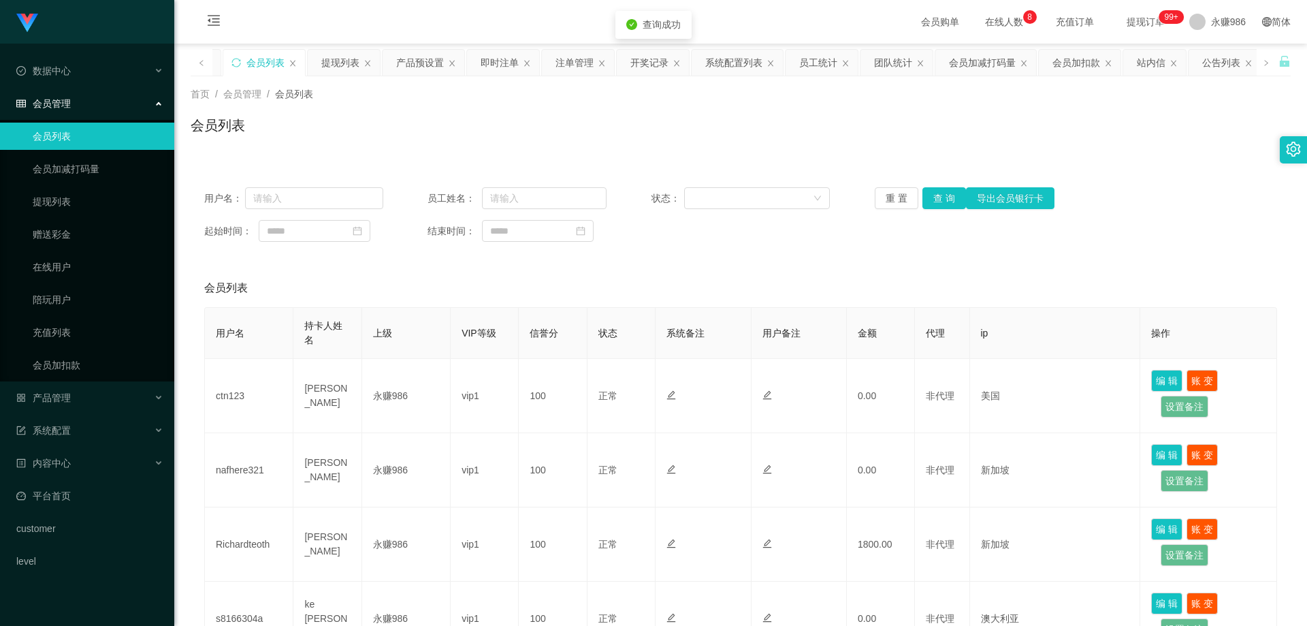
click at [94, 132] on link "会员列表" at bounding box center [98, 136] width 131 height 27
click at [93, 74] on div "数据中心" at bounding box center [87, 70] width 174 height 27
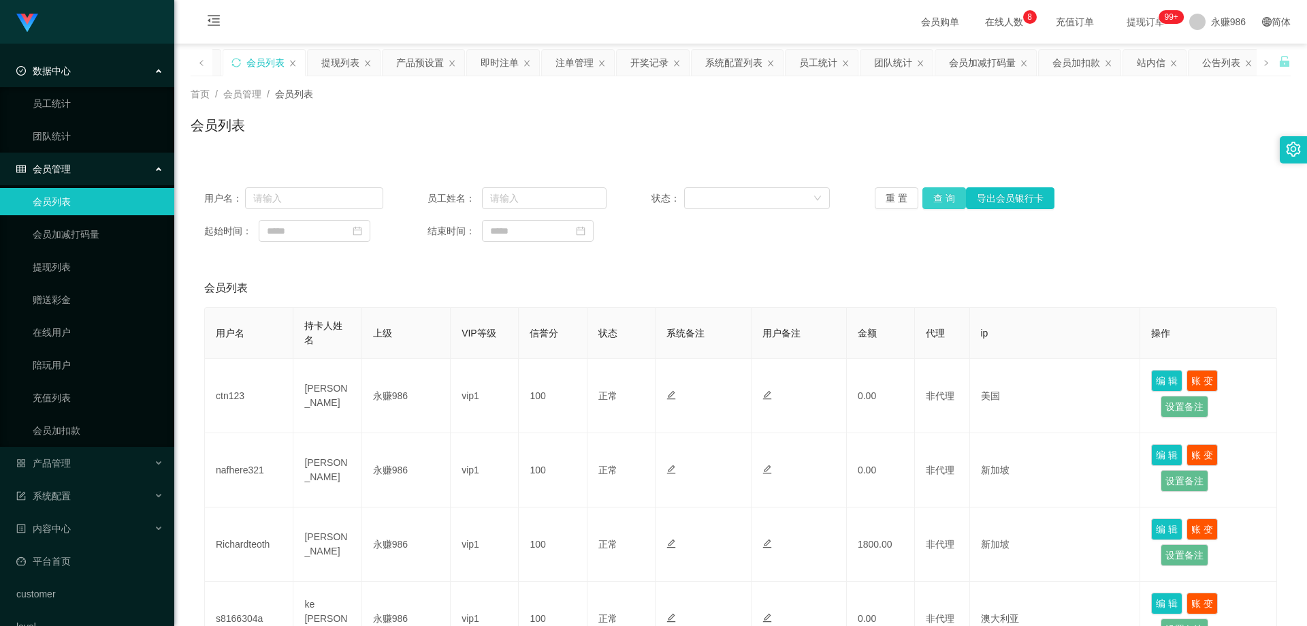
click at [938, 195] on button "查 询" at bounding box center [945, 198] width 44 height 22
click at [111, 464] on div "产品管理" at bounding box center [87, 462] width 174 height 27
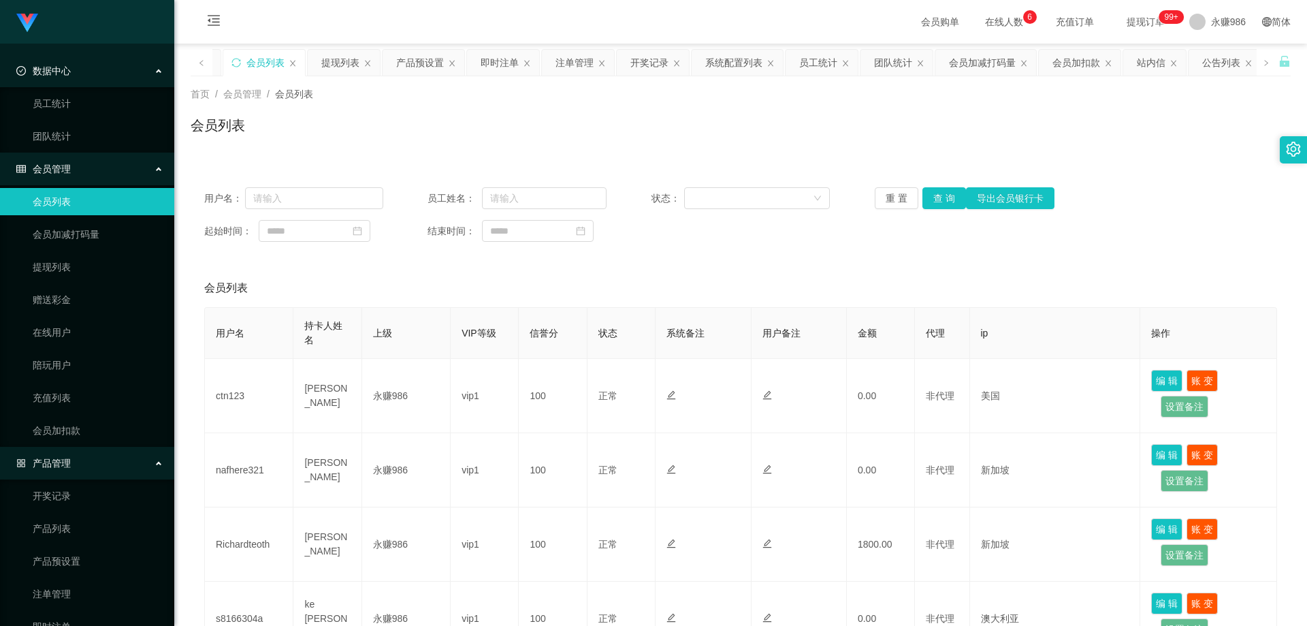
click at [87, 461] on div "产品管理" at bounding box center [87, 462] width 174 height 27
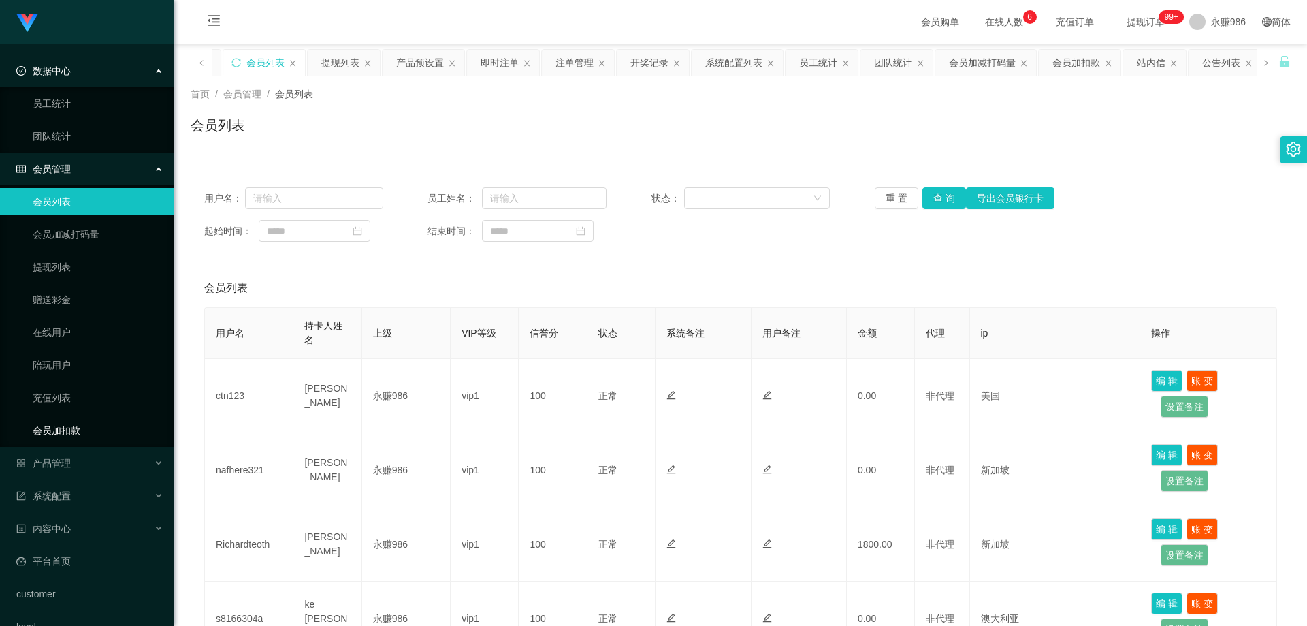
scroll to position [28, 0]
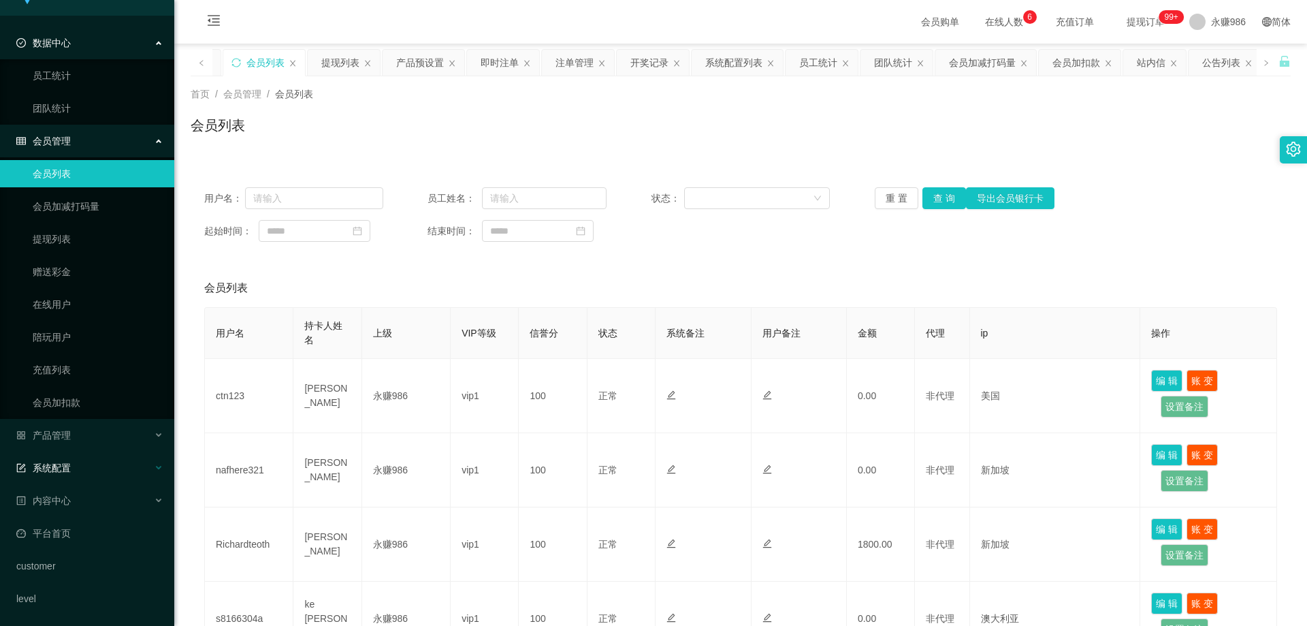
click at [68, 458] on div "系统配置" at bounding box center [87, 467] width 174 height 27
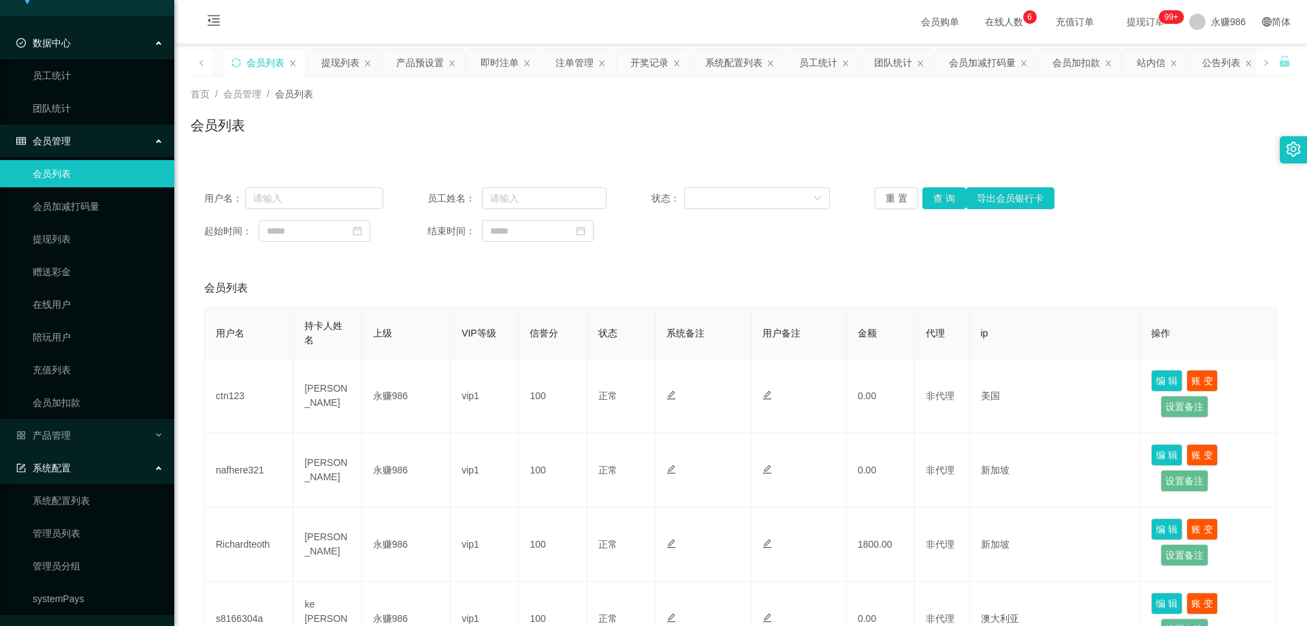
click at [76, 465] on div "系统配置" at bounding box center [87, 467] width 174 height 27
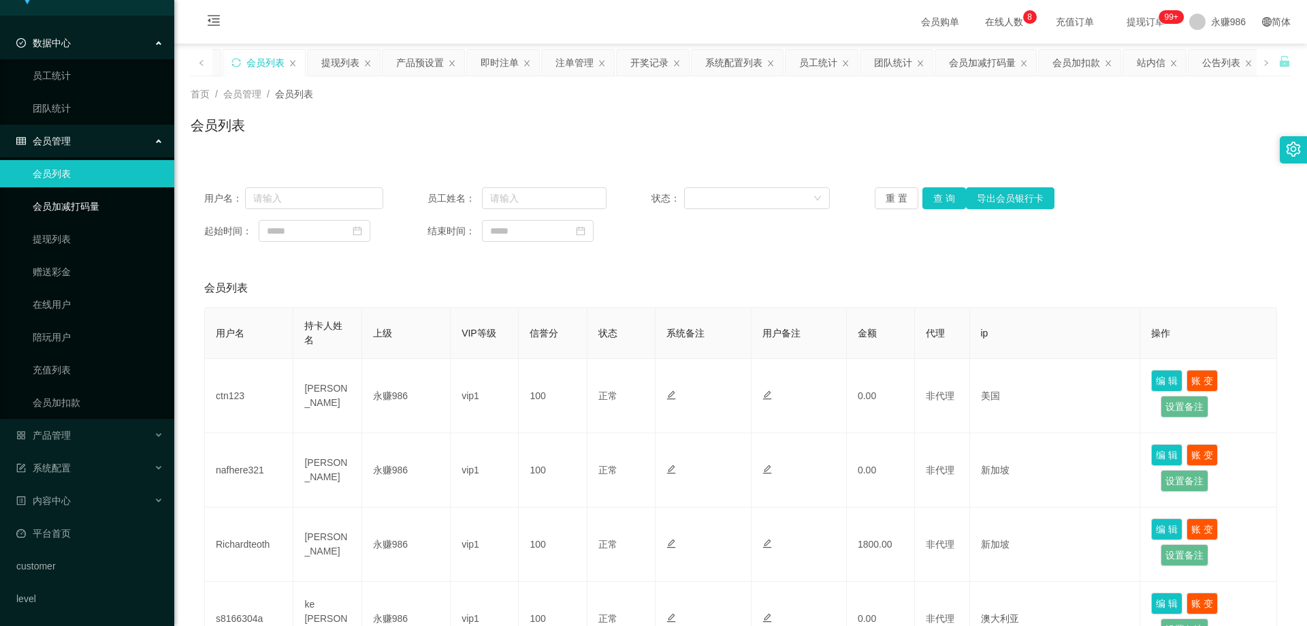
click at [82, 199] on link "会员加减打码量" at bounding box center [98, 206] width 131 height 27
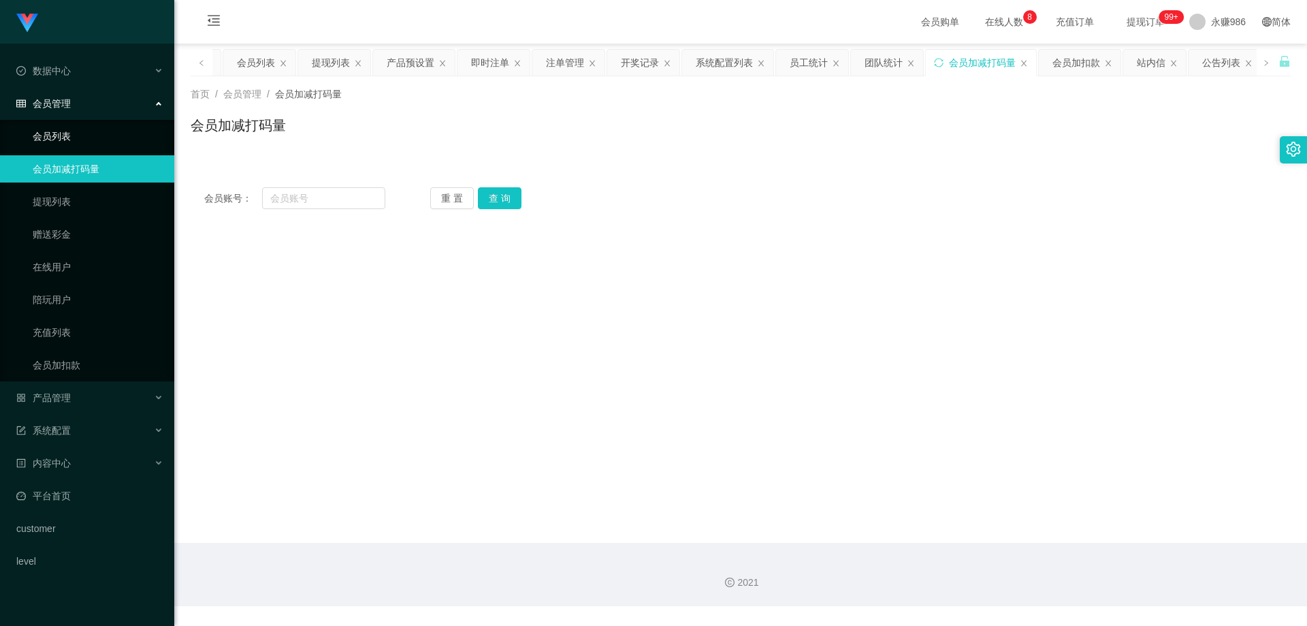
click at [81, 143] on link "会员列表" at bounding box center [98, 136] width 131 height 27
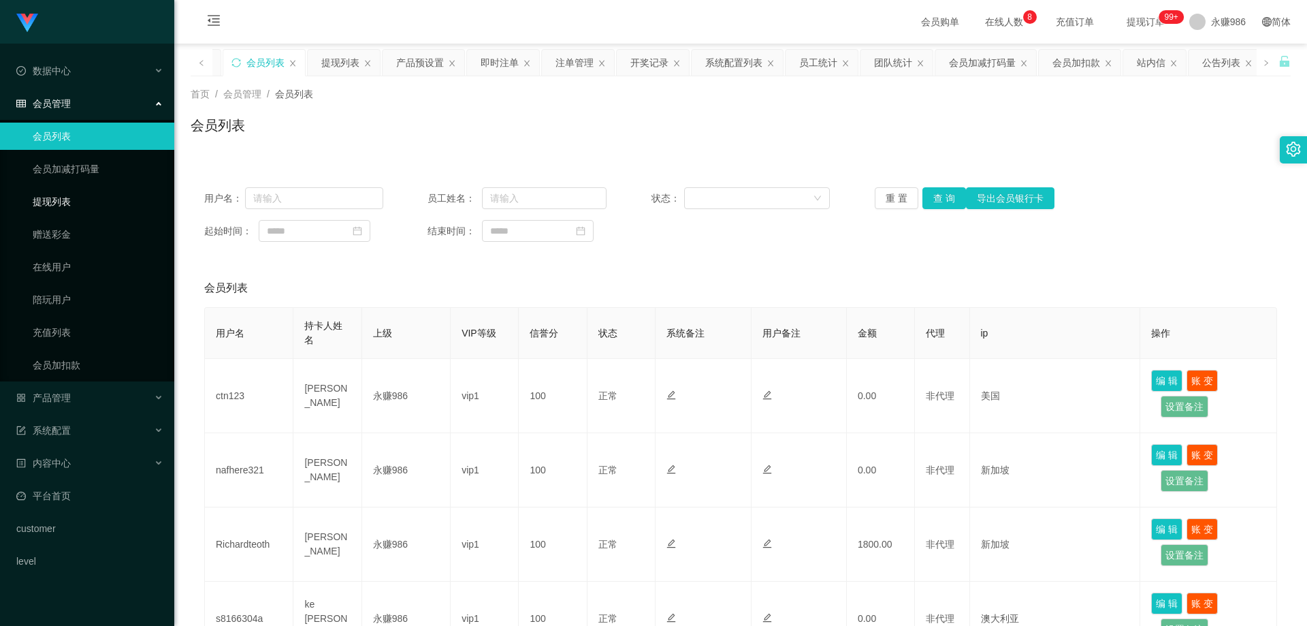
click at [66, 200] on link "提现列表" at bounding box center [98, 201] width 131 height 27
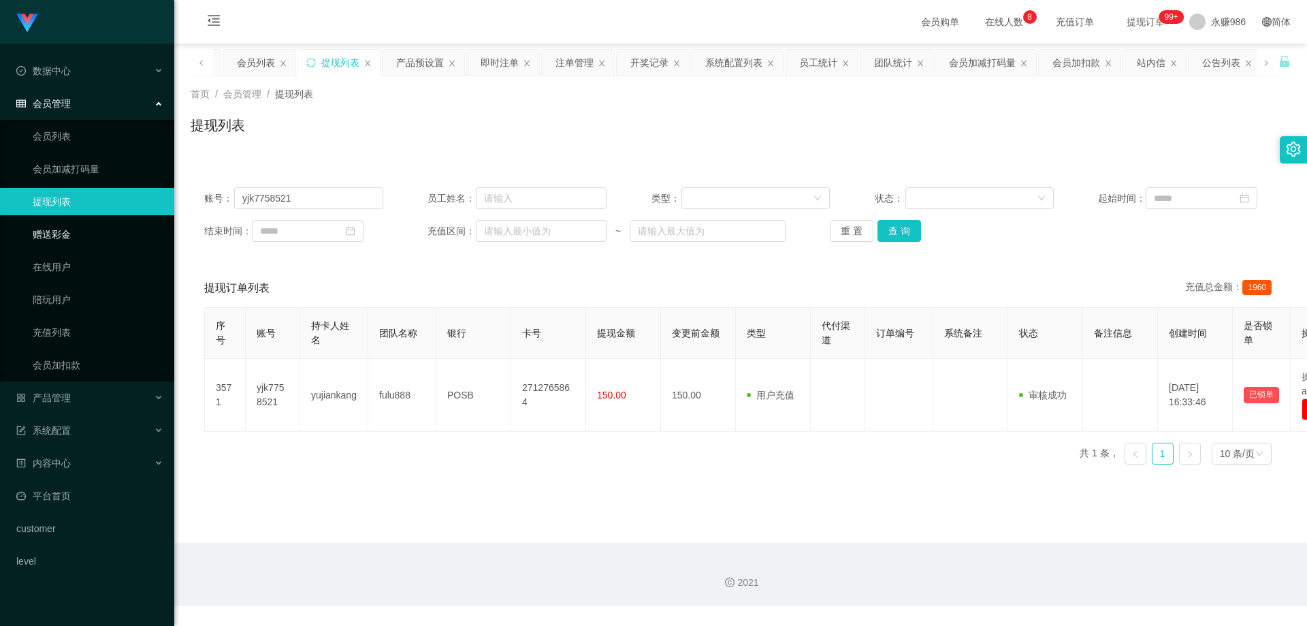
click at [70, 232] on link "赠送彩金" at bounding box center [98, 234] width 131 height 27
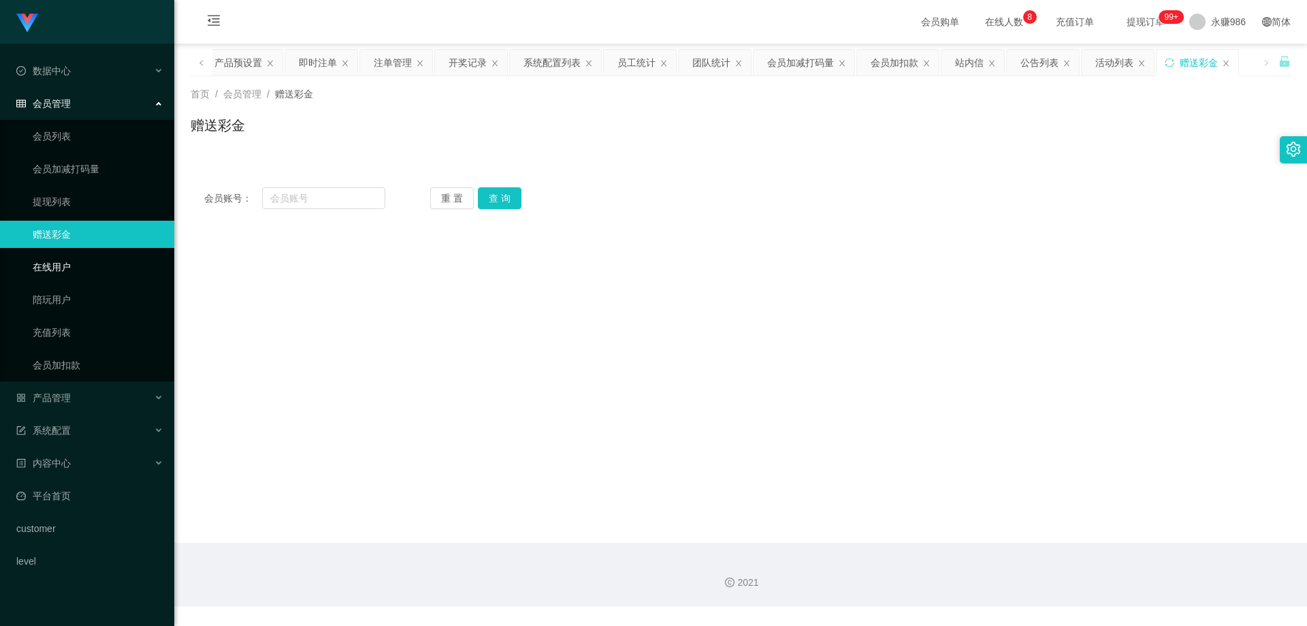
click at [78, 268] on link "在线用户" at bounding box center [98, 266] width 131 height 27
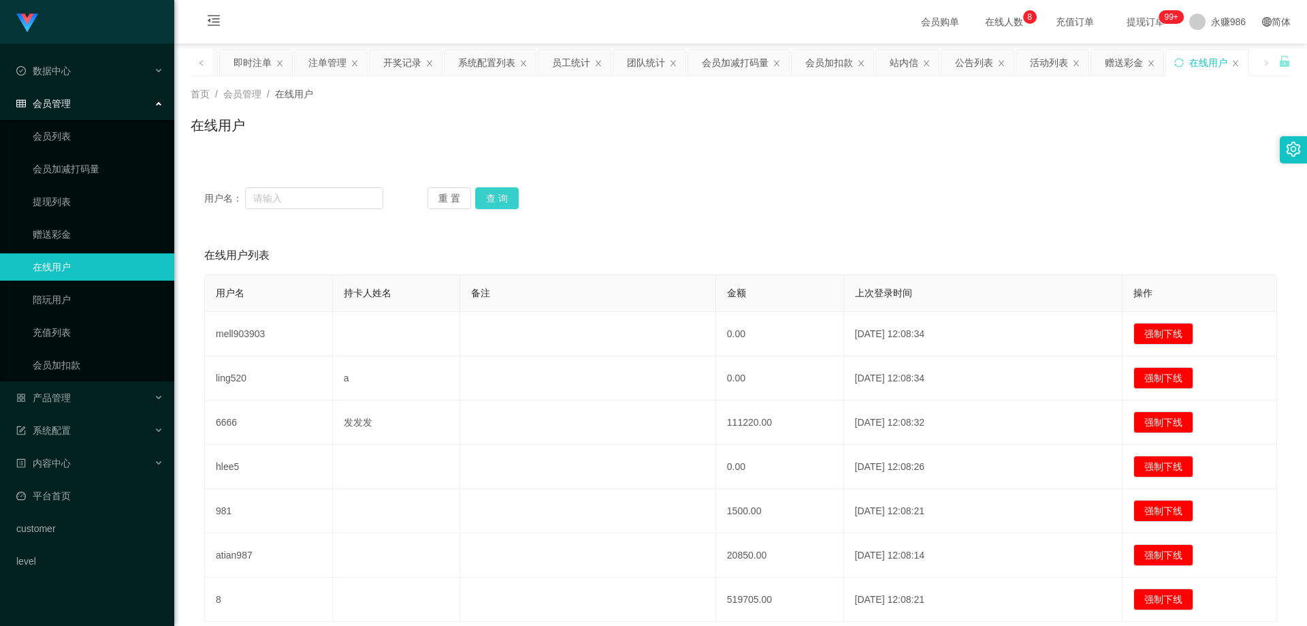
click at [502, 193] on button "查 询" at bounding box center [497, 198] width 44 height 22
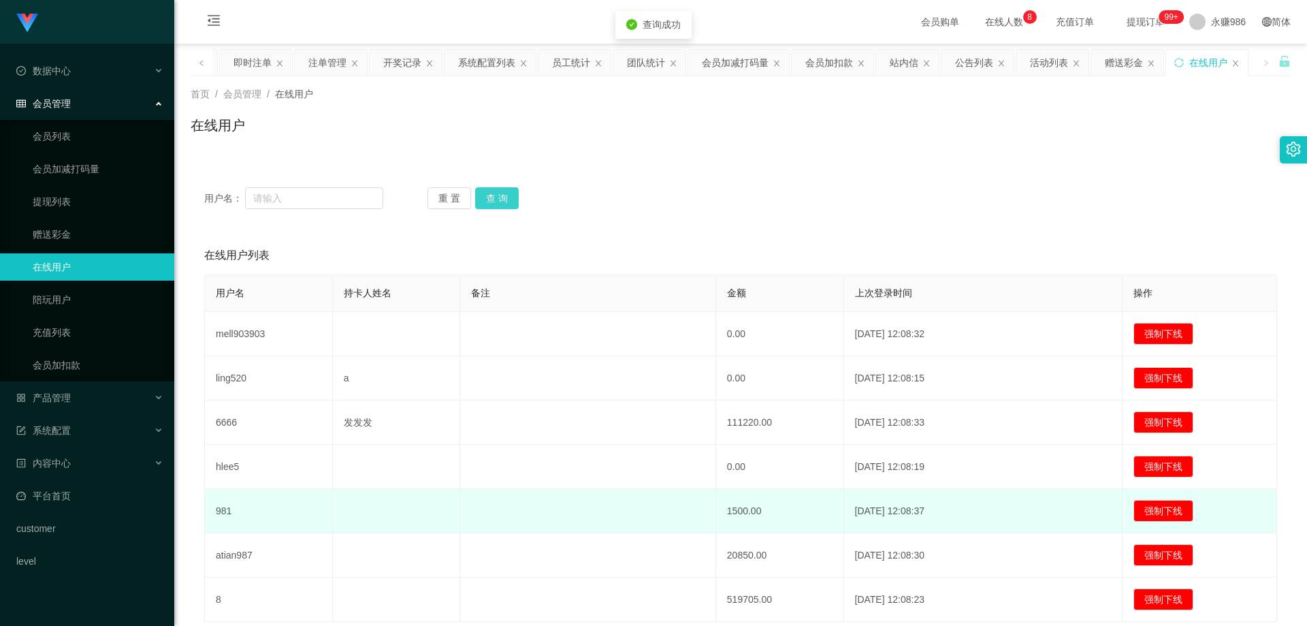
scroll to position [103, 0]
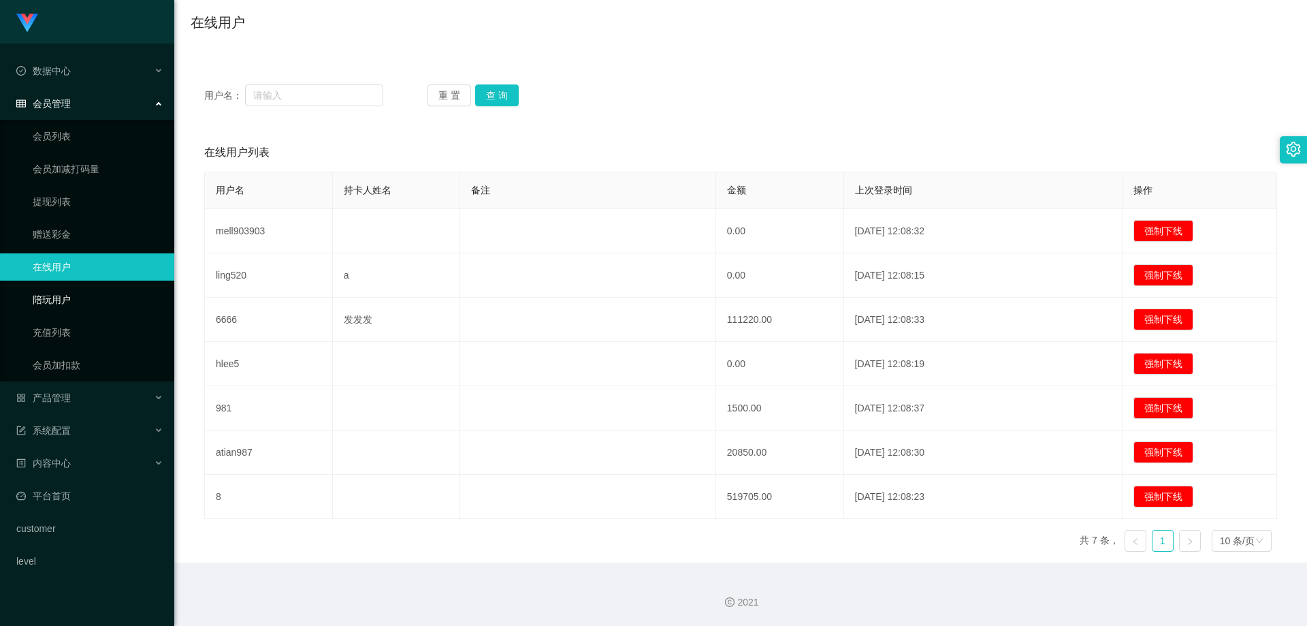
click at [78, 291] on link "陪玩用户" at bounding box center [98, 299] width 131 height 27
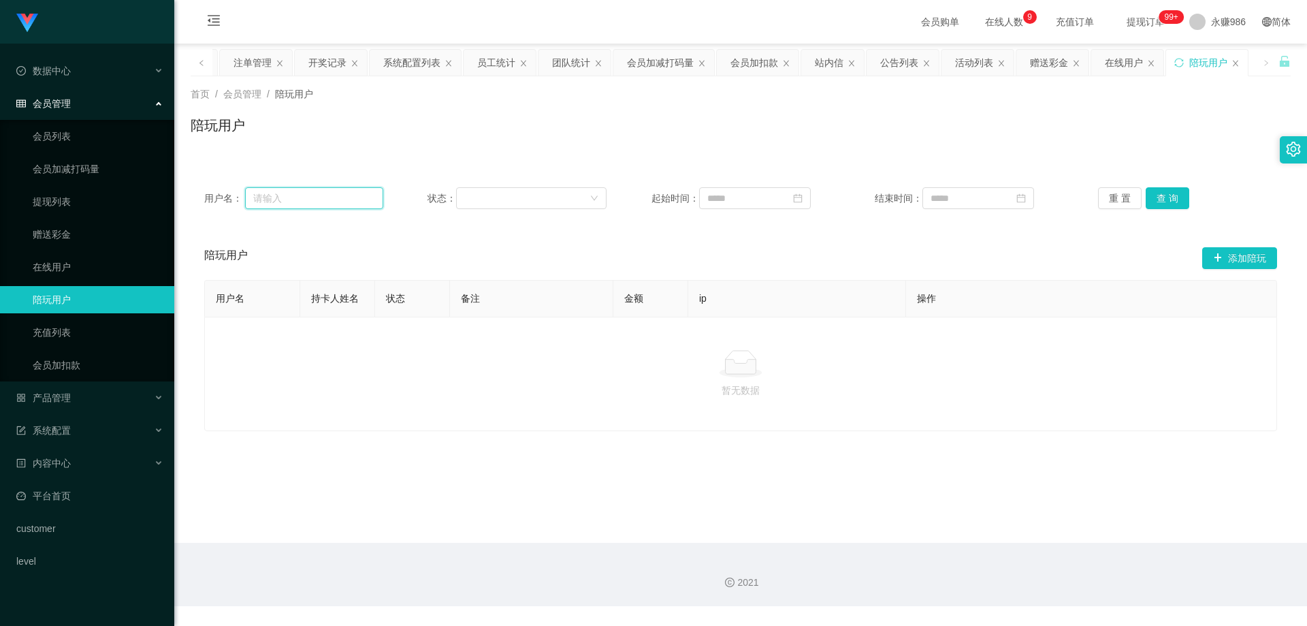
click at [349, 202] on input "text" at bounding box center [314, 198] width 138 height 22
click at [73, 205] on link "提现列表" at bounding box center [98, 201] width 131 height 27
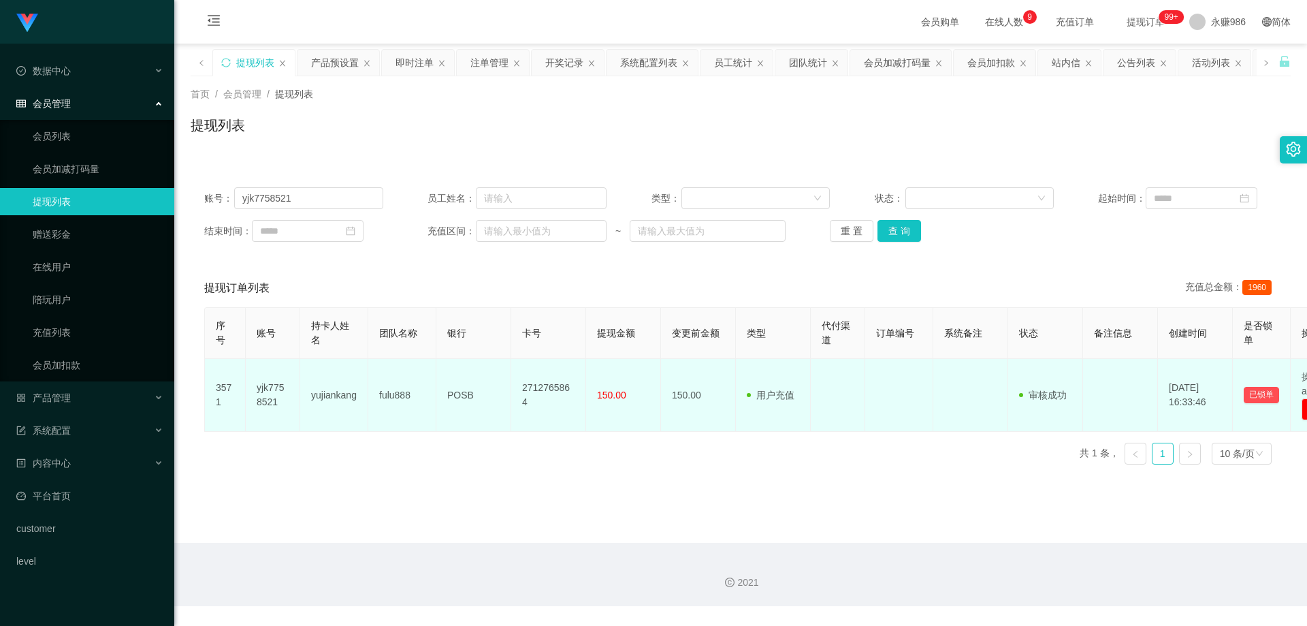
click at [352, 400] on td "yujiankang" at bounding box center [334, 395] width 68 height 73
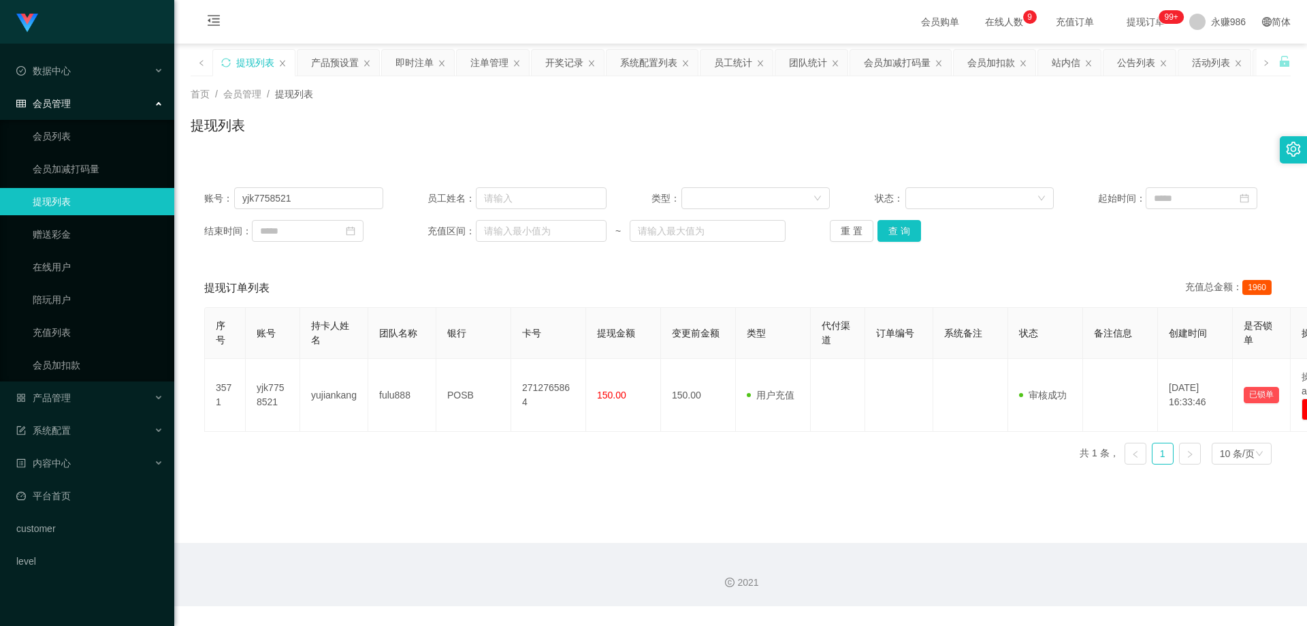
click at [321, 438] on div "序号 账号 持卡人姓名 团队名称 银行 卡号 提现金额 变更前金额 类型 代付渠道 订单编号 系统备注 状态 备注信息 创建时间 是否锁单 操作 3571 y…" at bounding box center [740, 391] width 1073 height 168
click at [66, 121] on ul "会员列表 会员加减打码量 提现列表 赠送彩金 在线用户 陪玩用户 充值列表 会员加扣款" at bounding box center [87, 250] width 174 height 261
click at [68, 136] on link "会员列表" at bounding box center [98, 136] width 131 height 27
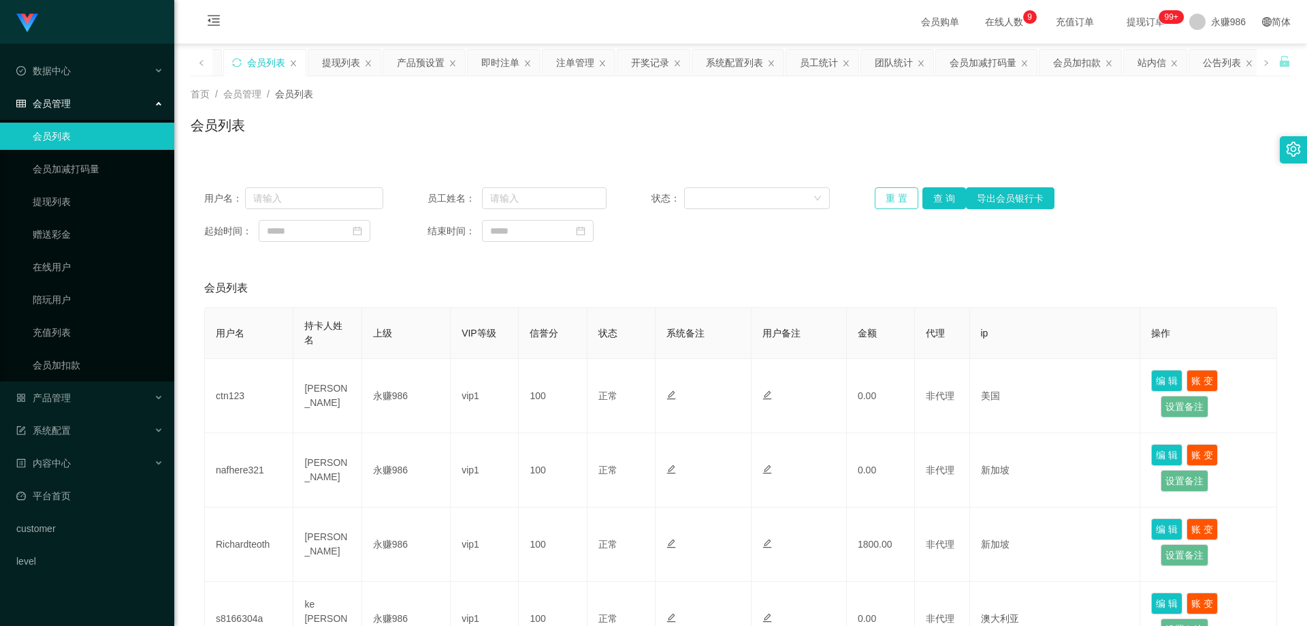
click at [909, 190] on button "重 置" at bounding box center [897, 198] width 44 height 22
click at [940, 197] on button "查 询" at bounding box center [960, 198] width 44 height 22
click at [74, 144] on link "会员列表" at bounding box center [98, 136] width 131 height 27
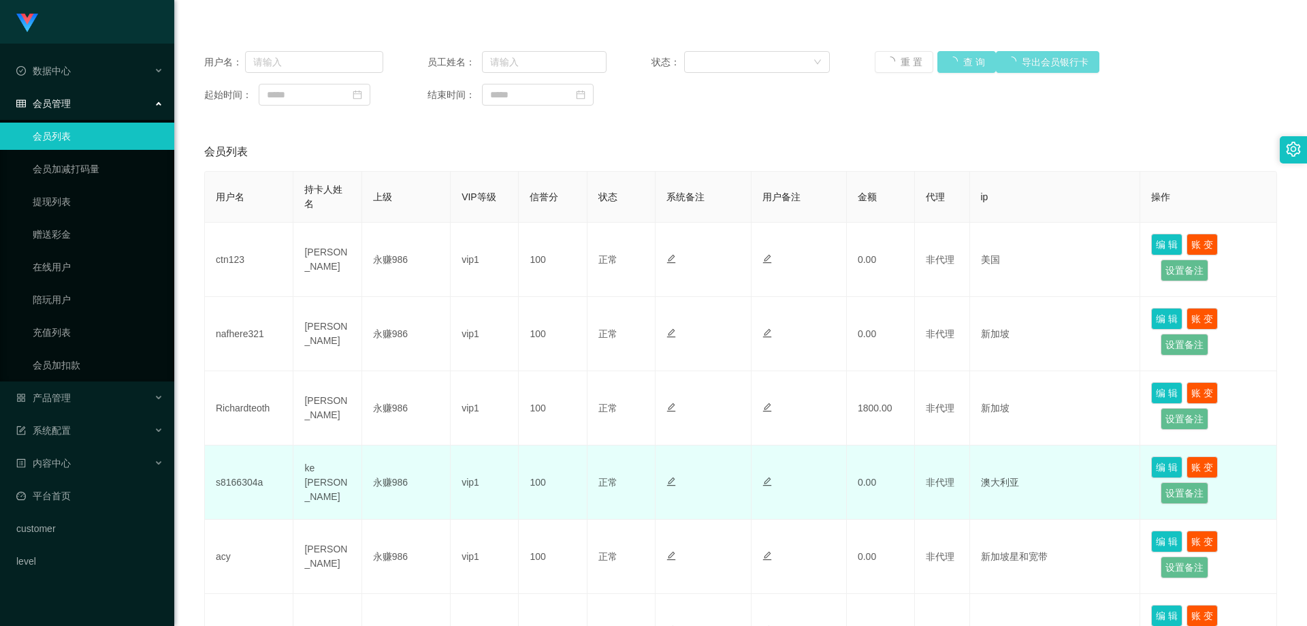
scroll to position [204, 0]
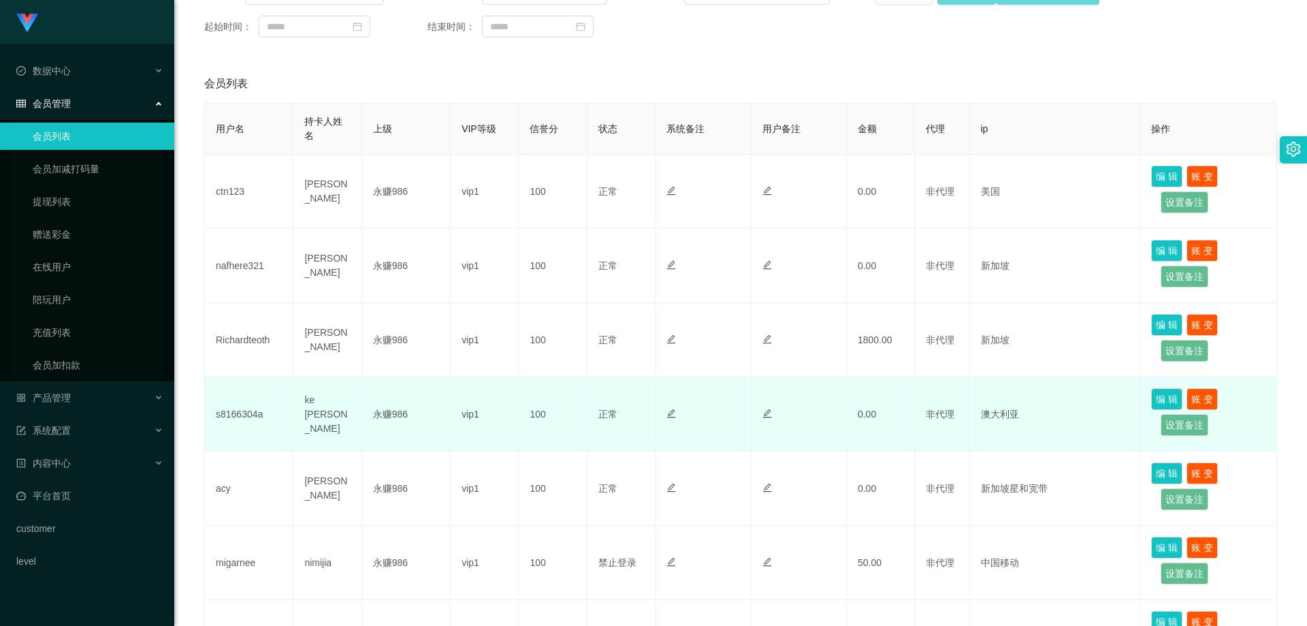
click at [244, 420] on td "s8166304a" at bounding box center [249, 414] width 89 height 74
drag, startPoint x: 228, startPoint y: 400, endPoint x: 234, endPoint y: 414, distance: 15.3
click at [229, 402] on td "s8166304a" at bounding box center [249, 414] width 89 height 74
click at [234, 414] on td "s8166304a" at bounding box center [249, 414] width 89 height 74
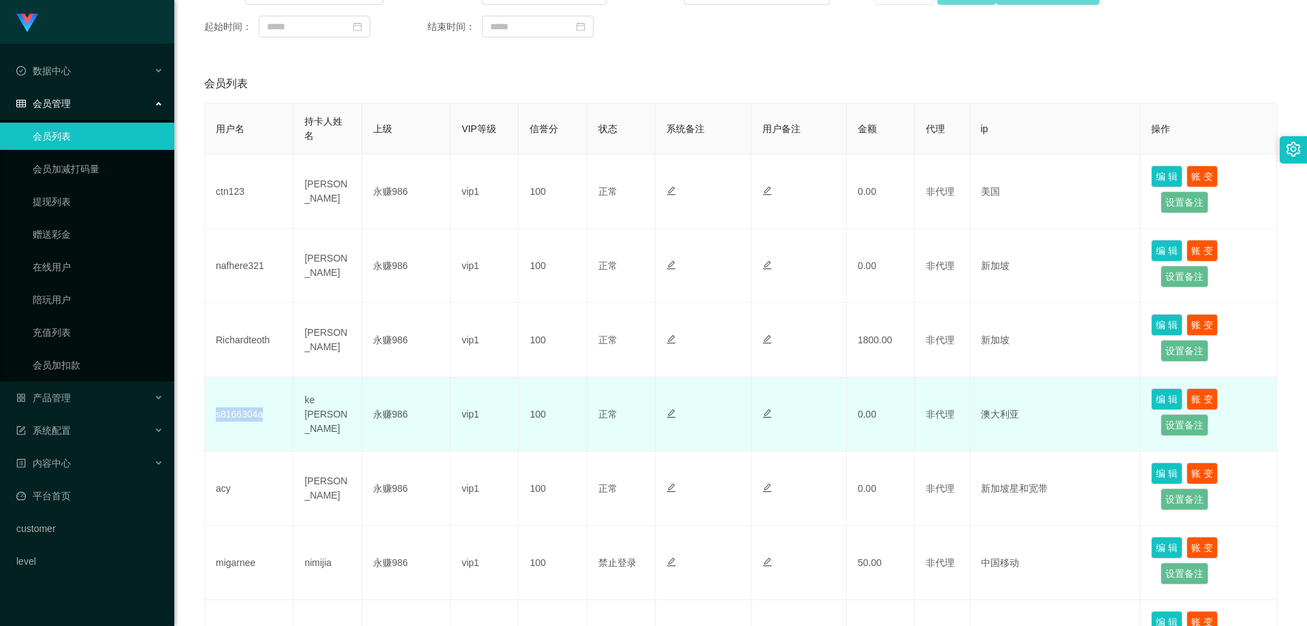
click at [234, 414] on td "s8166304a" at bounding box center [249, 414] width 89 height 74
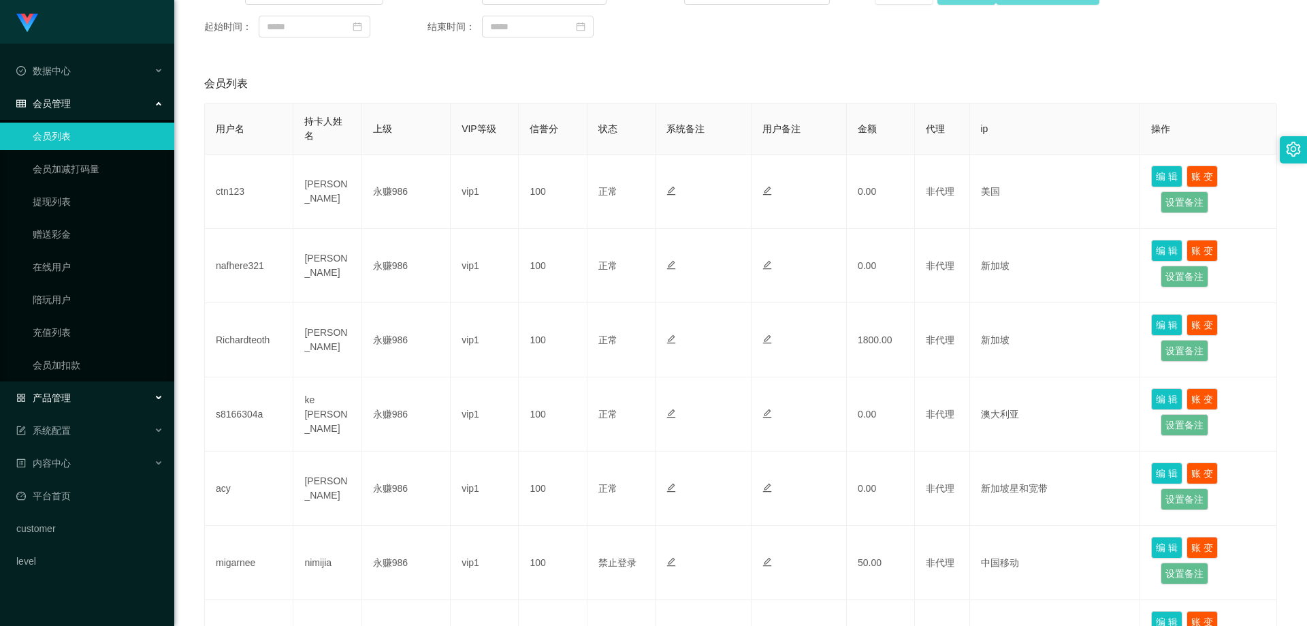
click at [114, 395] on div "产品管理" at bounding box center [87, 397] width 174 height 27
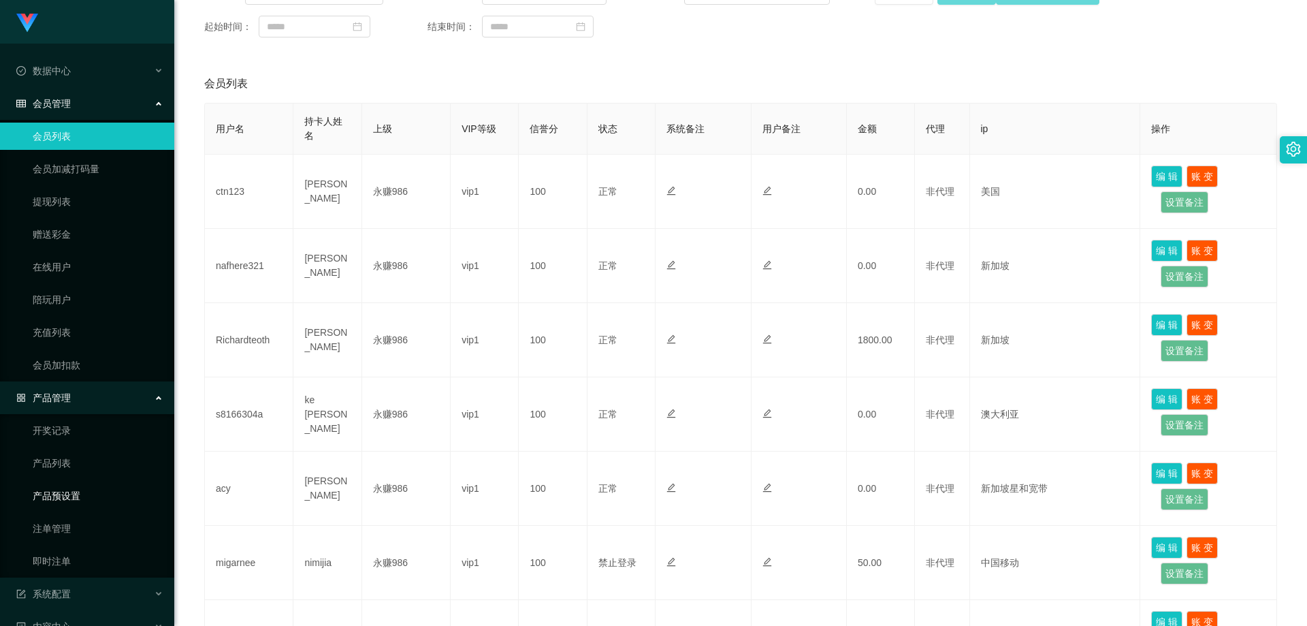
click at [106, 488] on link "产品预设置" at bounding box center [98, 495] width 131 height 27
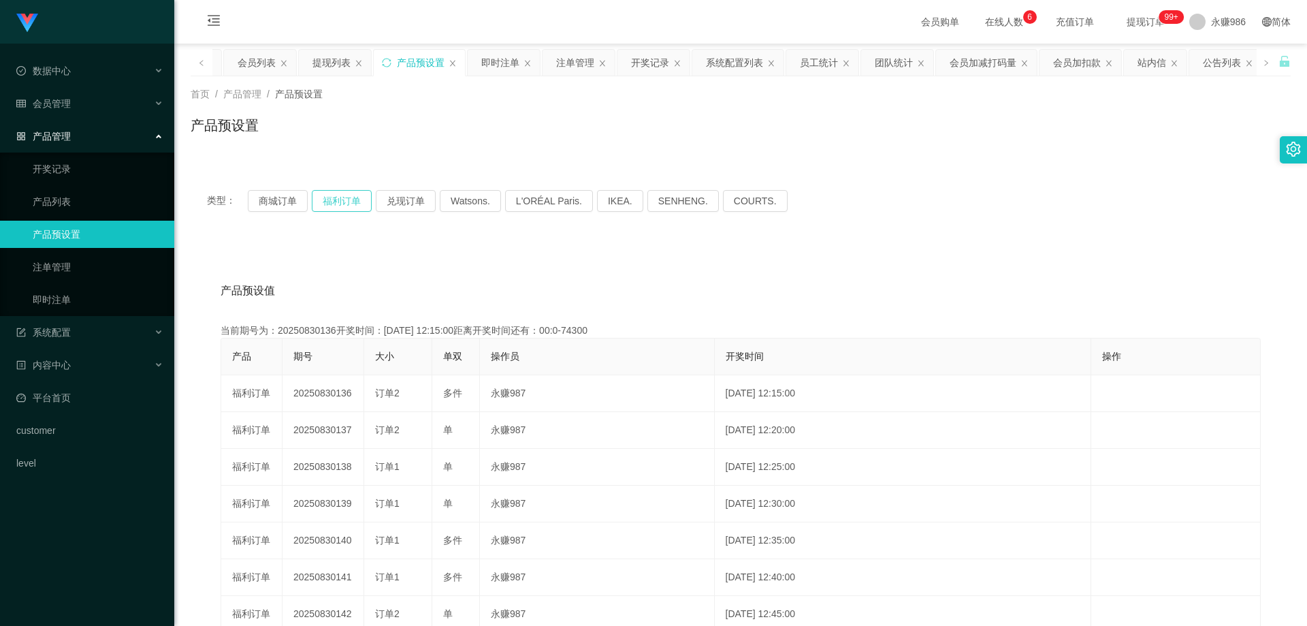
click at [336, 191] on button "福利订单" at bounding box center [342, 201] width 60 height 22
click at [337, 200] on button "福利订单" at bounding box center [342, 201] width 60 height 22
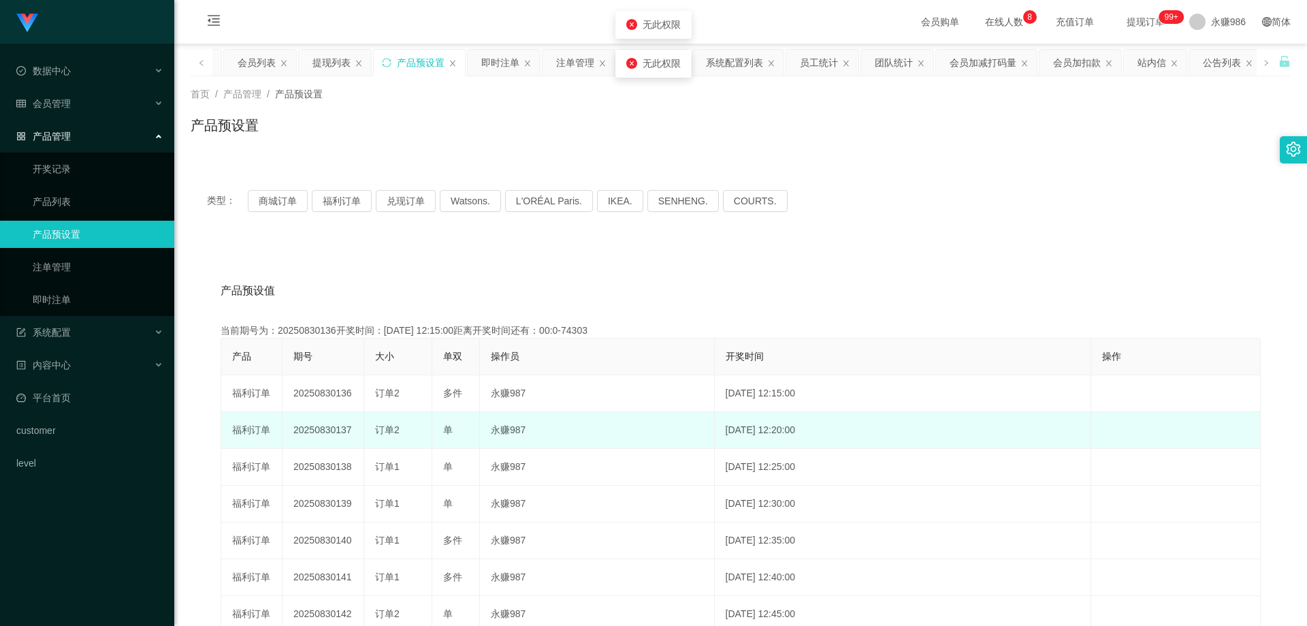
drag, startPoint x: 358, startPoint y: 434, endPoint x: 337, endPoint y: 429, distance: 21.0
click at [337, 429] on td "20250830137" at bounding box center [324, 430] width 82 height 37
click at [334, 437] on td "20250830137" at bounding box center [324, 430] width 82 height 37
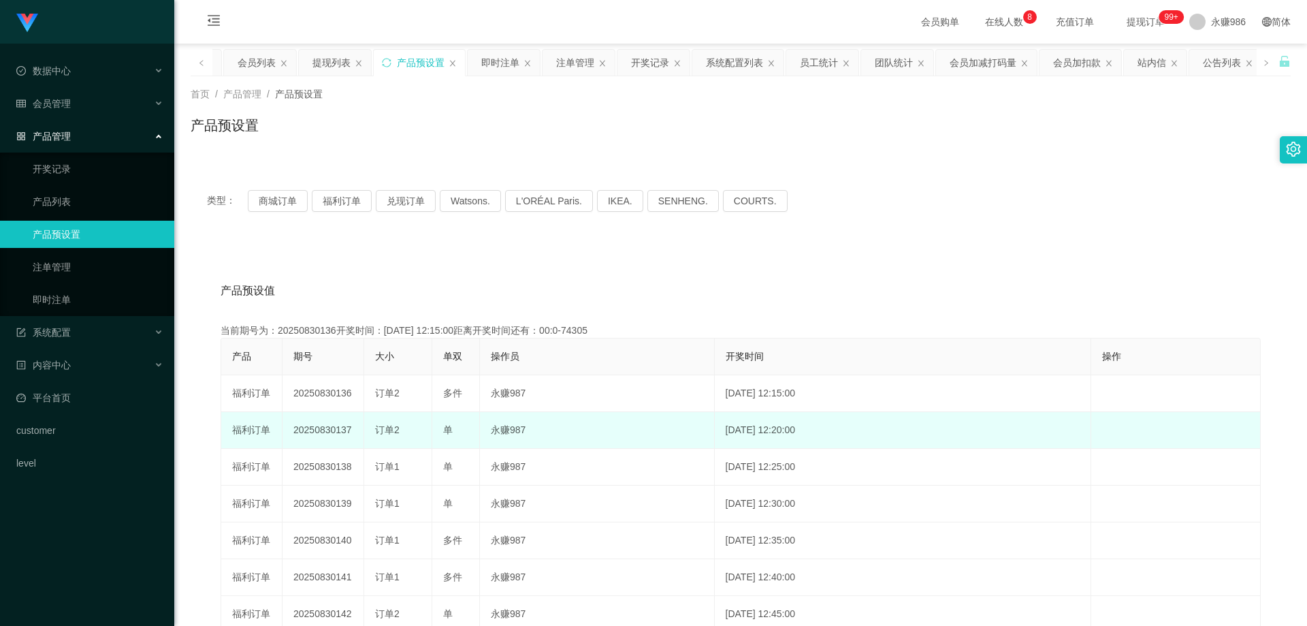
drag, startPoint x: 351, startPoint y: 433, endPoint x: 336, endPoint y: 431, distance: 14.4
click at [336, 431] on td "20250830137" at bounding box center [324, 430] width 82 height 37
click at [343, 432] on td "20250830137" at bounding box center [324, 430] width 82 height 37
drag, startPoint x: 349, startPoint y: 429, endPoint x: 334, endPoint y: 430, distance: 15.7
click at [334, 430] on td "20250830137" at bounding box center [324, 430] width 82 height 37
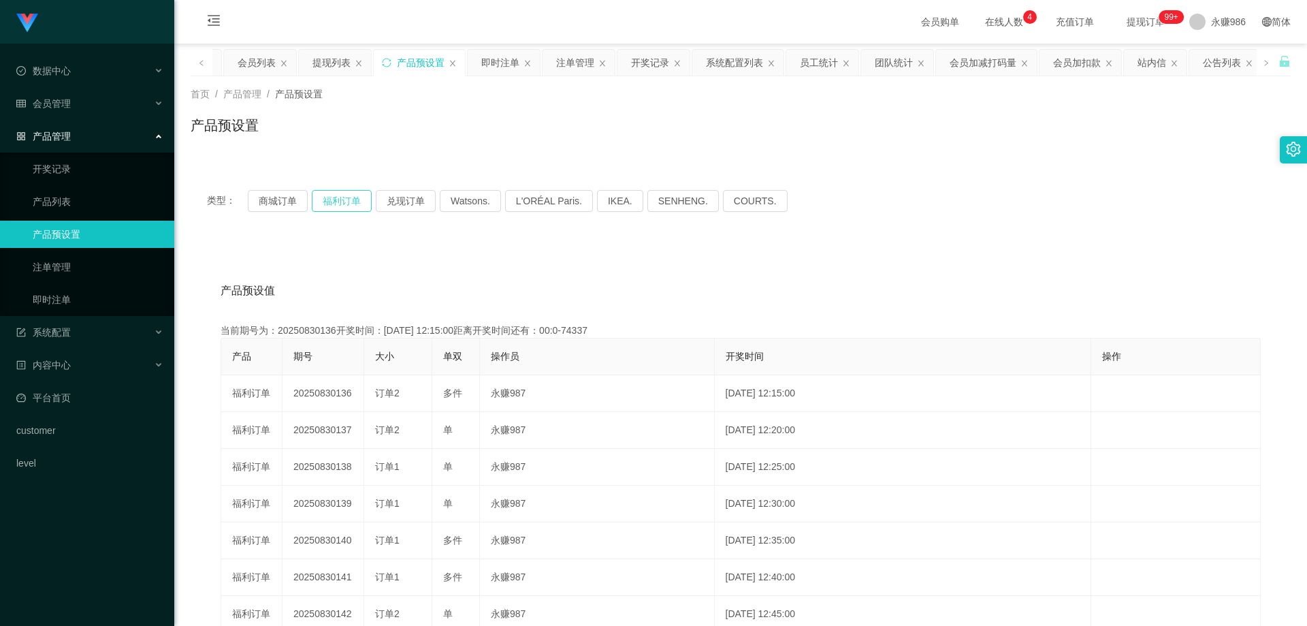
click at [339, 197] on button "福利订单" at bounding box center [342, 201] width 60 height 22
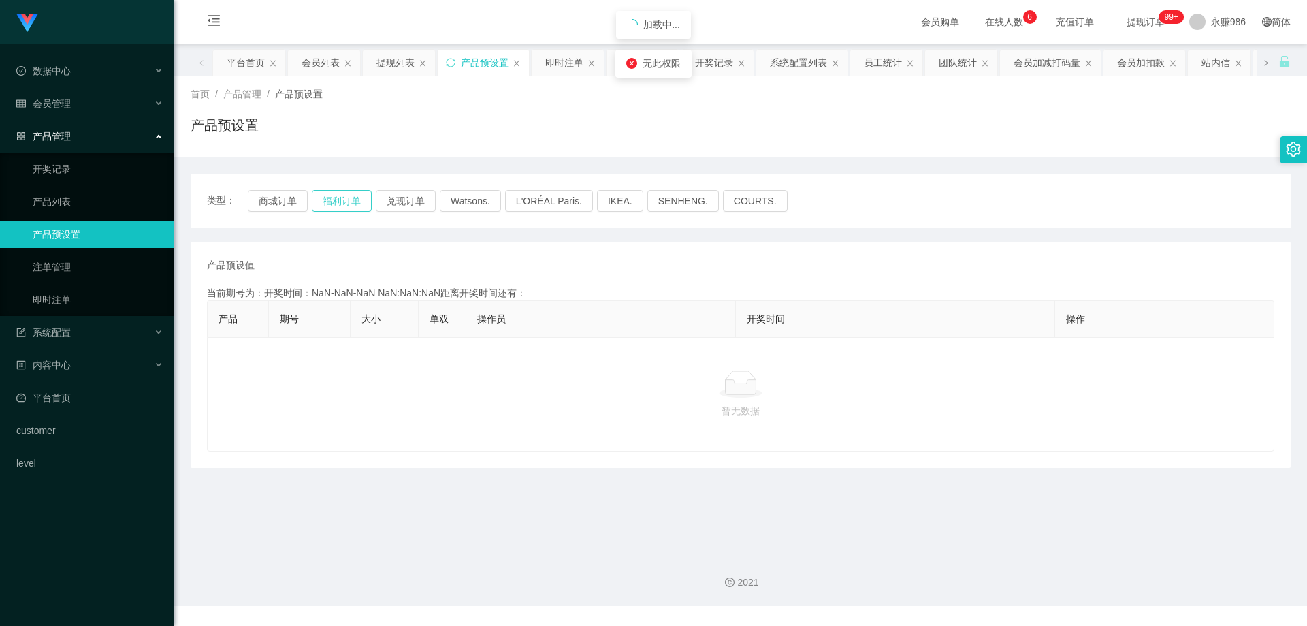
click at [332, 200] on button "福利订单" at bounding box center [342, 201] width 60 height 22
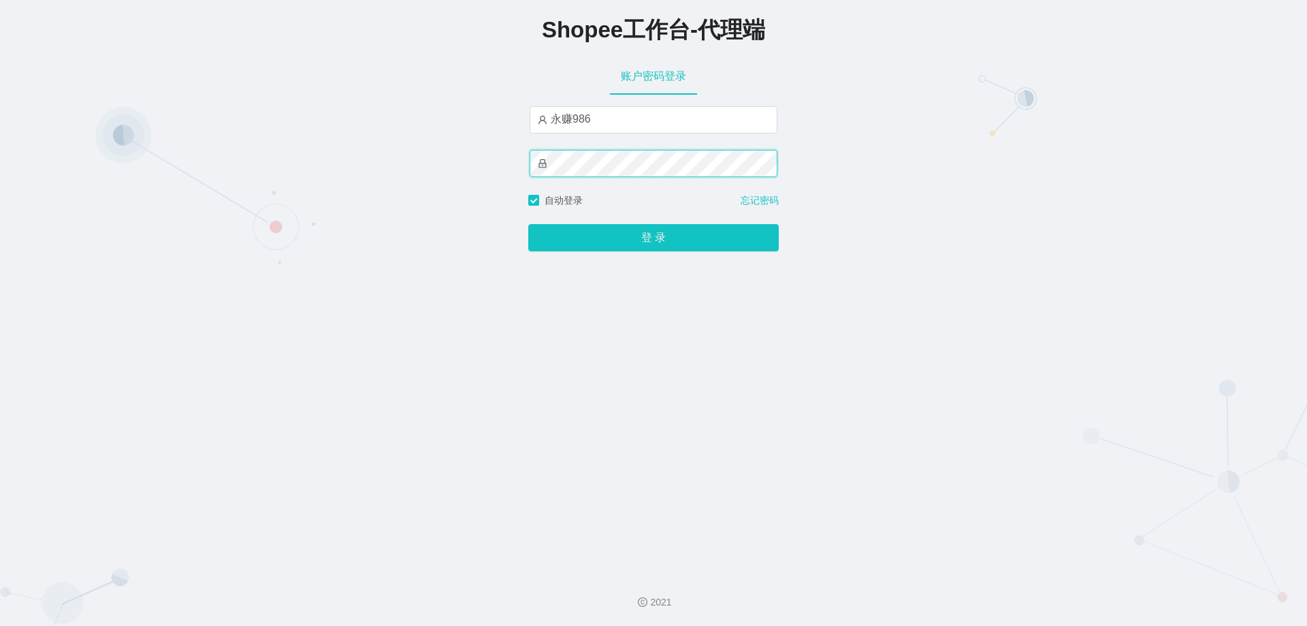
click at [528, 224] on button "登 录" at bounding box center [653, 237] width 251 height 27
click at [667, 240] on button "登 录" at bounding box center [653, 237] width 251 height 27
click at [528, 224] on button "登 录" at bounding box center [653, 237] width 251 height 27
click at [575, 117] on input "永赚986" at bounding box center [654, 119] width 248 height 27
click at [572, 114] on input "永赚986" at bounding box center [654, 119] width 248 height 27
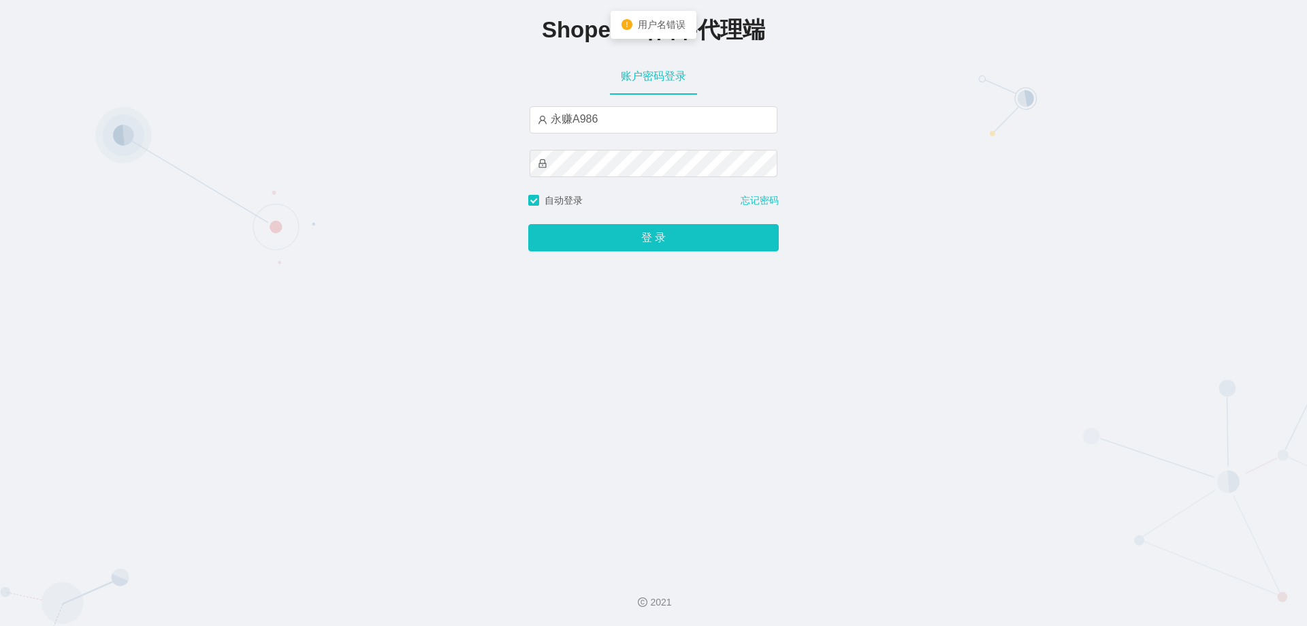
click at [654, 258] on div "Shopee工作台-代理端 账户密码登录 永赚A986 自动登录 忘记密码 登 录" at bounding box center [653, 281] width 1307 height 562
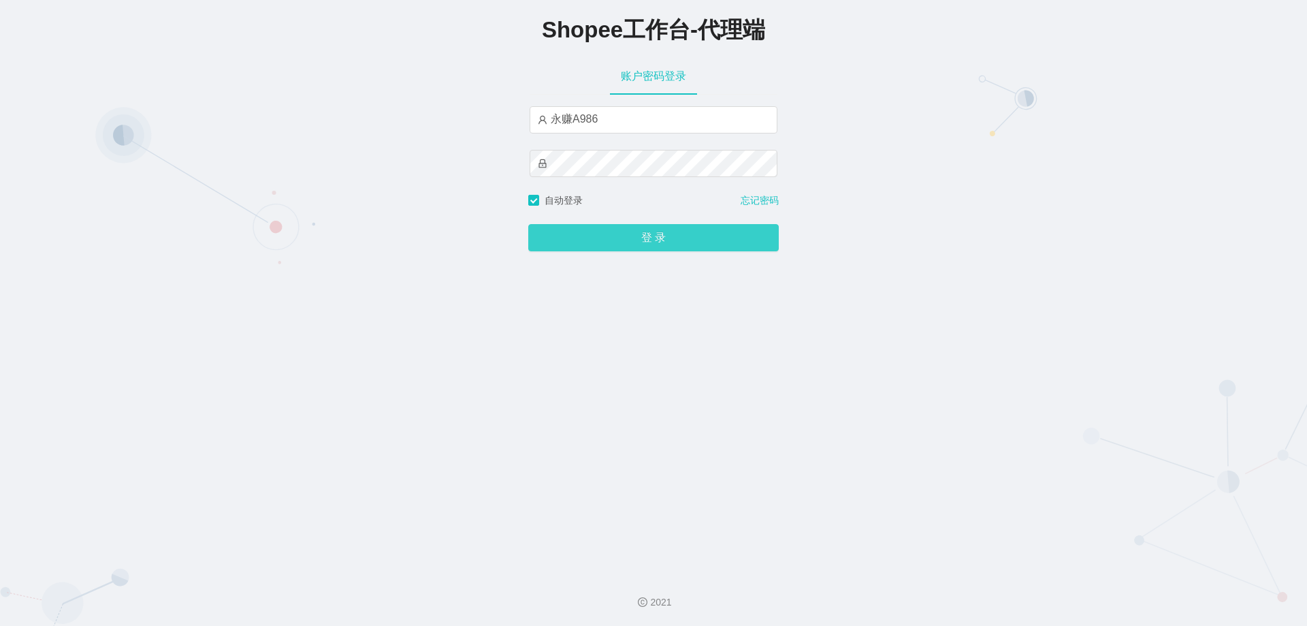
click at [654, 247] on button "登 录" at bounding box center [653, 237] width 251 height 27
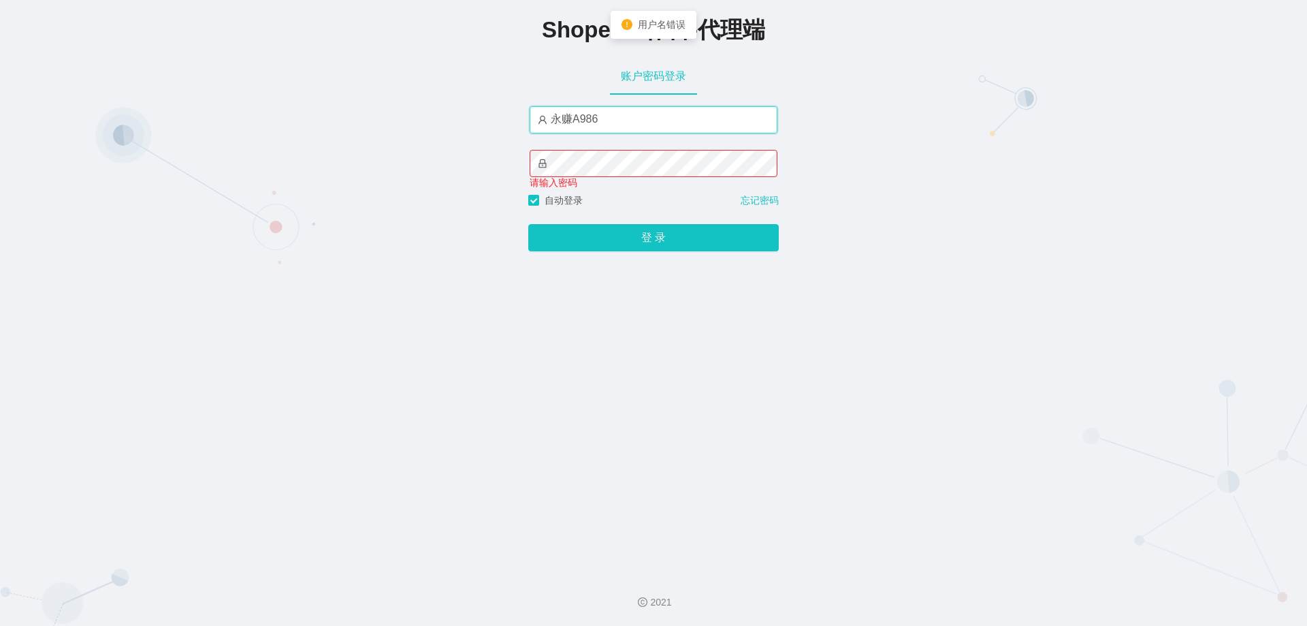
click at [577, 121] on input "永赚A986" at bounding box center [654, 119] width 248 height 27
drag, startPoint x: 571, startPoint y: 114, endPoint x: 488, endPoint y: 106, distance: 83.5
click at [488, 106] on div "Shopee工作台-代理端 账户密码登录 永赚986 请输入密码 自动登录 忘记密码 登 录" at bounding box center [653, 281] width 1307 height 562
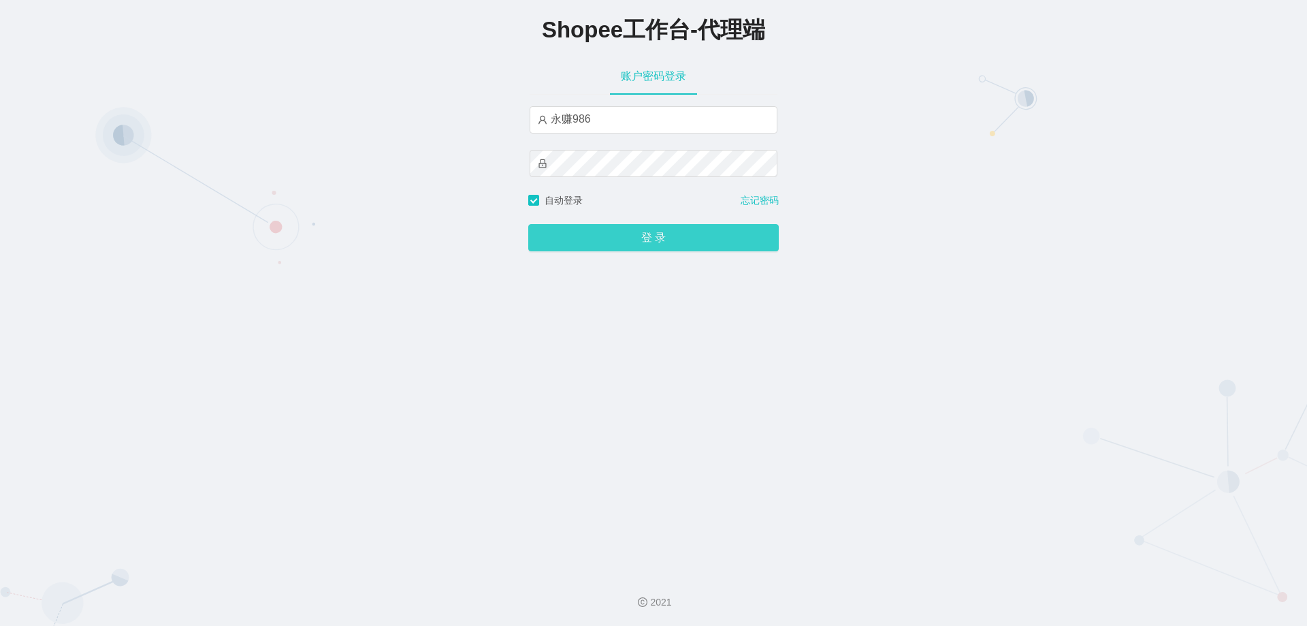
click at [678, 232] on button "登 录" at bounding box center [653, 237] width 251 height 27
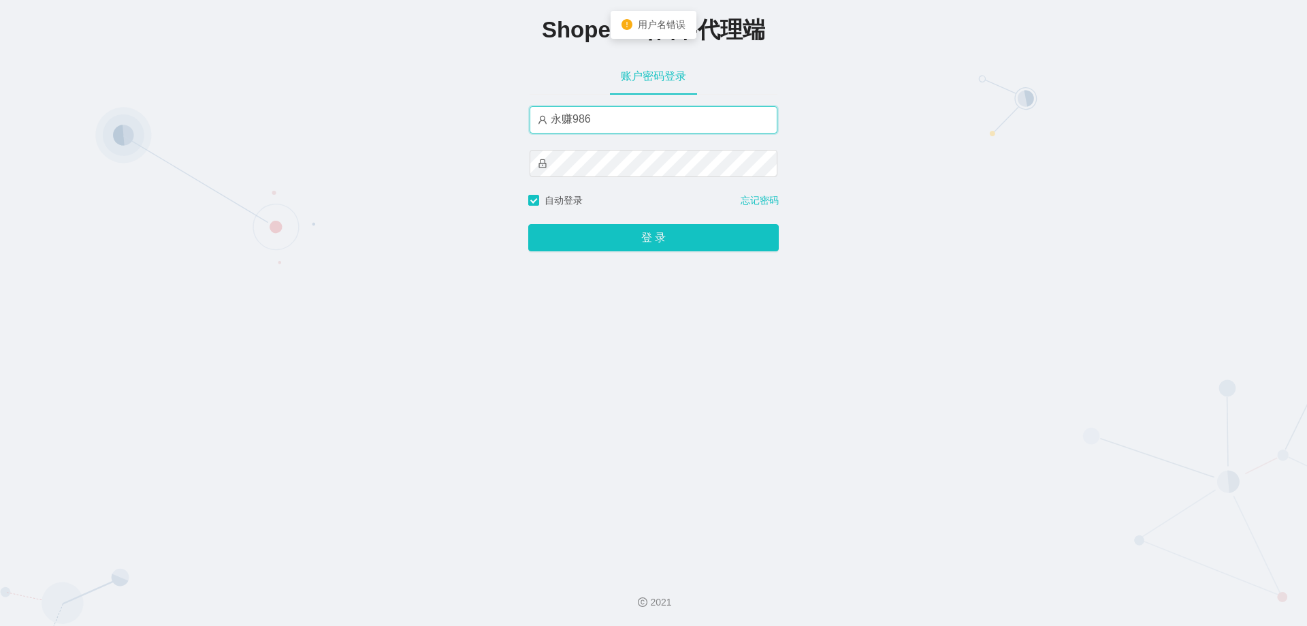
drag, startPoint x: 582, startPoint y: 121, endPoint x: 494, endPoint y: 121, distance: 87.8
click at [494, 121] on div "Shopee工作台-代理端 账户密码登录 永赚986 自动登录 忘记密码 登 录" at bounding box center [653, 281] width 1307 height 562
drag, startPoint x: 603, startPoint y: 120, endPoint x: 498, endPoint y: 116, distance: 104.9
click at [498, 116] on div "Shopee工作台-代理端 账户密码登录 永赚986 自动登录 忘记密码 登 录" at bounding box center [653, 281] width 1307 height 562
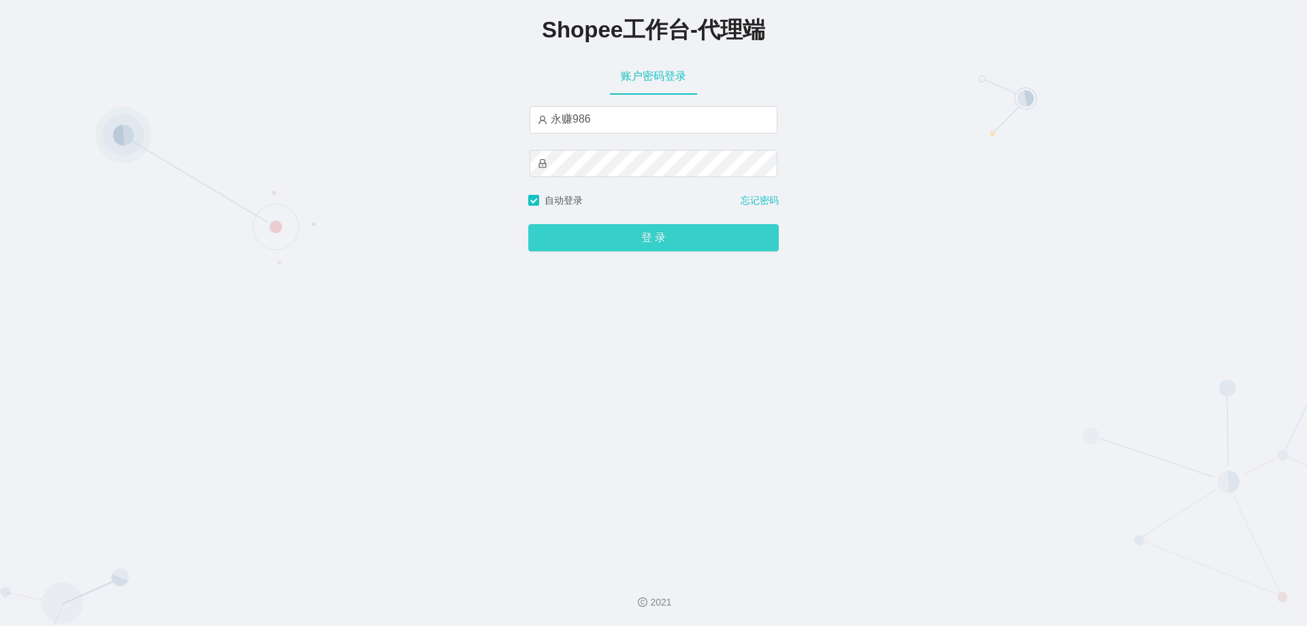
click at [613, 243] on button "登 录" at bounding box center [653, 237] width 251 height 27
click at [667, 242] on button "登 录" at bounding box center [653, 237] width 251 height 27
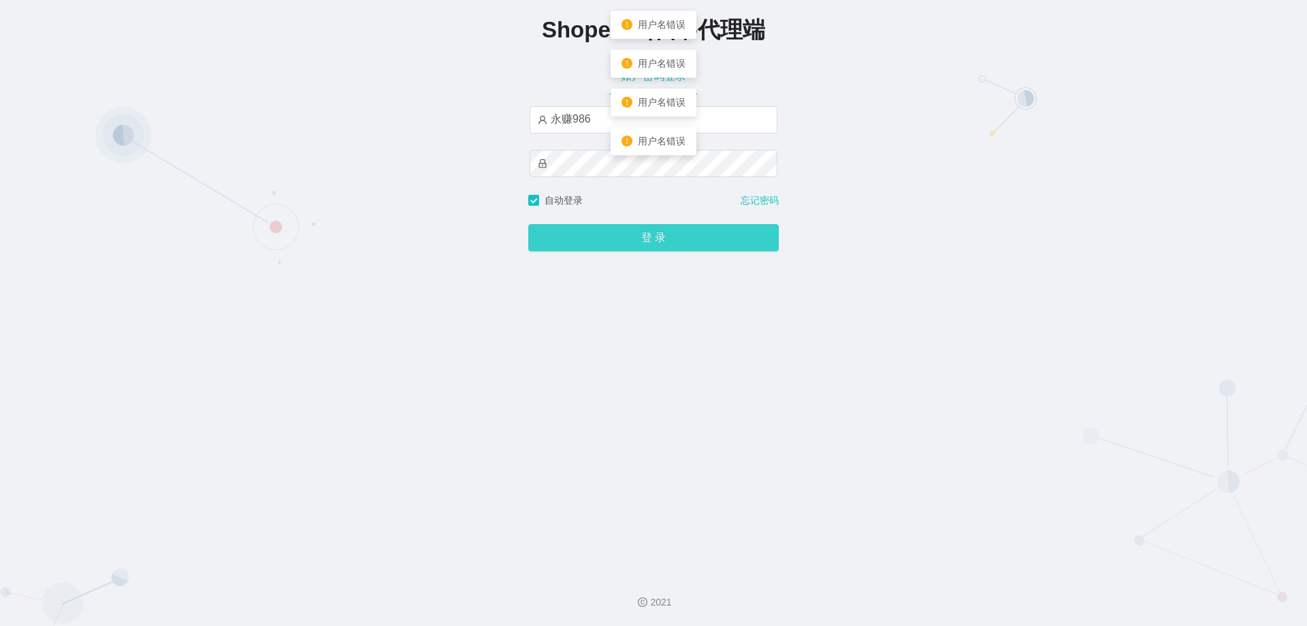
click at [667, 242] on button "登 录" at bounding box center [653, 237] width 251 height 27
click at [667, 241] on button "登 录" at bounding box center [653, 237] width 251 height 27
click at [686, 245] on button "登 录" at bounding box center [653, 237] width 251 height 27
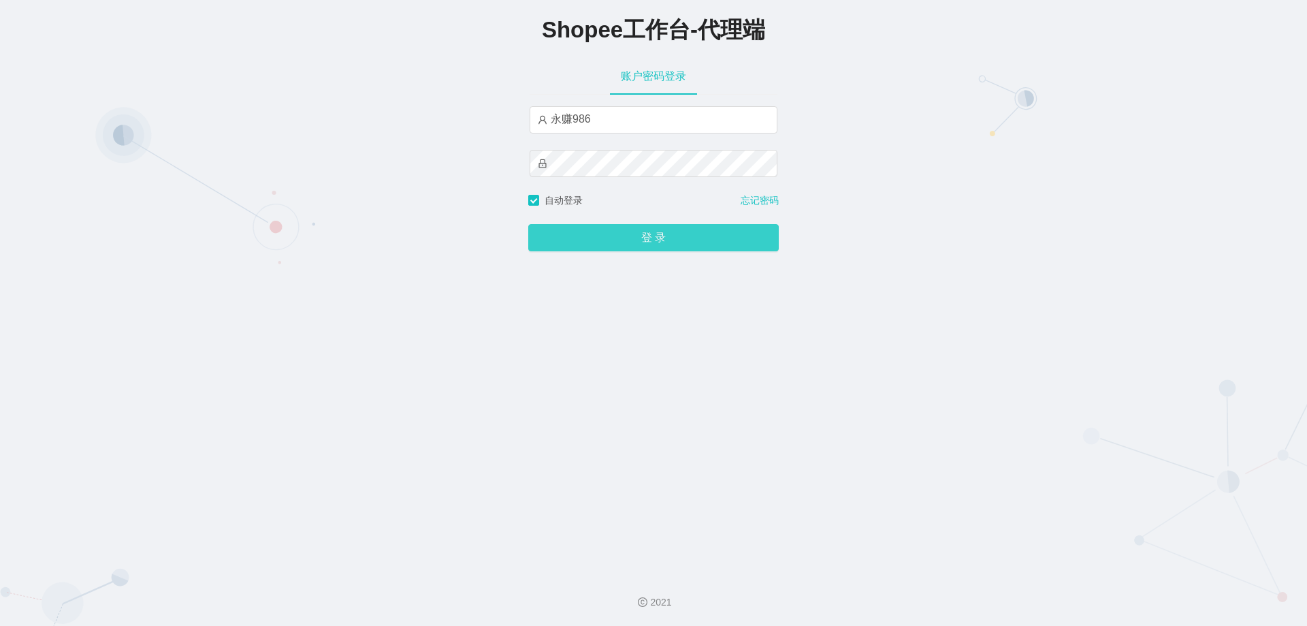
click at [651, 245] on button "登 录" at bounding box center [653, 237] width 251 height 27
click at [631, 300] on div "Shopee工作台-代理端 账户密码登录 永赚986 自动登录 忘记密码 登 录" at bounding box center [653, 281] width 1307 height 562
click at [639, 235] on button "登 录" at bounding box center [653, 237] width 251 height 27
click at [630, 238] on button "登 录" at bounding box center [653, 237] width 251 height 27
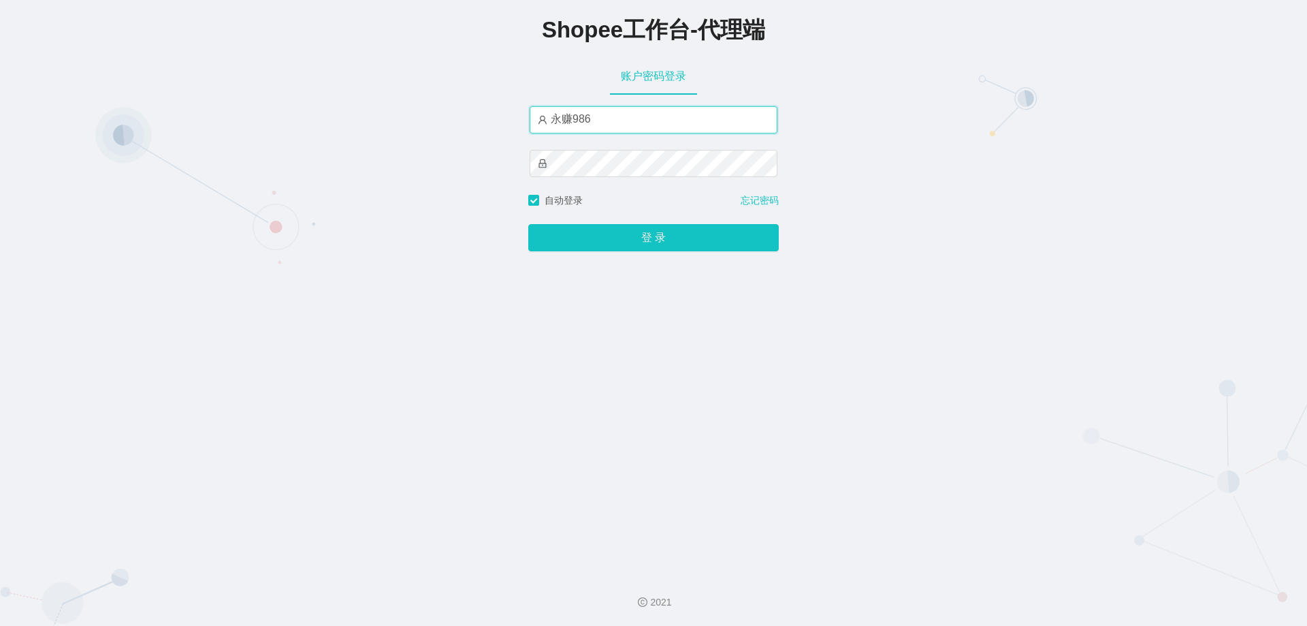
click at [614, 122] on input "永赚986" at bounding box center [654, 119] width 248 height 27
type input "永赚983"
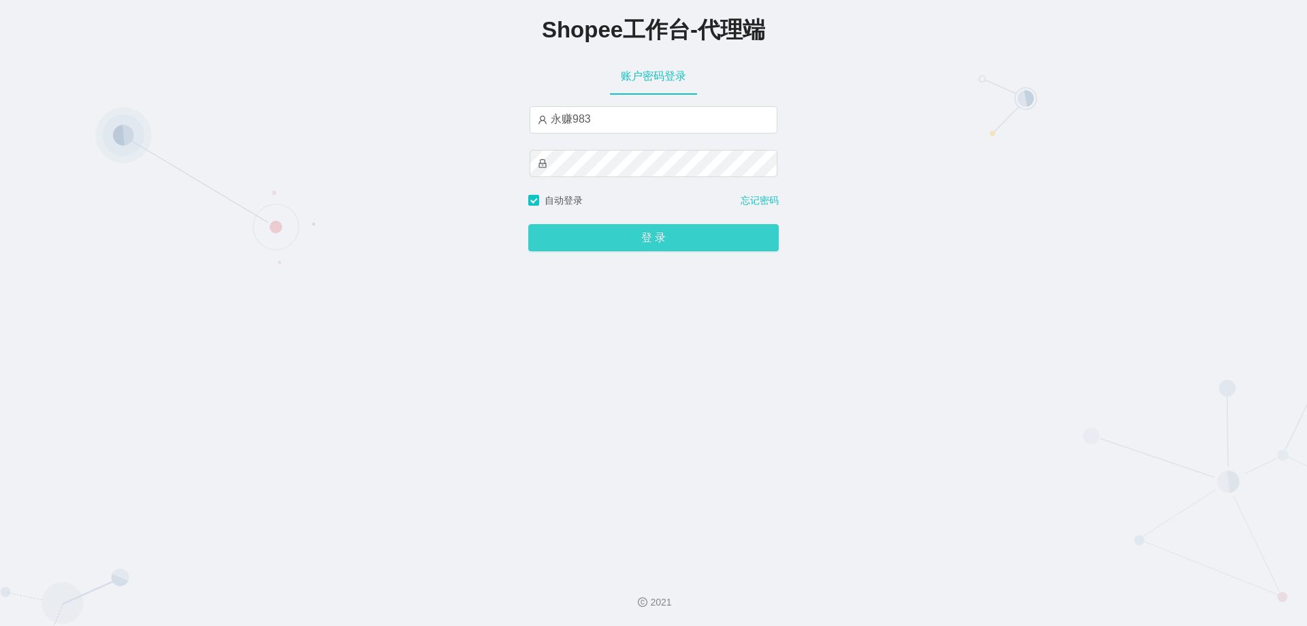
click at [645, 230] on button "登 录" at bounding box center [653, 237] width 251 height 27
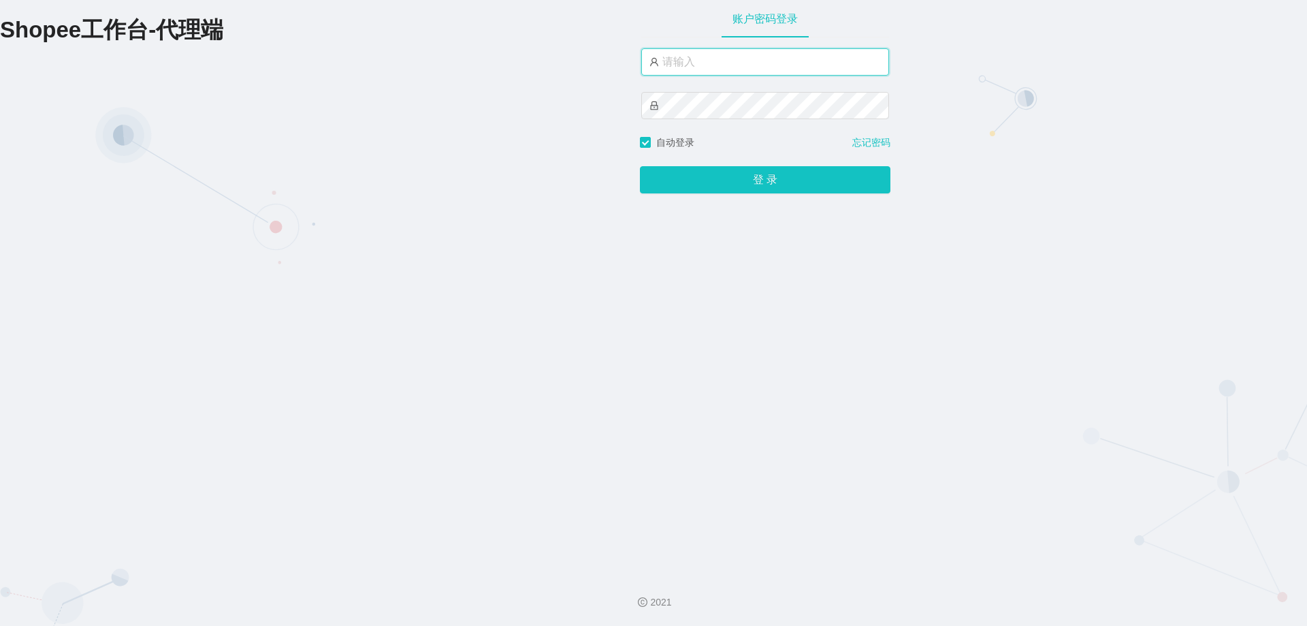
click at [695, 72] on input "text" at bounding box center [765, 61] width 248 height 27
drag, startPoint x: 945, startPoint y: 367, endPoint x: 1239, endPoint y: 432, distance: 301.9
click at [945, 368] on div "Shopee工作台-代理端 账户密码登录 自动登录 忘记密码 登 录" at bounding box center [653, 281] width 1307 height 562
